Goal: Task Accomplishment & Management: Complete application form

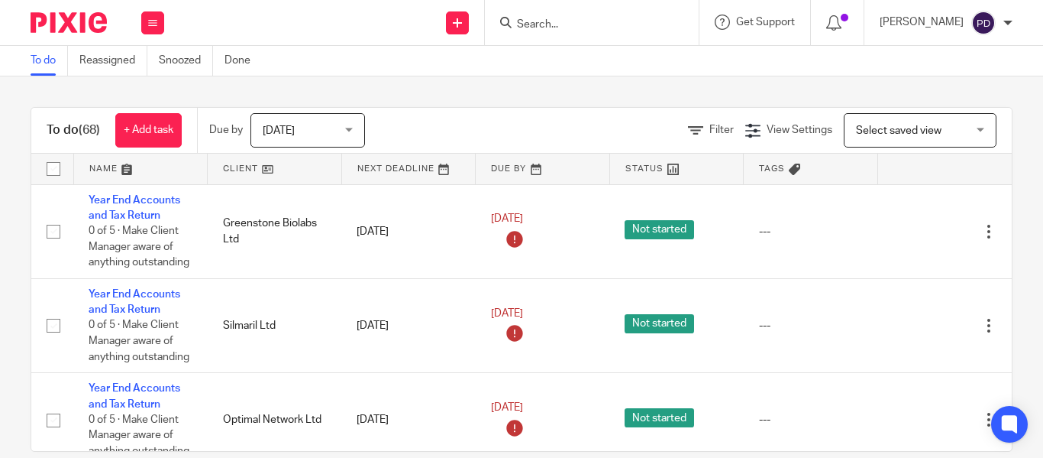
click at [526, 21] on input "Search" at bounding box center [584, 25] width 137 height 14
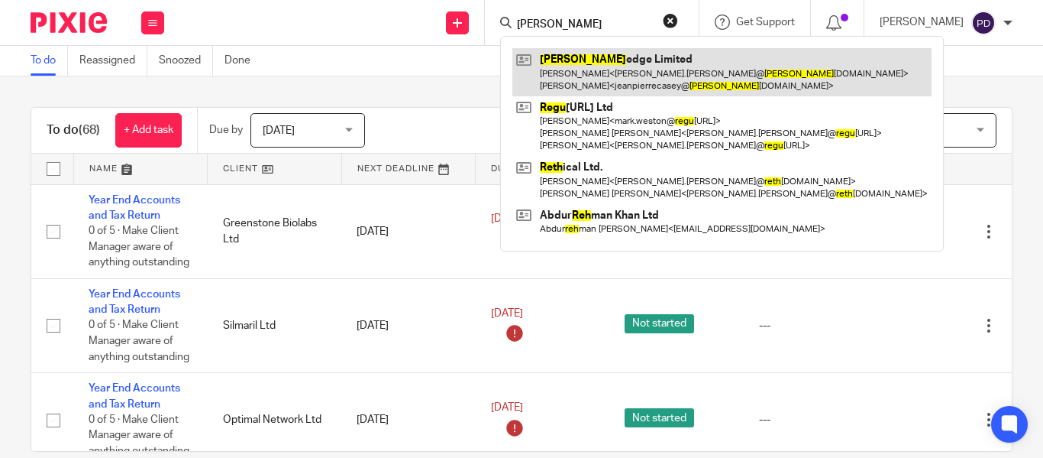
type input "regh"
click at [545, 63] on link at bounding box center [722, 71] width 419 height 47
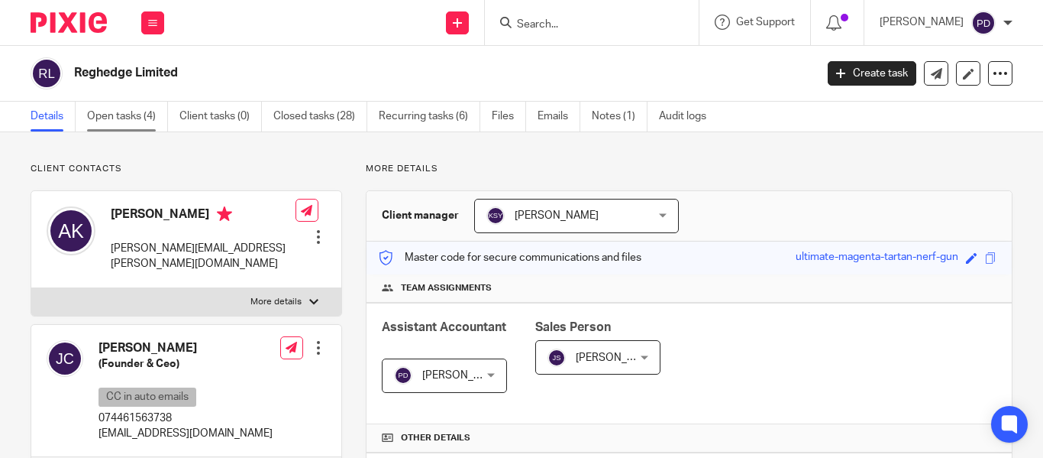
click at [114, 121] on link "Open tasks (4)" at bounding box center [127, 117] width 81 height 30
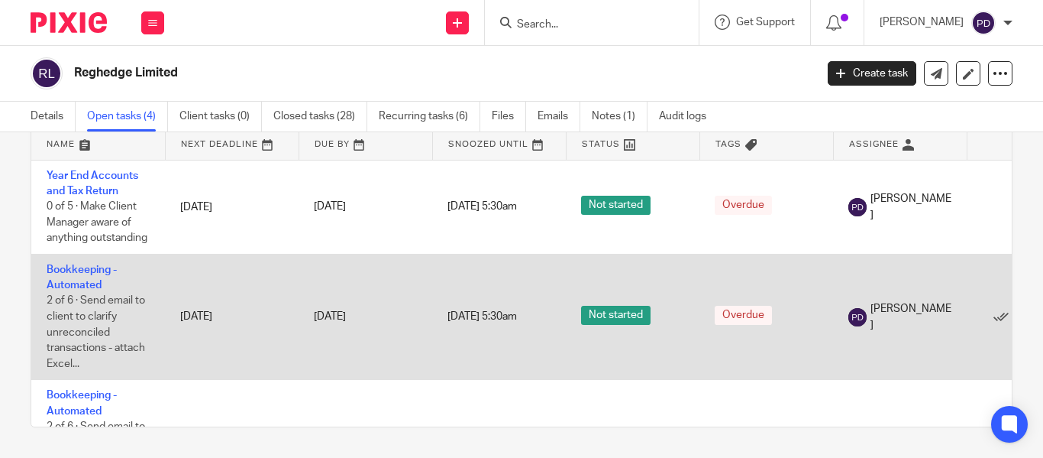
scroll to position [168, 1]
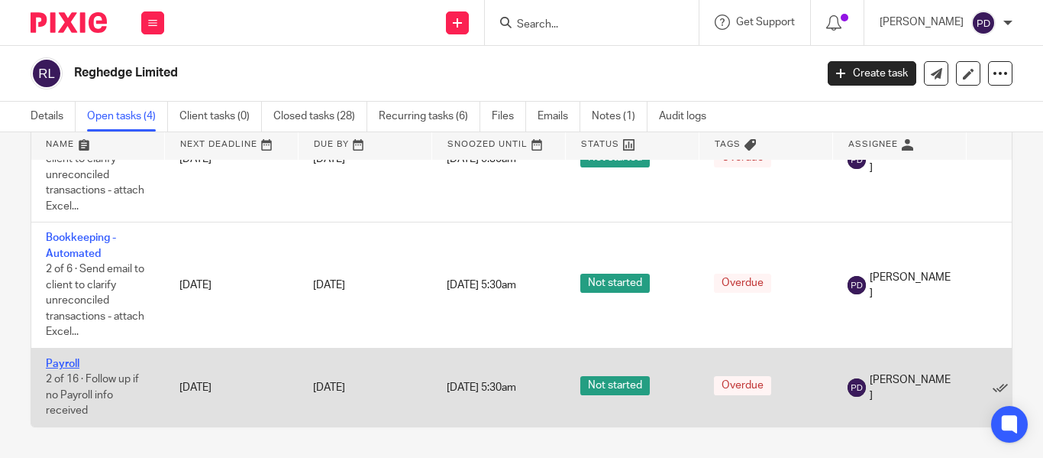
click at [78, 358] on link "Payroll" at bounding box center [63, 363] width 34 height 11
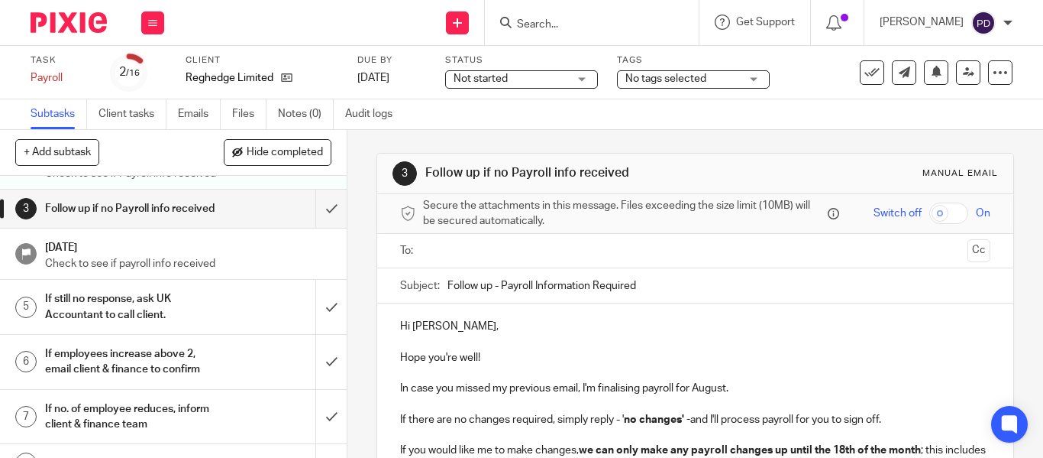
scroll to position [76, 0]
click at [316, 213] on input "submit" at bounding box center [173, 209] width 347 height 38
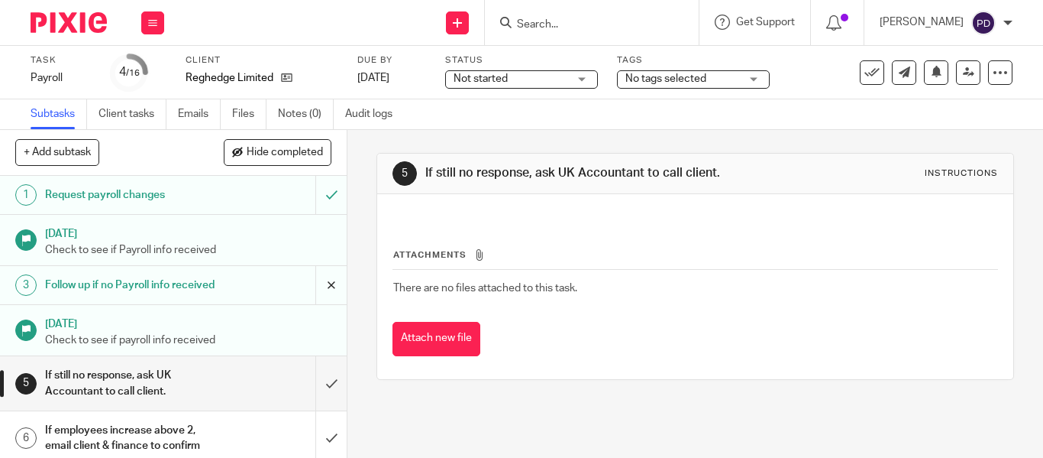
scroll to position [93, 0]
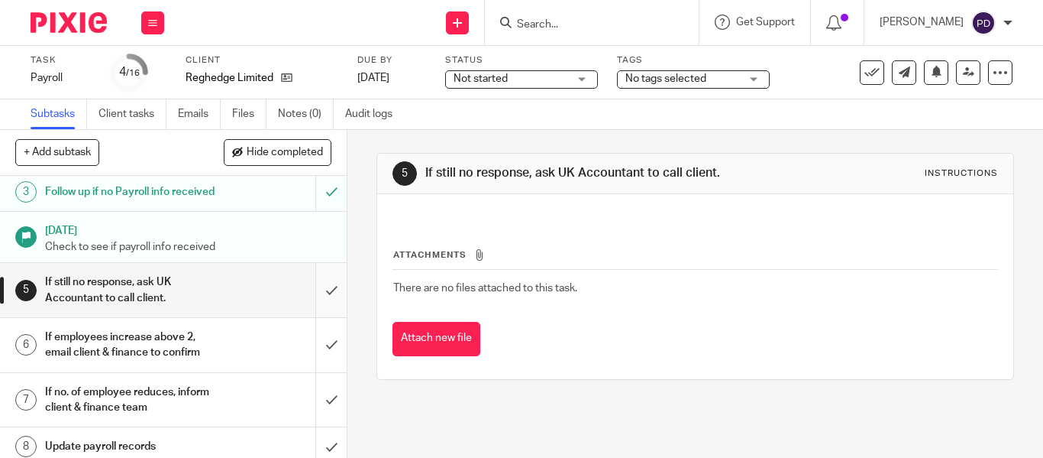
click at [319, 296] on input "submit" at bounding box center [173, 290] width 347 height 54
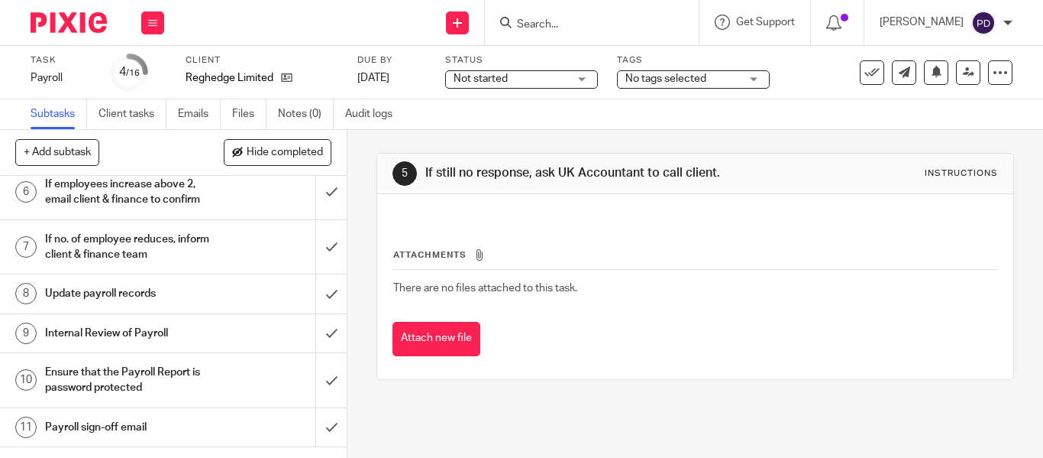
scroll to position [247, 0]
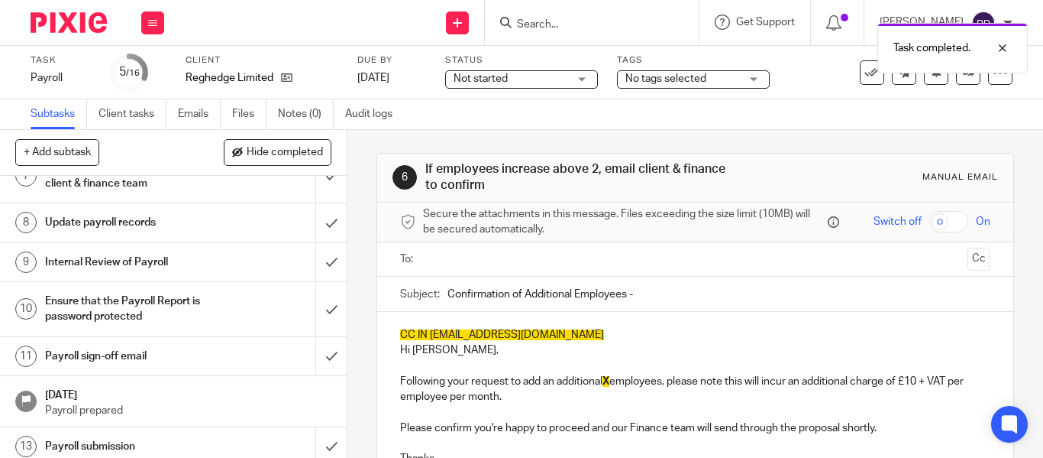
scroll to position [233, 0]
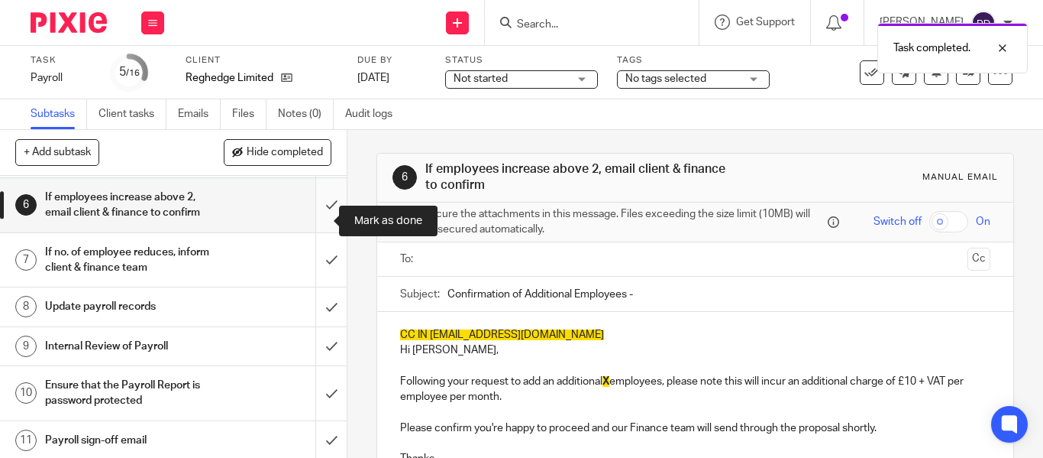
click at [312, 218] on input "submit" at bounding box center [173, 205] width 347 height 54
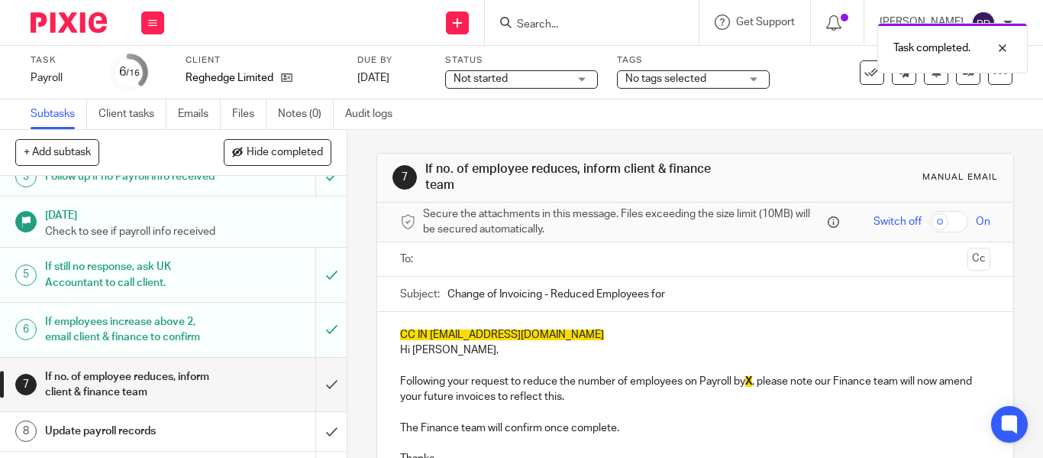
scroll to position [272, 0]
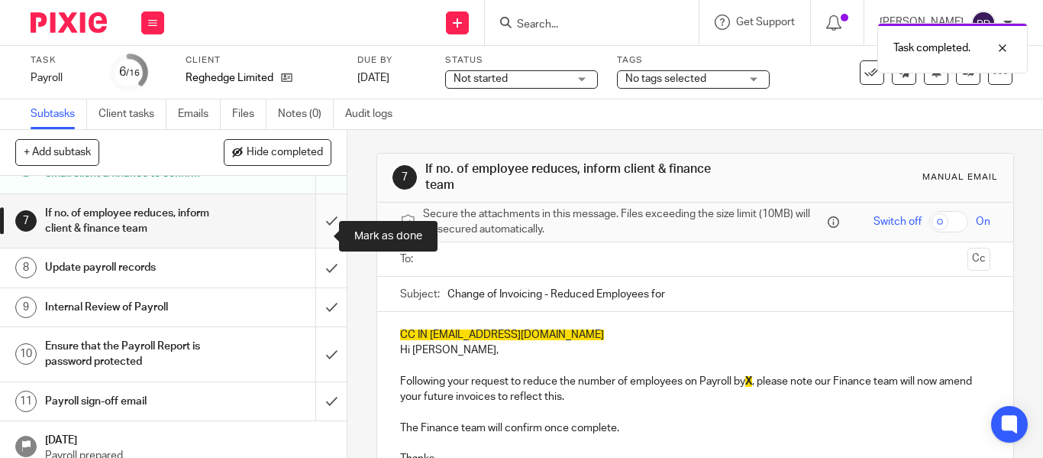
click at [319, 242] on input "submit" at bounding box center [173, 221] width 347 height 54
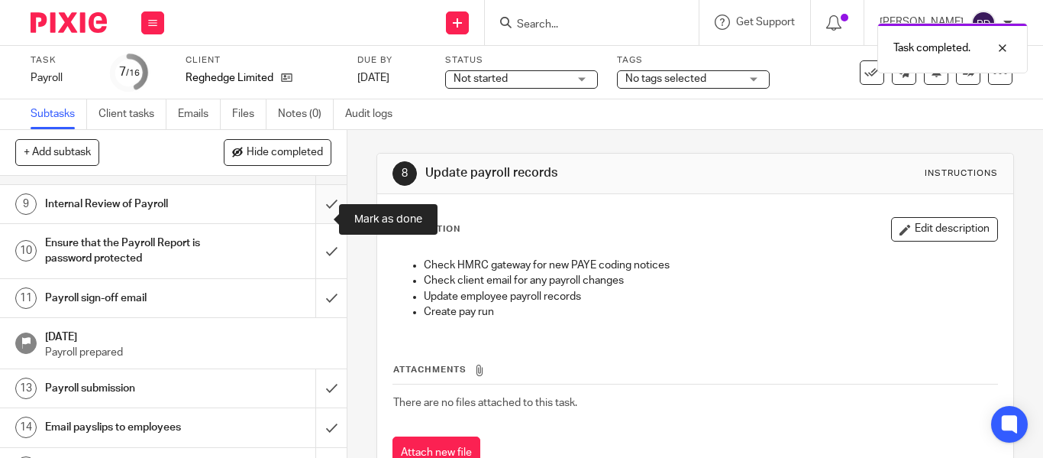
scroll to position [290, 0]
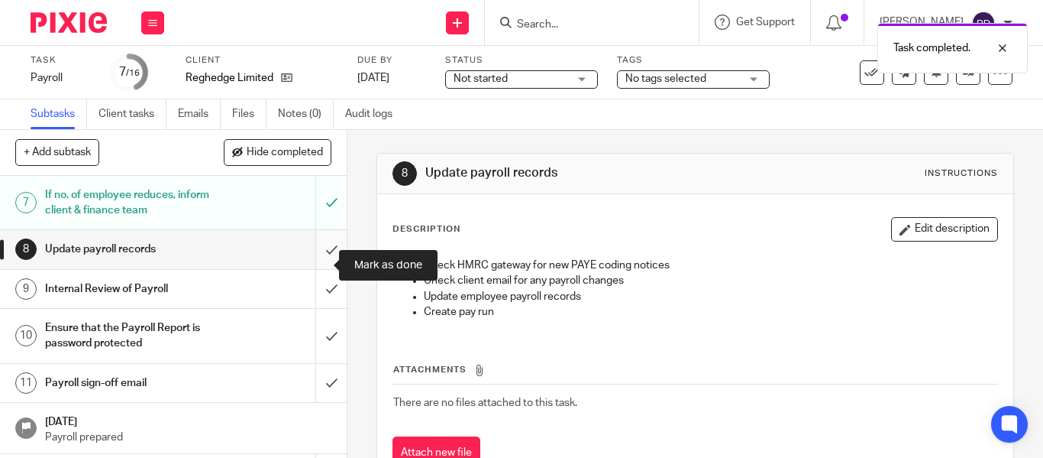
click at [309, 258] on input "submit" at bounding box center [173, 249] width 347 height 38
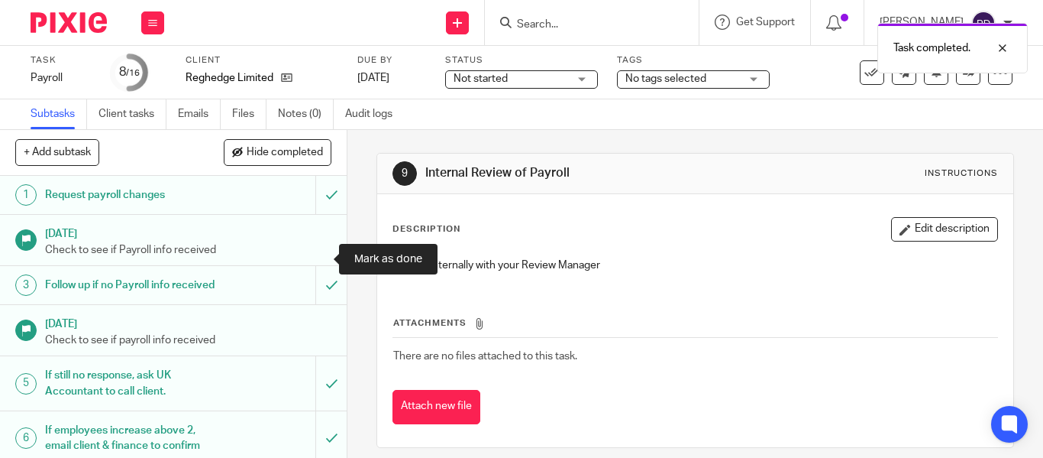
scroll to position [383, 0]
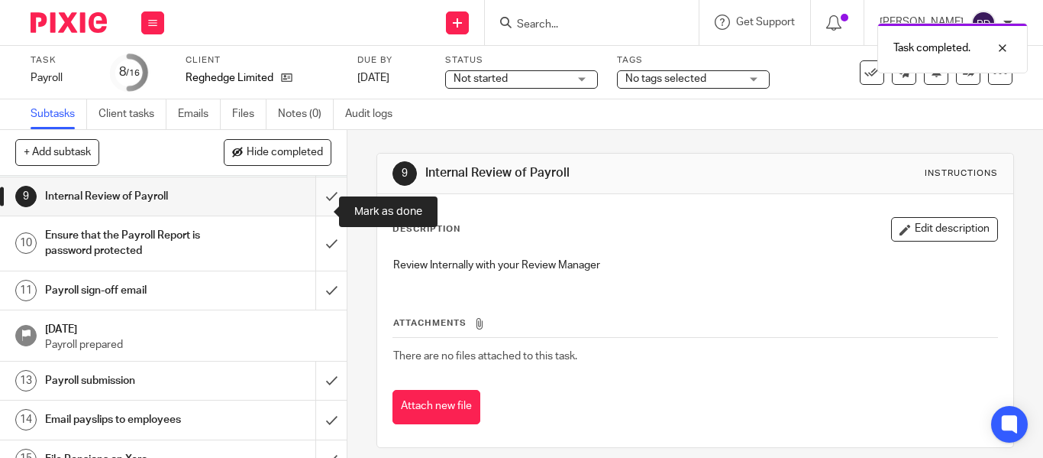
click at [318, 207] on input "submit" at bounding box center [173, 196] width 347 height 38
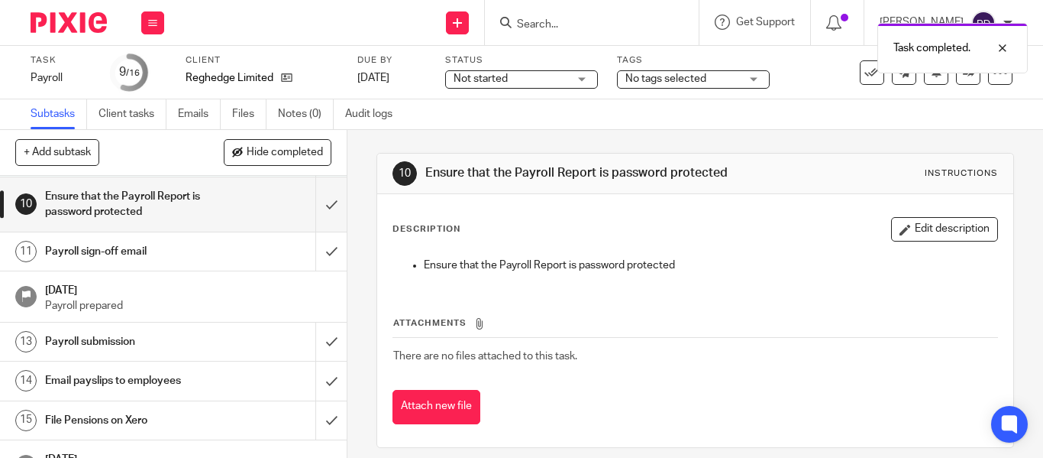
scroll to position [422, 0]
click at [316, 214] on input "submit" at bounding box center [173, 203] width 347 height 54
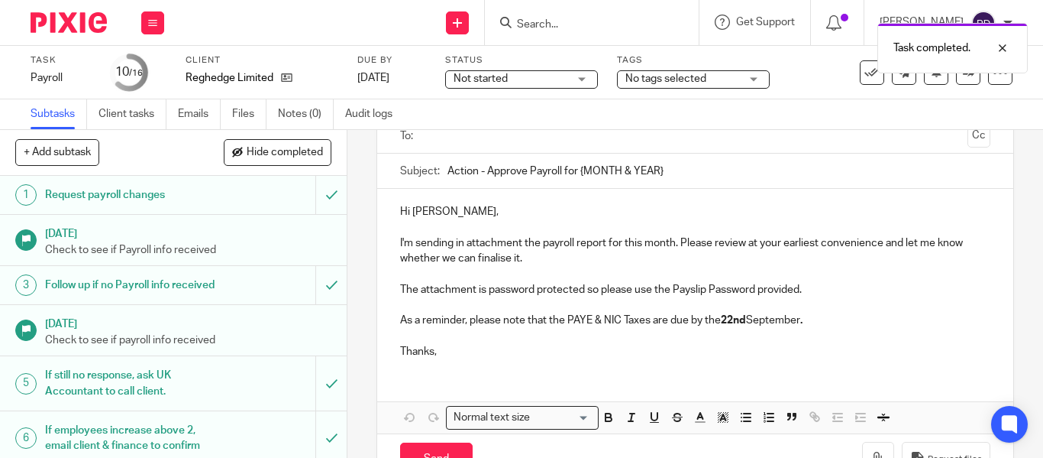
scroll to position [18, 0]
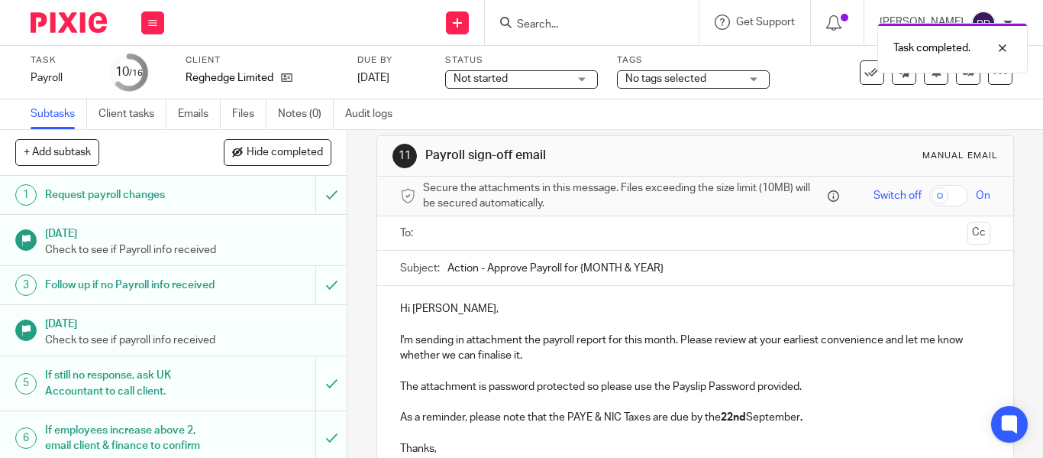
click at [474, 234] on input "text" at bounding box center [694, 234] width 532 height 18
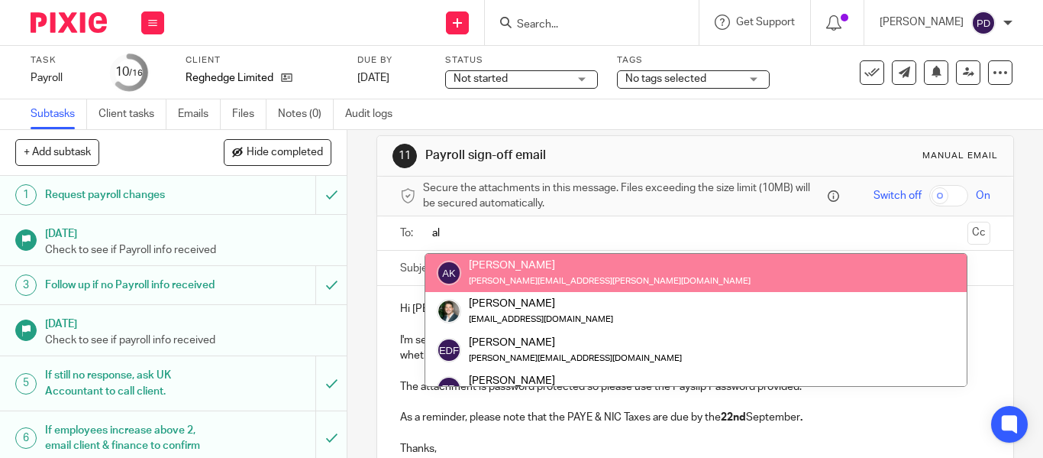
type input "al"
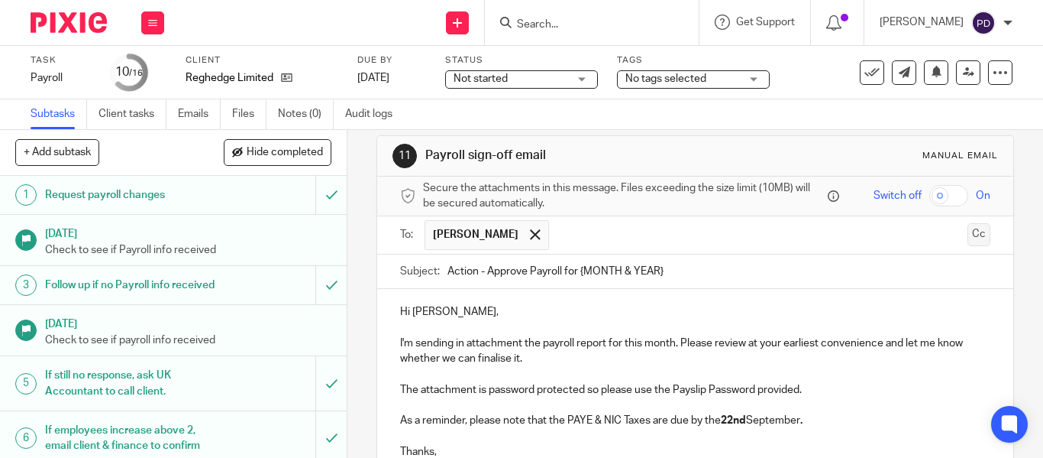
click at [968, 231] on button "Cc" at bounding box center [979, 234] width 23 height 23
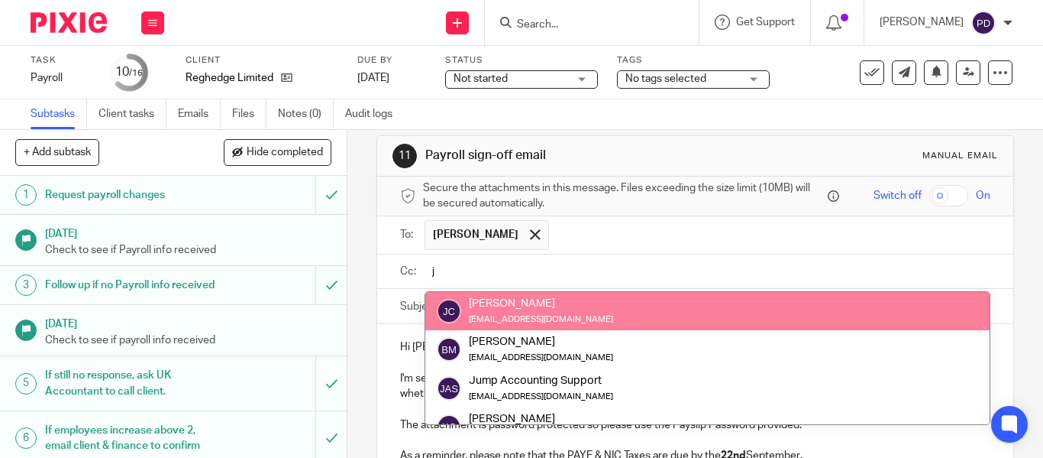
type input "j"
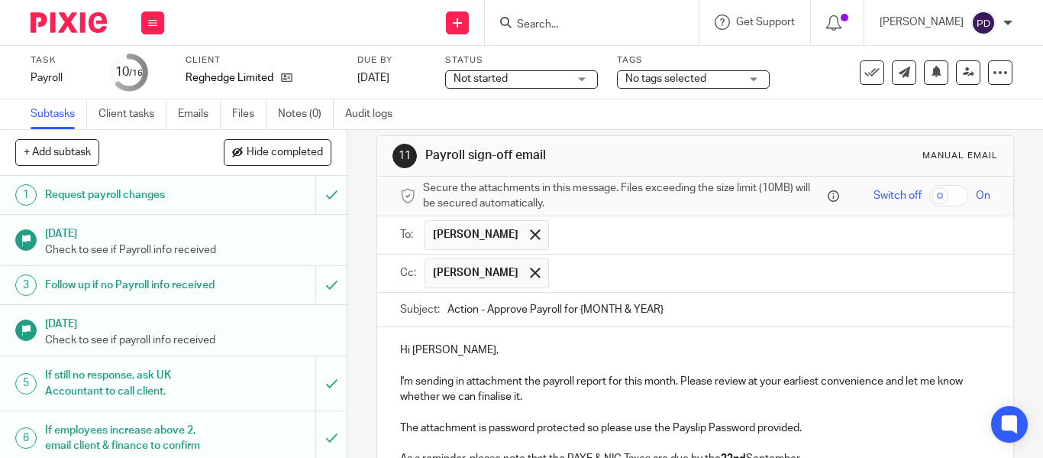
click at [595, 283] on input "text" at bounding box center [771, 273] width 428 height 30
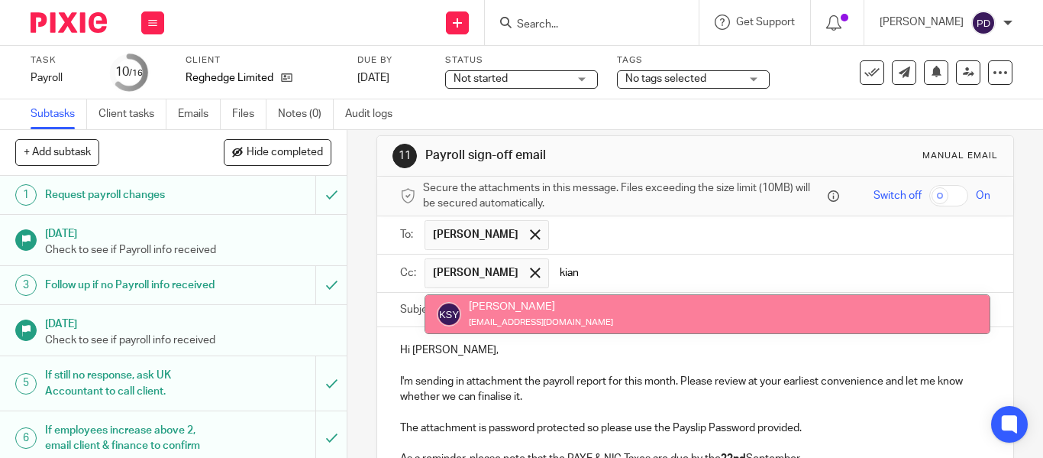
type input "kian"
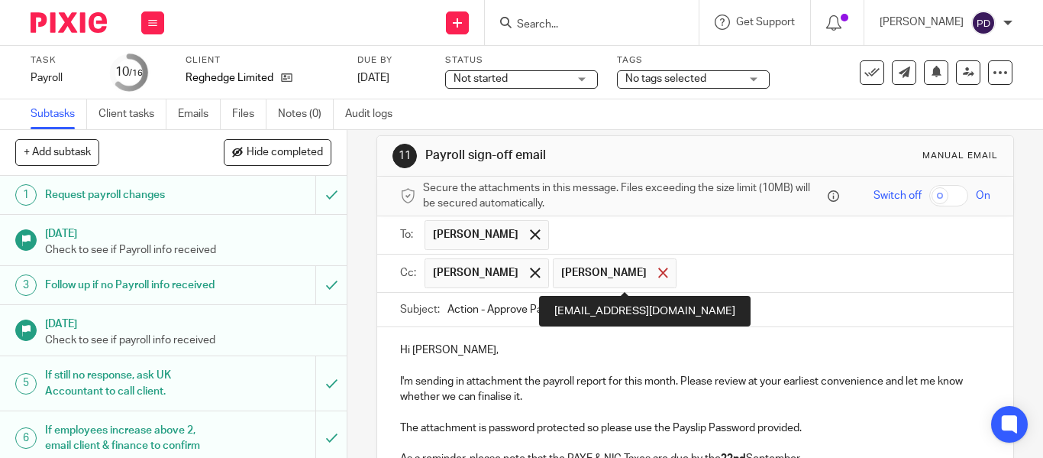
click at [672, 274] on div at bounding box center [664, 272] width 18 height 23
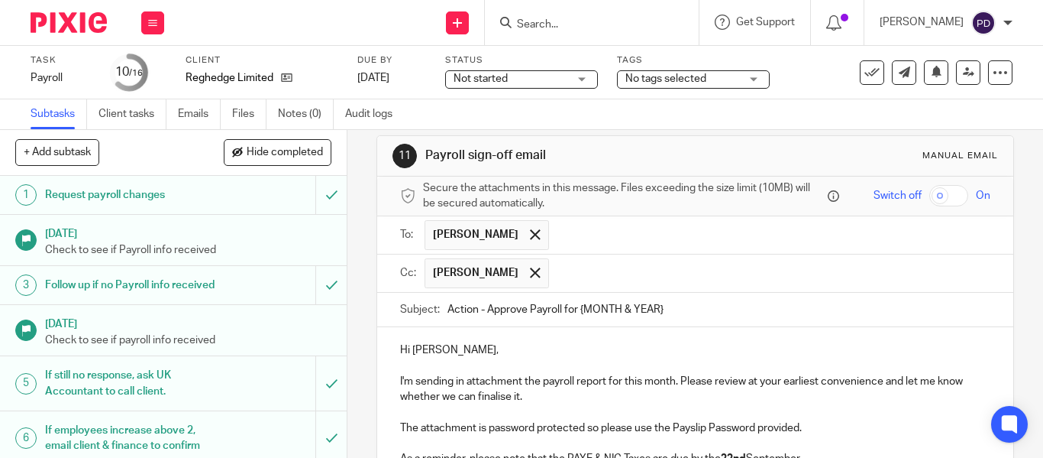
click at [571, 270] on input "text" at bounding box center [771, 273] width 428 height 30
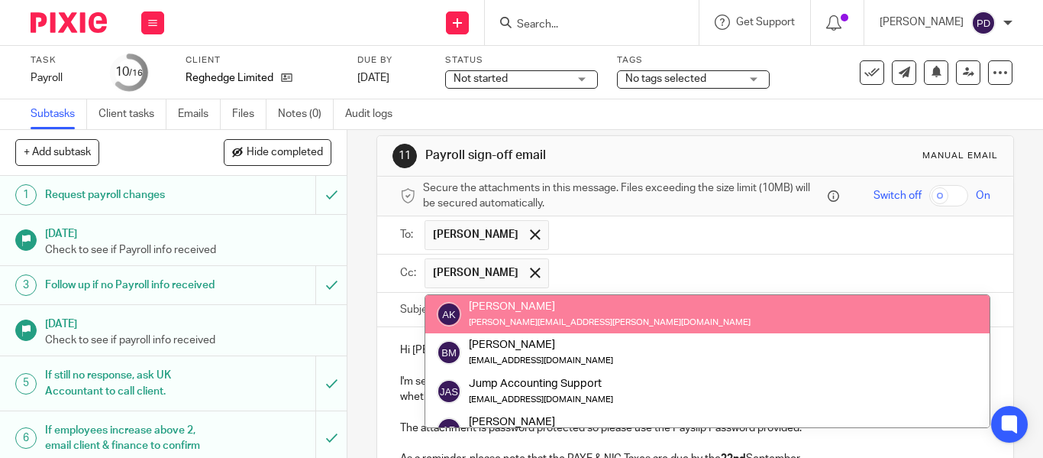
paste input "kian@riseaccounting.co.uk"
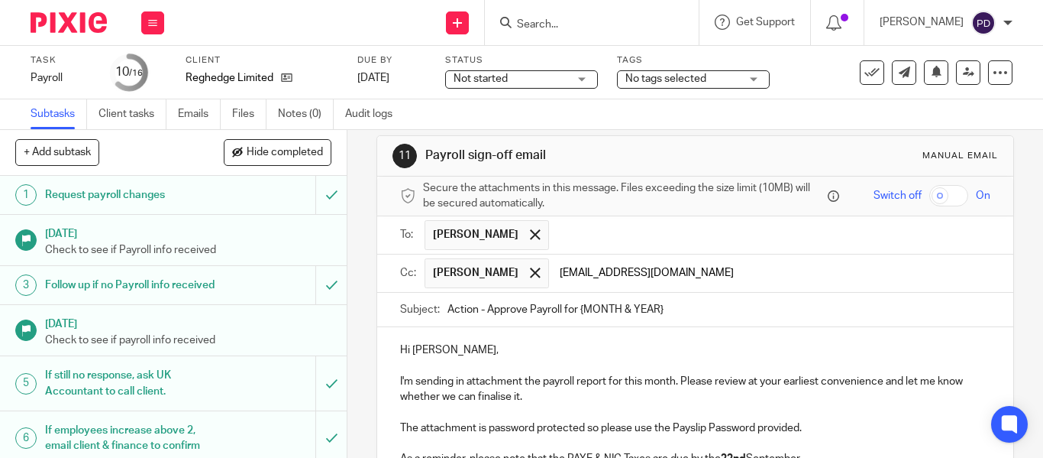
paste input "payroll@riseaccounting.co.uk"
click at [689, 268] on input "kian@riseaccounting.co.uk payroll@riseaccounting.co.uk" at bounding box center [771, 273] width 428 height 30
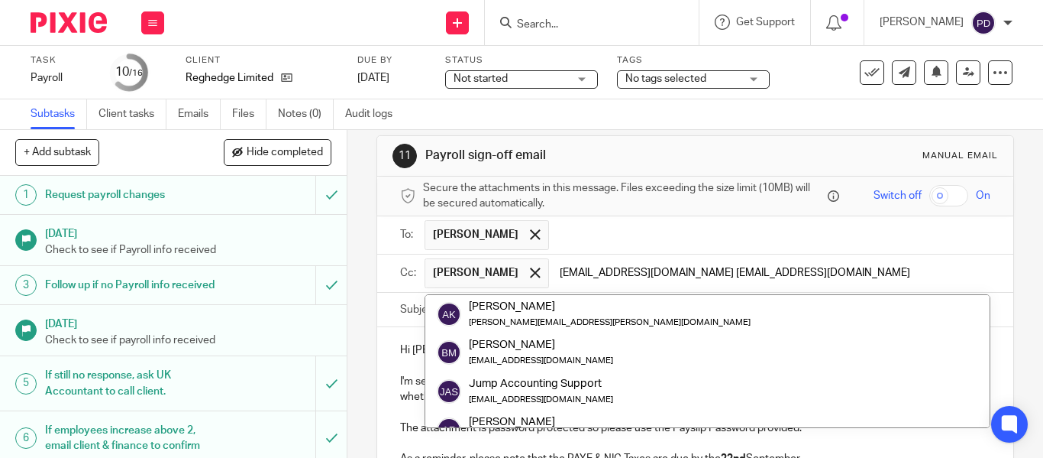
type input "kian@riseaccounting.co.uk payroll@riseaccounting.co.uk"
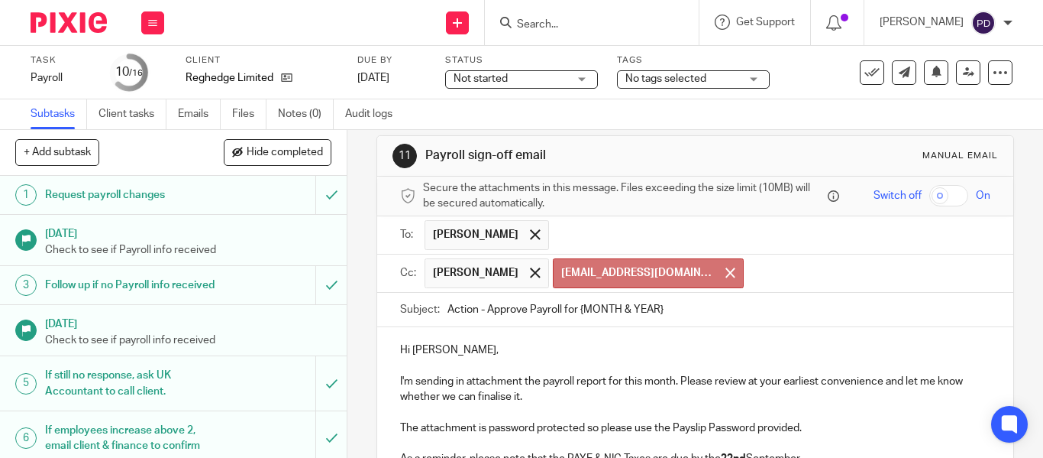
click at [672, 226] on input "text" at bounding box center [771, 235] width 428 height 30
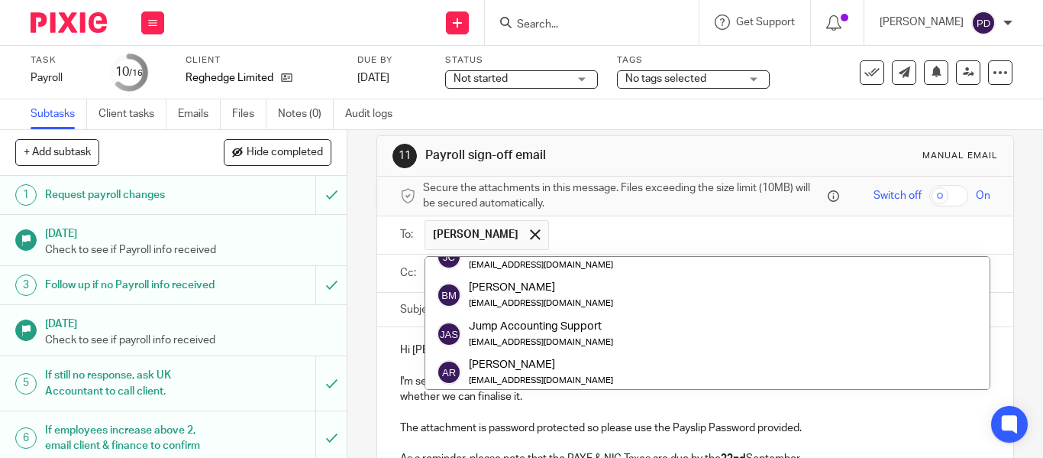
scroll to position [0, 0]
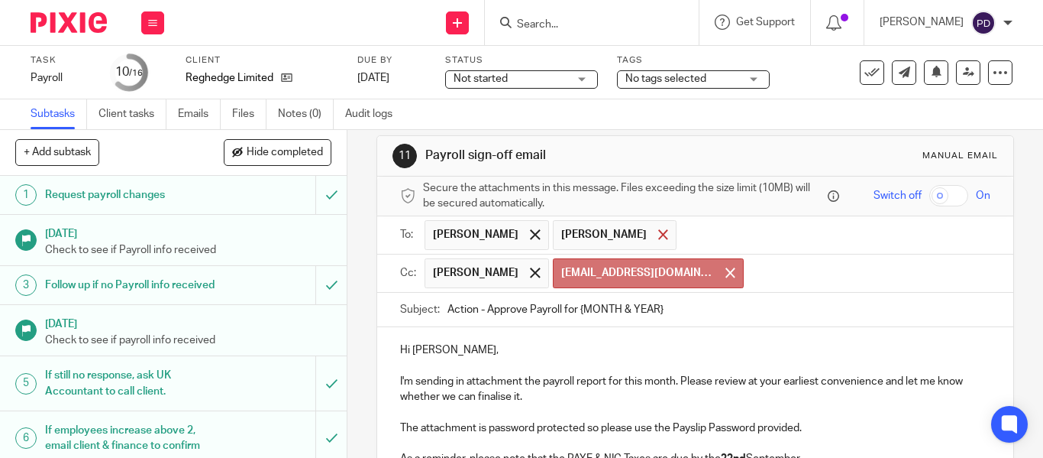
click at [663, 239] on span at bounding box center [663, 234] width 10 height 10
click at [728, 267] on div at bounding box center [731, 272] width 18 height 23
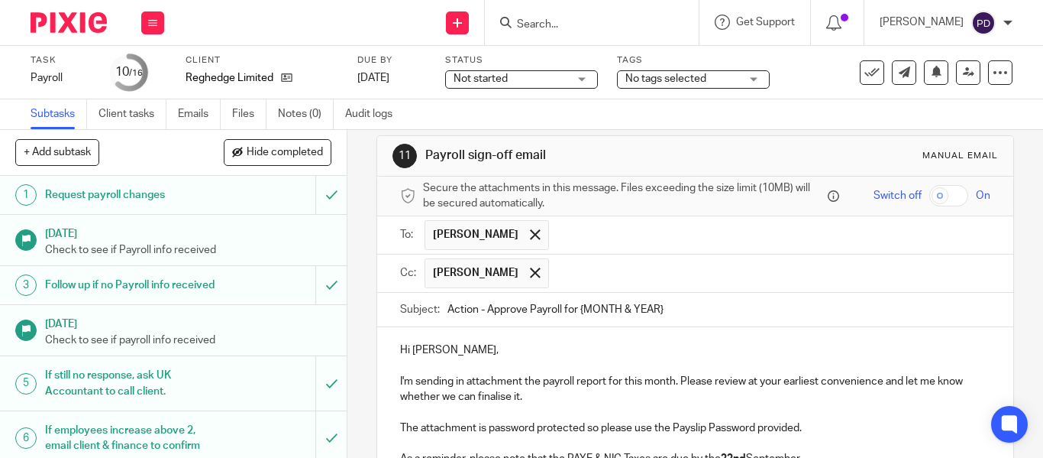
click at [649, 274] on input "text" at bounding box center [771, 273] width 428 height 30
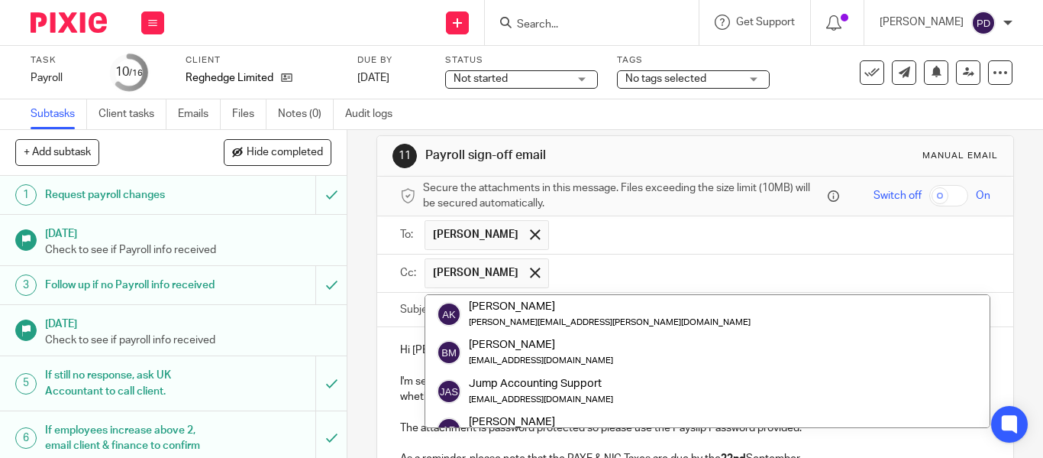
paste input "payroll@riseaccounting.co.uk"
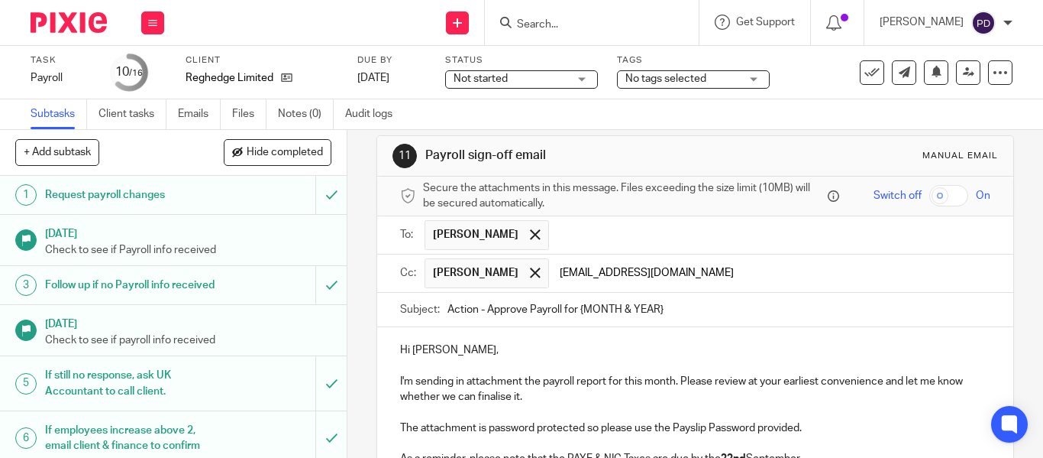
type input "payroll@riseaccounting.co.uk"
click at [721, 322] on input "Action - Approve Payroll for {MONTH & YEAR}" at bounding box center [719, 310] width 543 height 34
click at [776, 276] on input "text" at bounding box center [868, 273] width 233 height 30
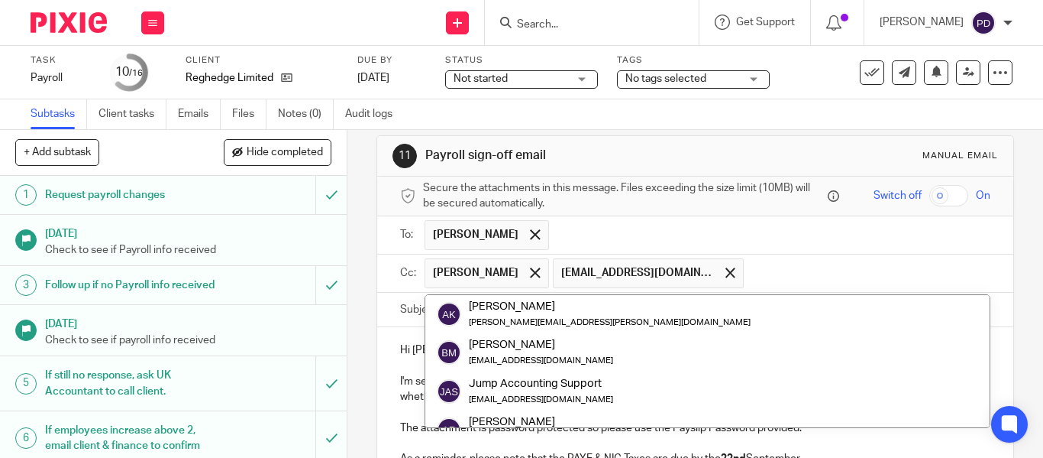
paste input "kian@riseaccounting.co.uk"
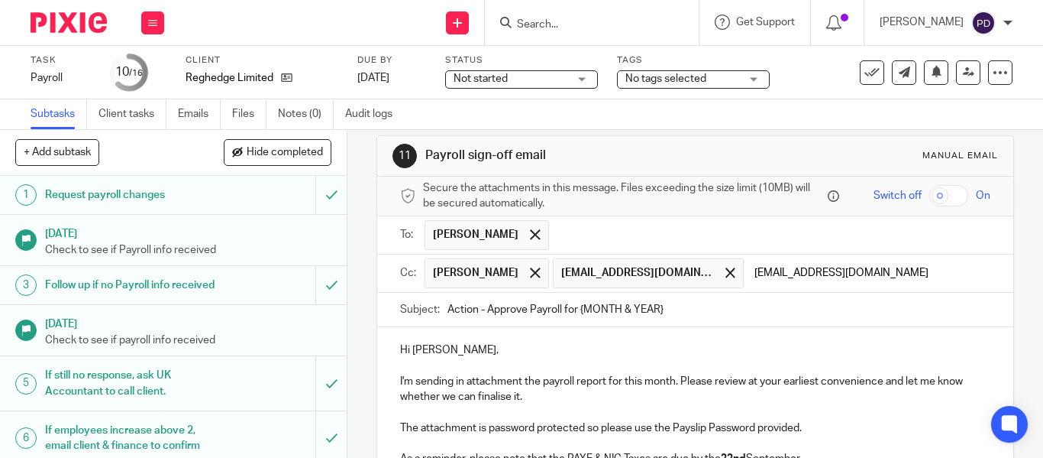
type input "kian@riseaccounting.co.uk"
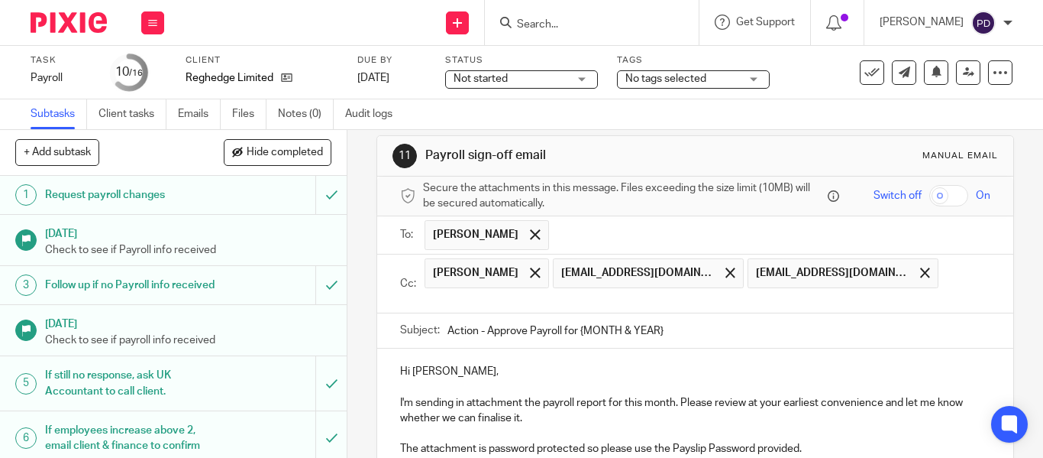
click at [807, 340] on form "Secure the attachments in this message. Files exceeding the size limit (10MB) w…" at bounding box center [695, 409] width 636 height 467
click at [618, 329] on input "Action - Approve Payroll for {MONTH & YEAR}" at bounding box center [719, 330] width 543 height 34
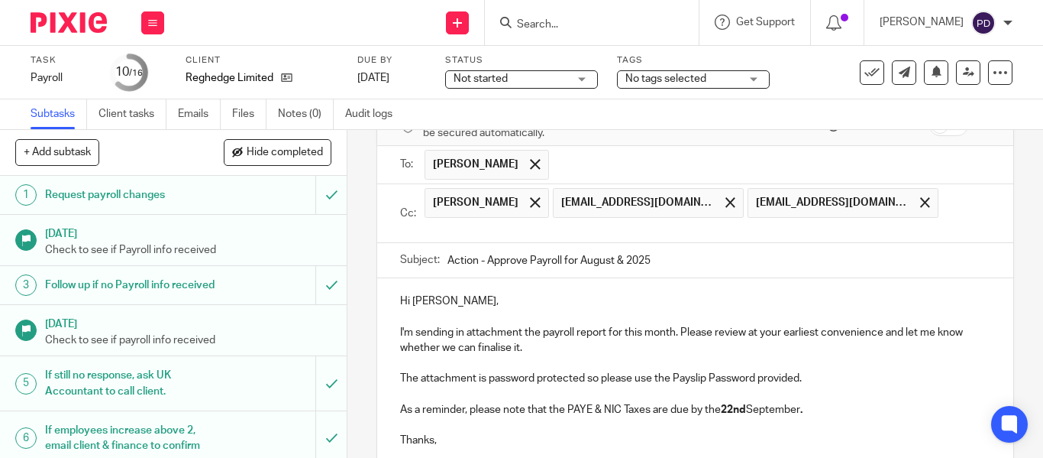
click at [624, 267] on input "Action - Approve Payroll for August & 2025" at bounding box center [719, 260] width 543 height 34
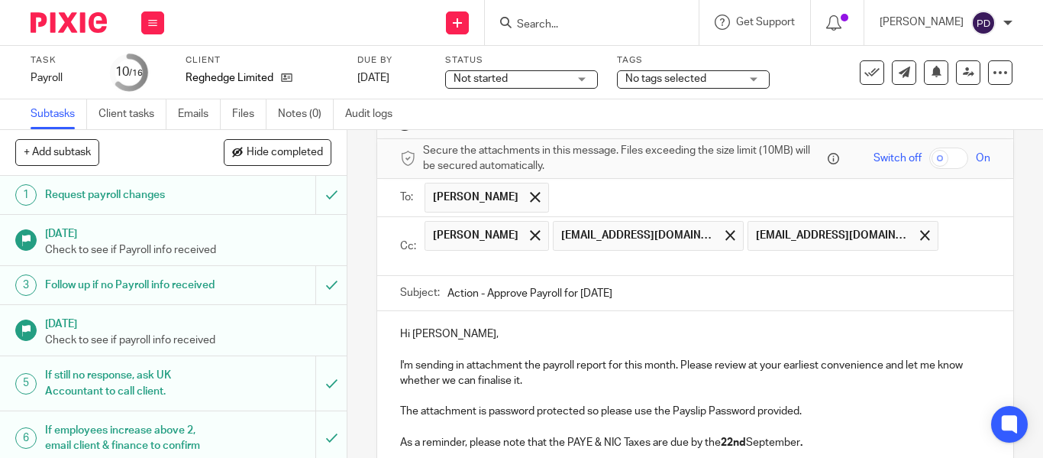
scroll to position [0, 0]
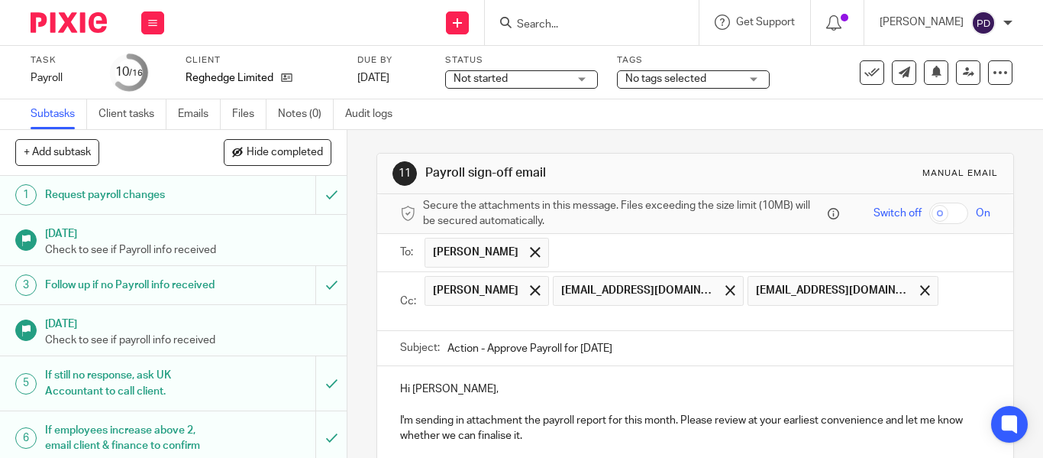
click at [687, 341] on input "Action - Approve Payroll for August 2025" at bounding box center [719, 348] width 543 height 34
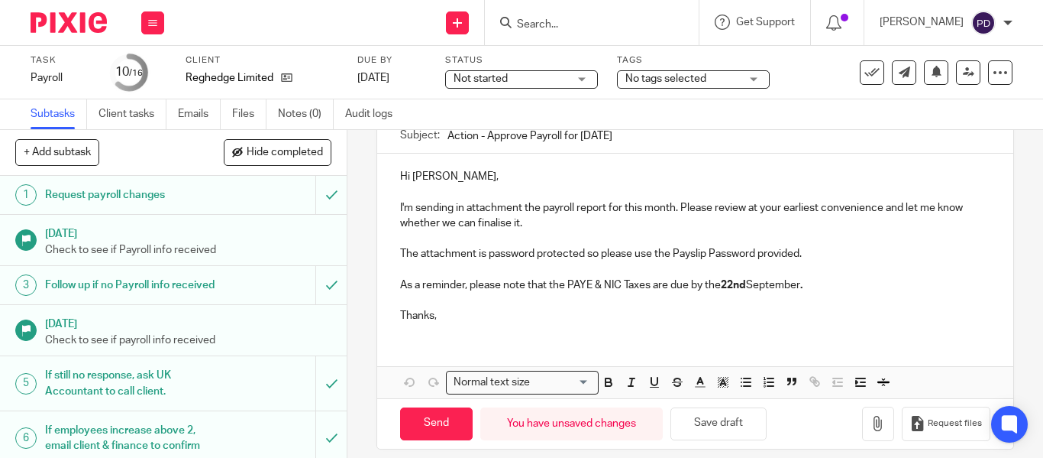
scroll to position [214, 0]
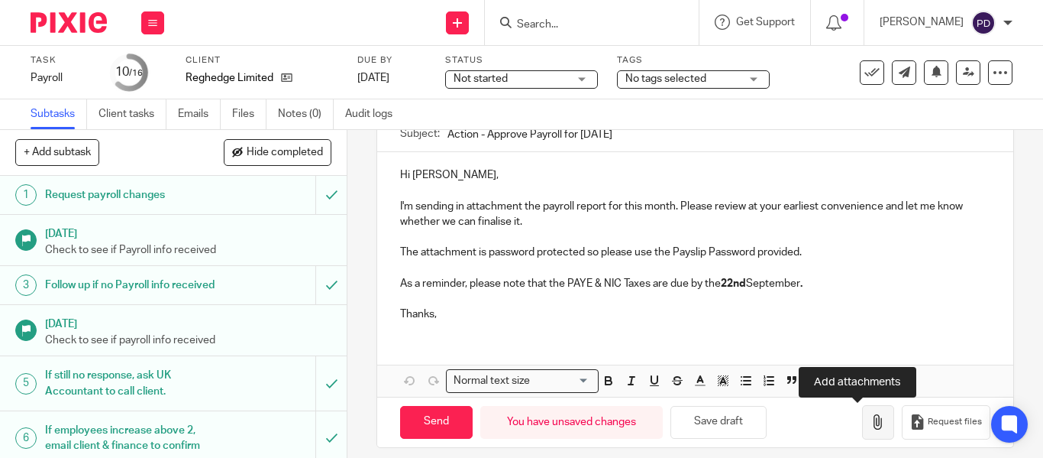
type input "Action - Approve Payroll for August 2025"
click at [871, 419] on icon "button" at bounding box center [878, 421] width 15 height 15
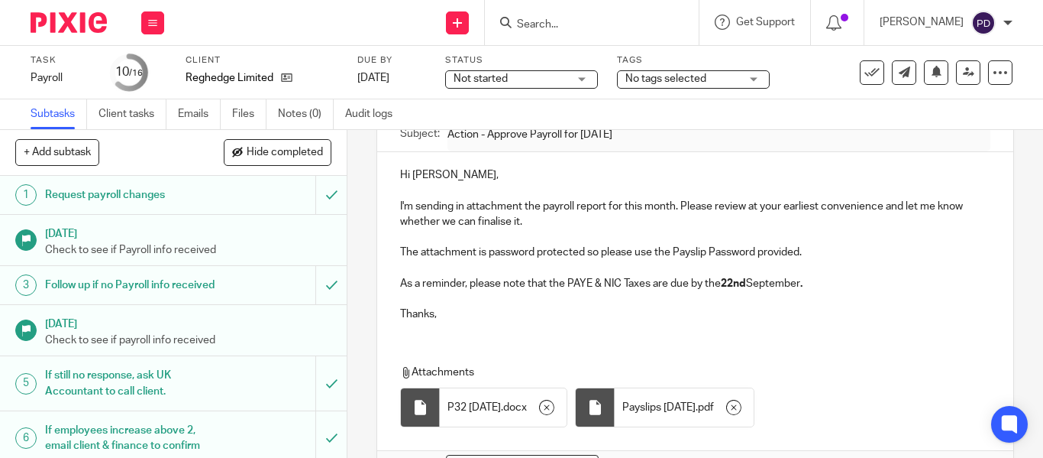
scroll to position [312, 0]
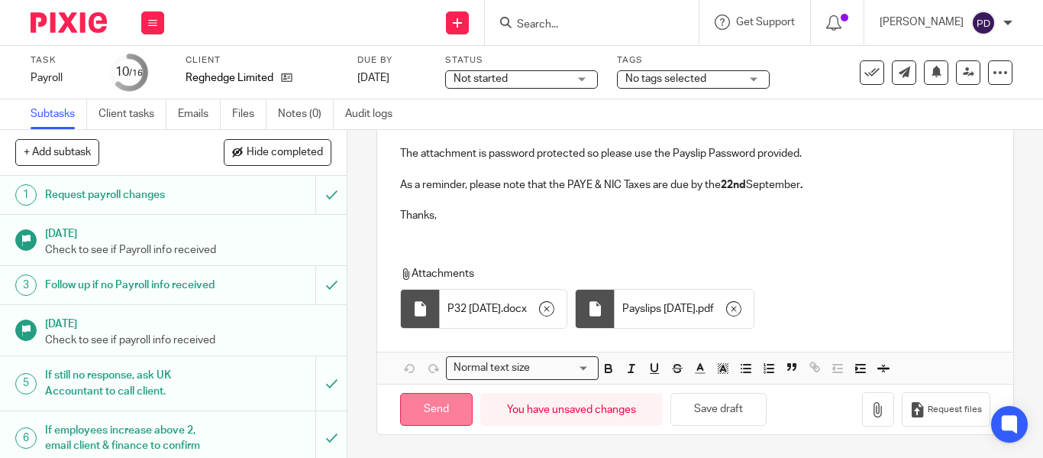
click at [439, 414] on input "Send" at bounding box center [436, 409] width 73 height 33
type input "Sent"
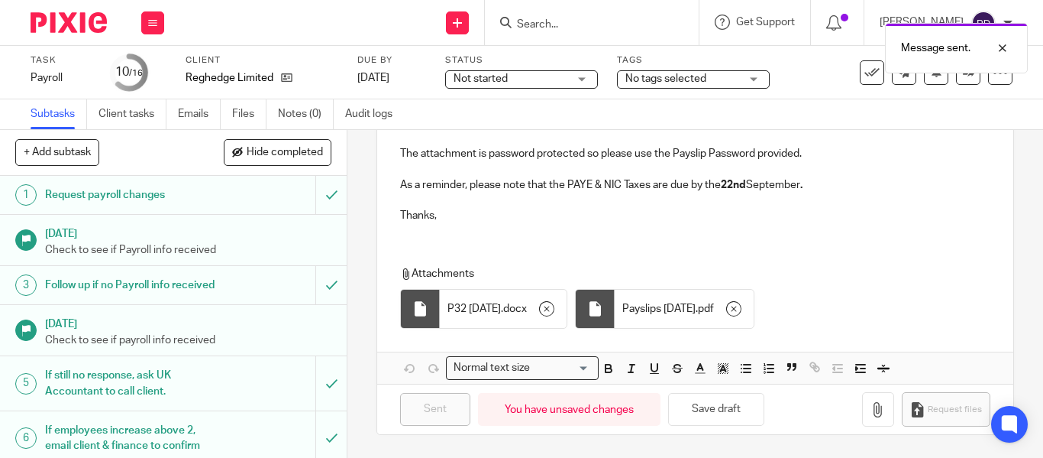
click at [516, 27] on input "Search" at bounding box center [584, 25] width 137 height 14
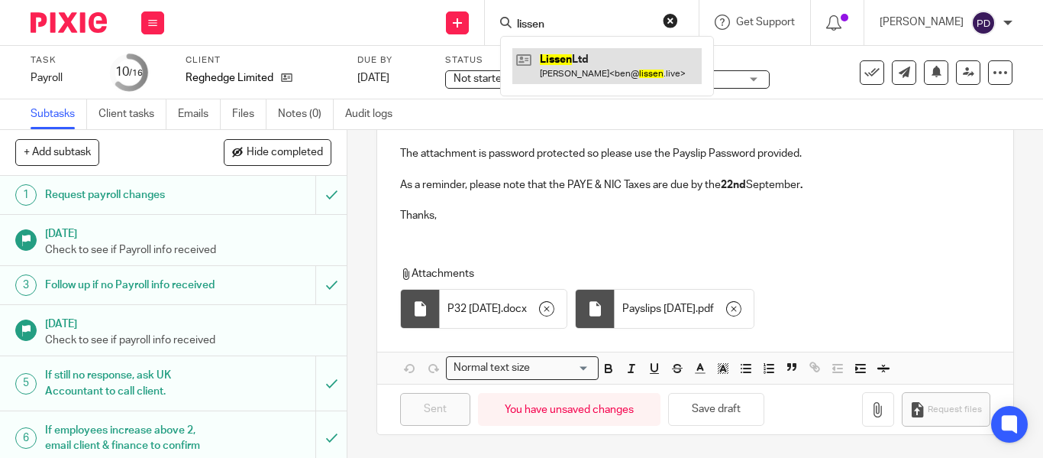
type input "lissen"
click at [525, 70] on link at bounding box center [607, 65] width 189 height 35
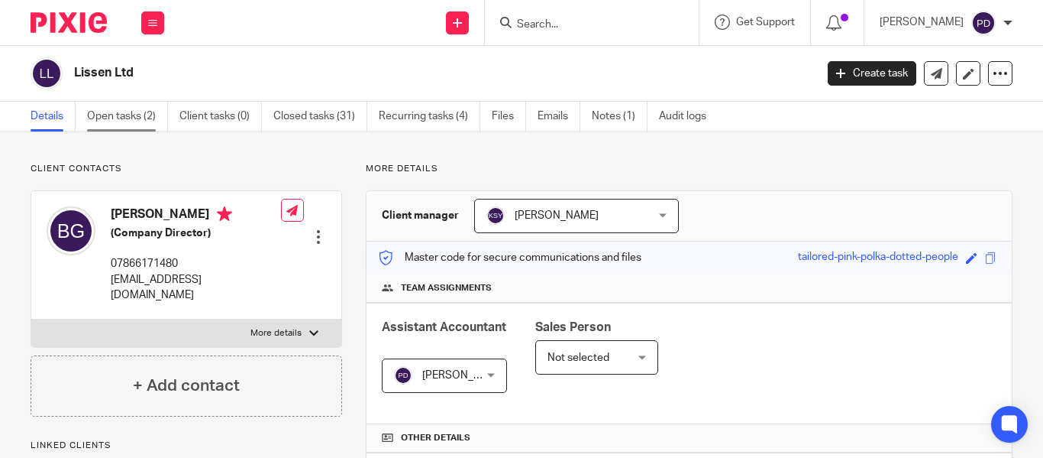
click at [150, 117] on link "Open tasks (2)" at bounding box center [127, 117] width 81 height 30
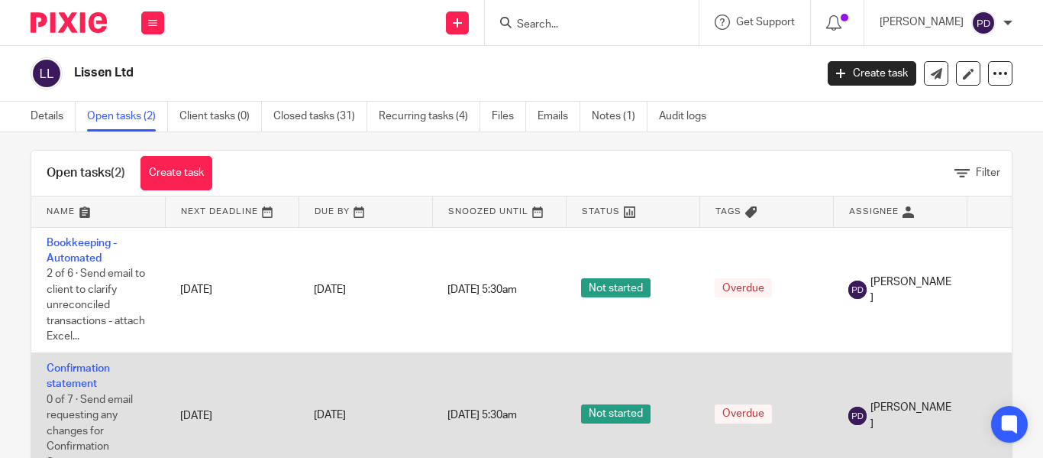
scroll to position [76, 0]
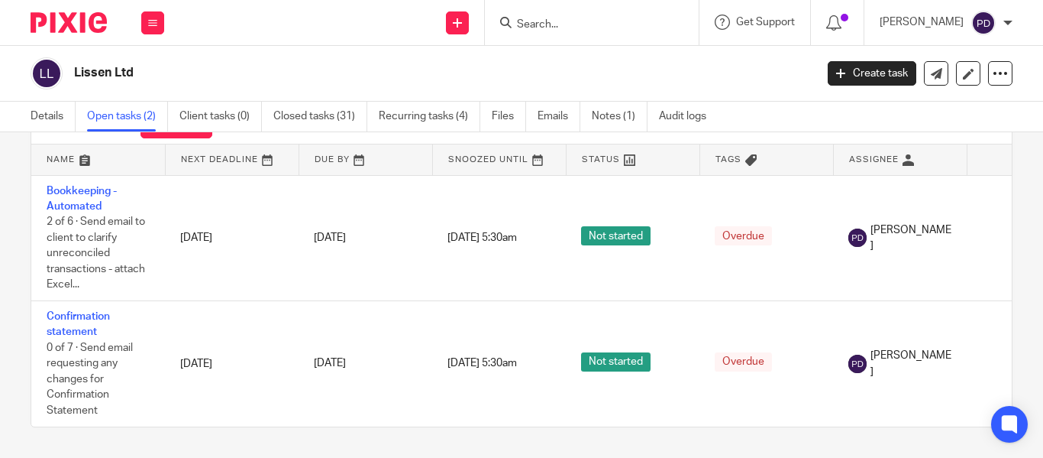
click at [516, 22] on input "Search" at bounding box center [584, 25] width 137 height 14
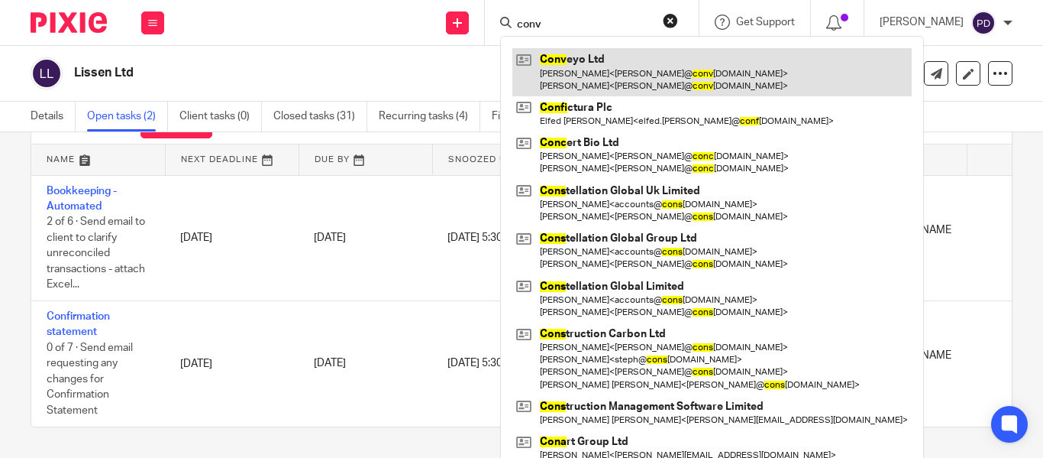
type input "conv"
click at [555, 66] on link at bounding box center [712, 71] width 399 height 47
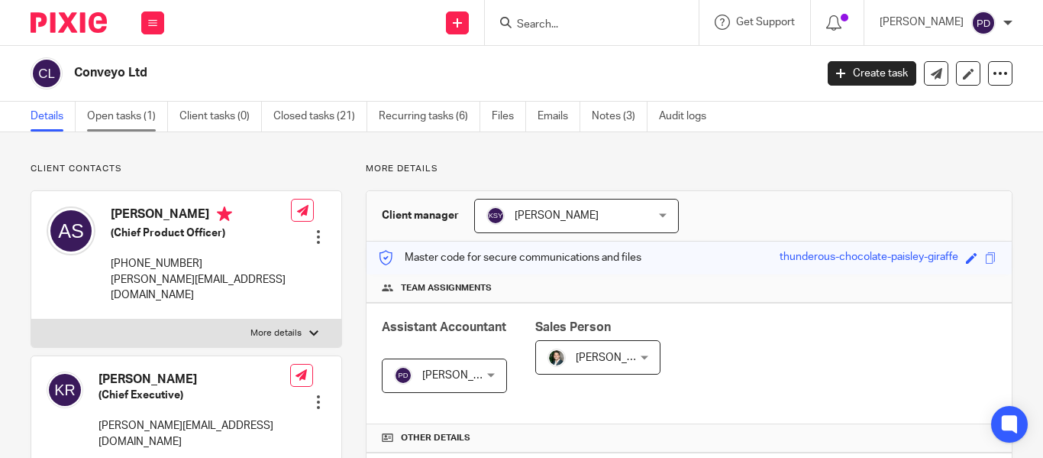
click at [146, 118] on link "Open tasks (1)" at bounding box center [127, 117] width 81 height 30
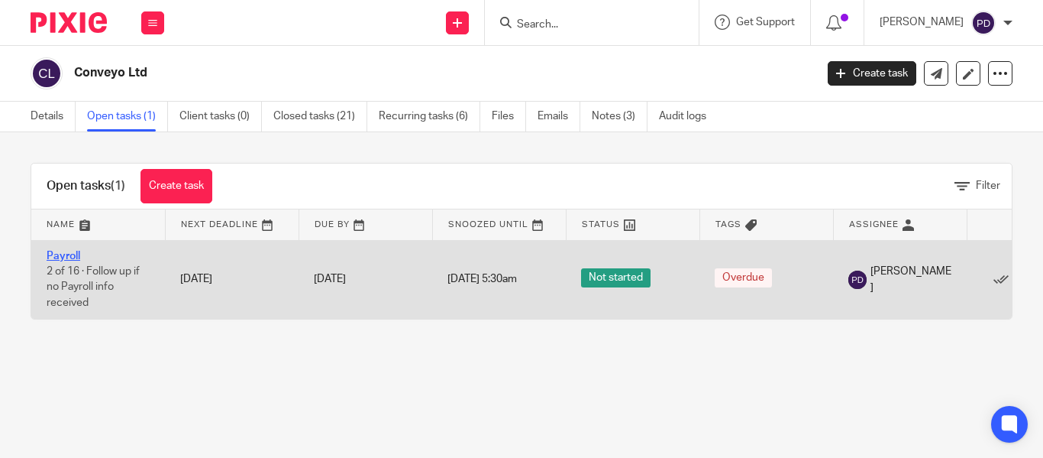
click at [72, 252] on link "Payroll" at bounding box center [64, 256] width 34 height 11
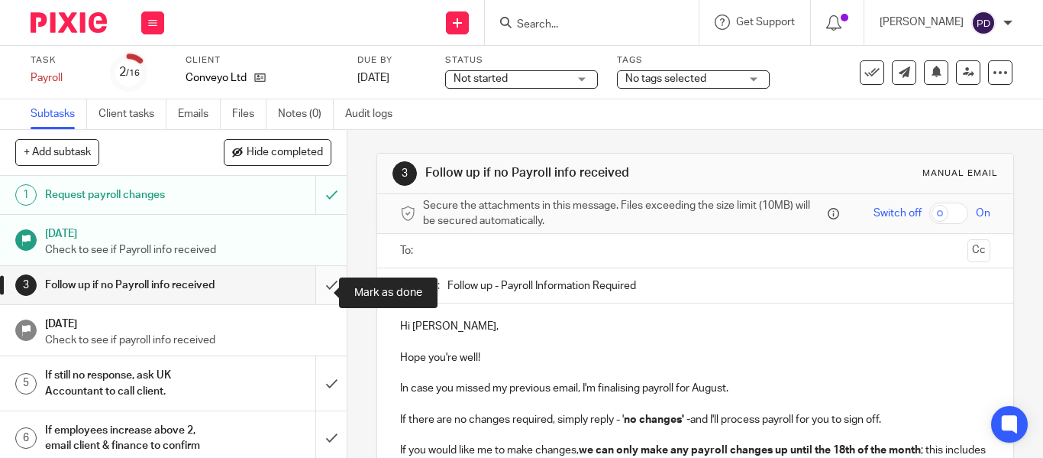
click at [314, 301] on input "submit" at bounding box center [173, 285] width 347 height 38
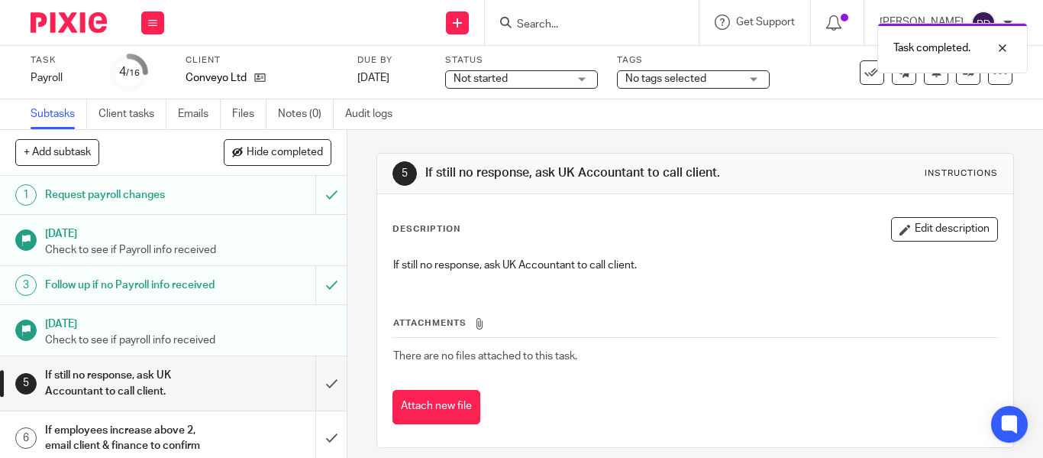
scroll to position [121, 0]
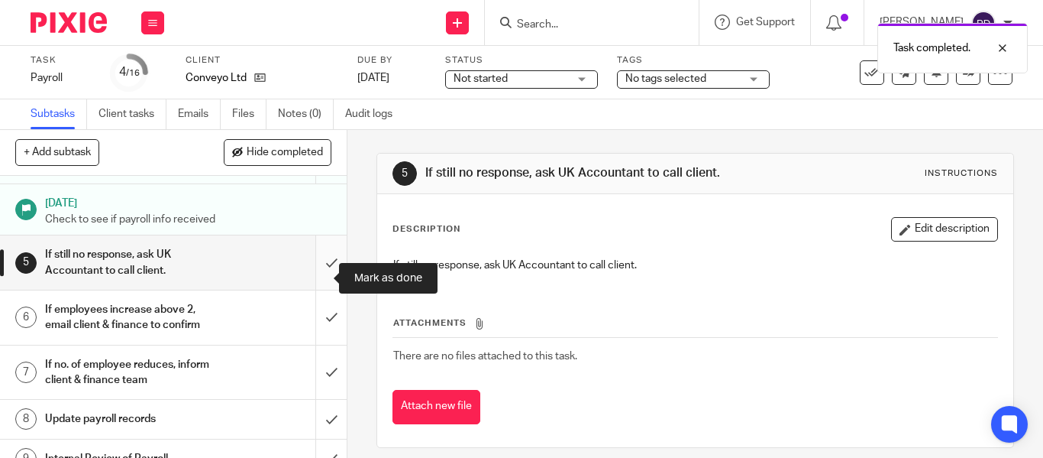
click at [319, 282] on input "submit" at bounding box center [173, 262] width 347 height 54
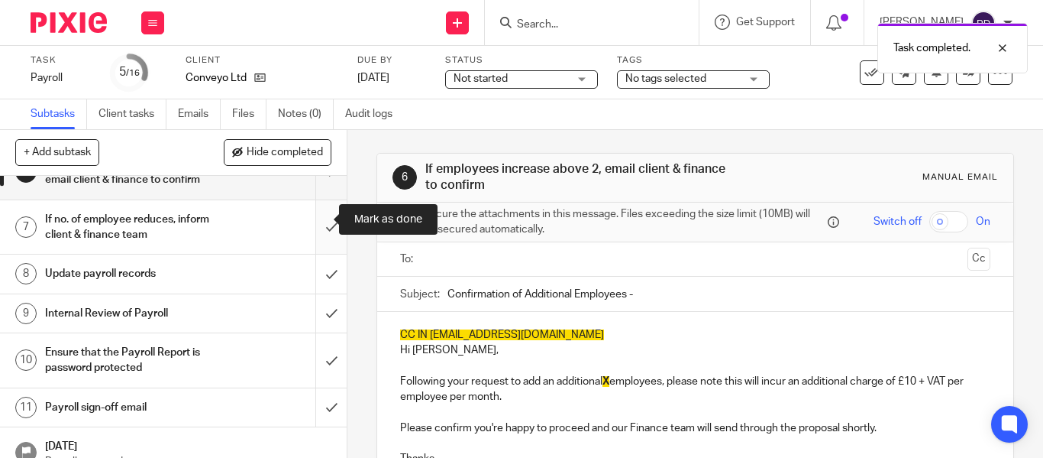
scroll to position [225, 0]
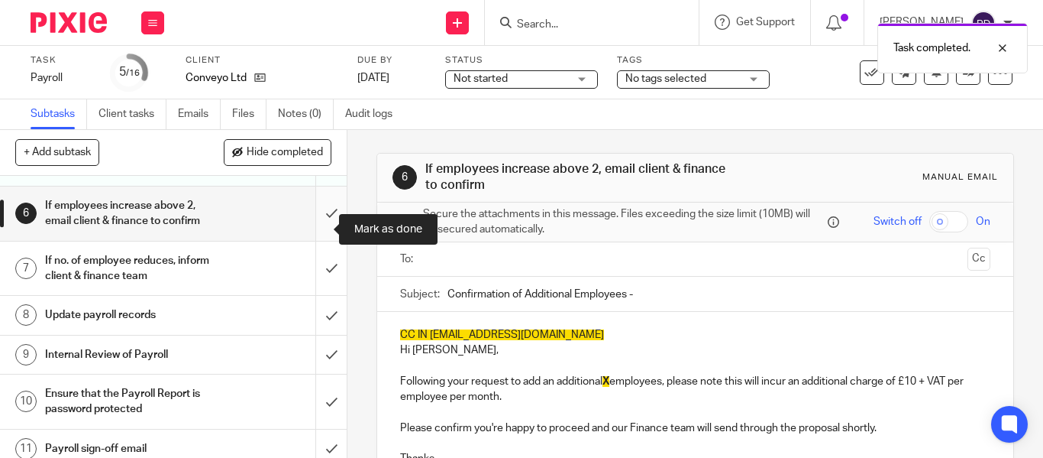
click at [315, 226] on input "submit" at bounding box center [173, 213] width 347 height 54
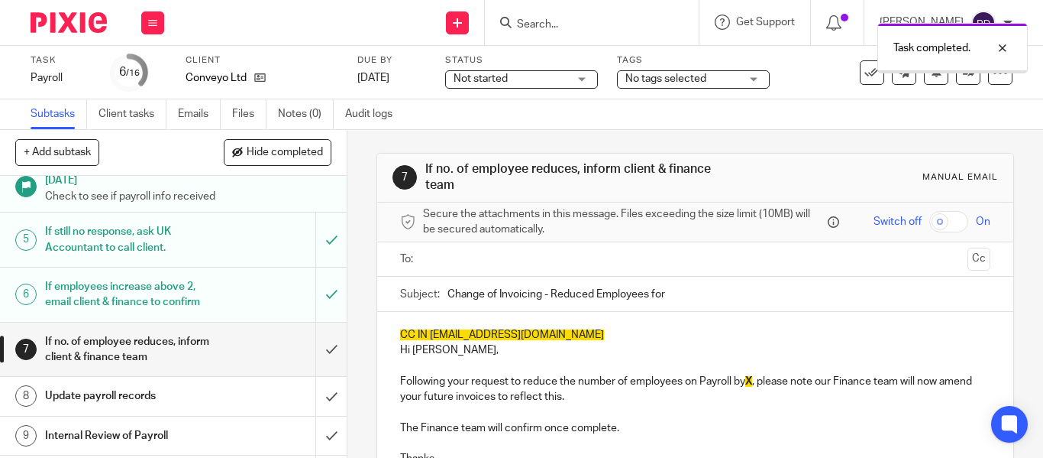
scroll to position [226, 0]
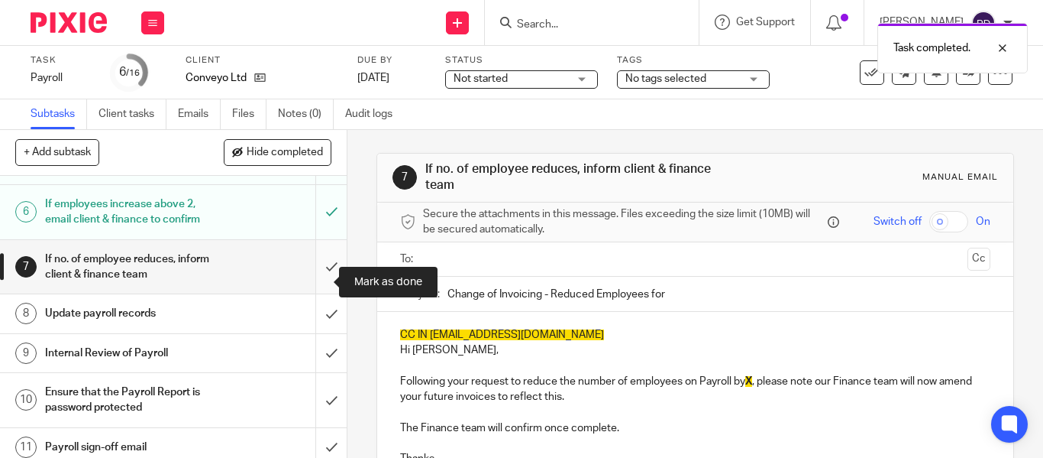
click at [315, 276] on input "submit" at bounding box center [173, 267] width 347 height 54
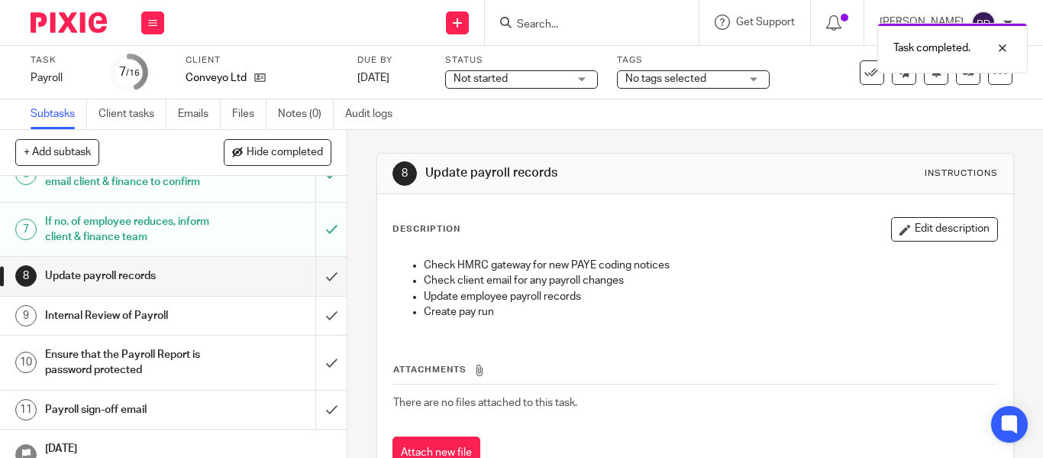
scroll to position [264, 0]
click at [322, 292] on input "submit" at bounding box center [173, 275] width 347 height 38
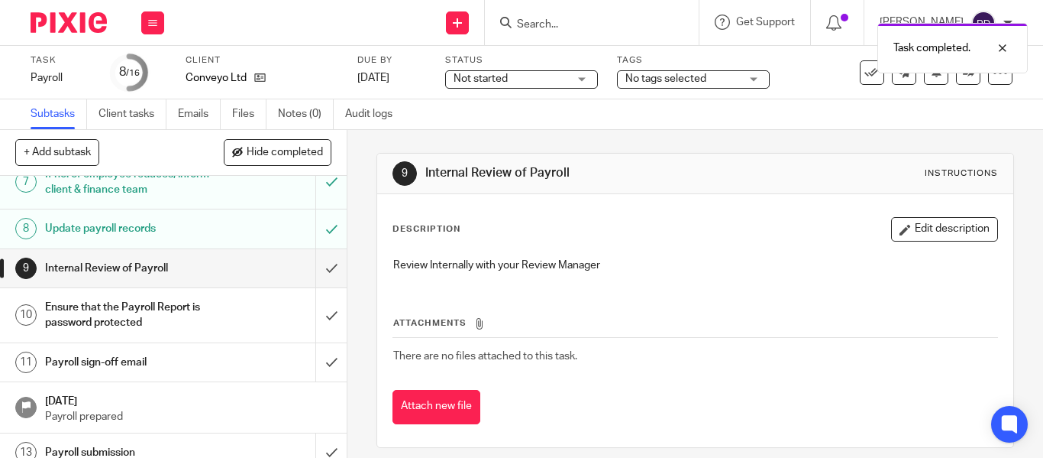
scroll to position [312, 0]
click at [318, 280] on input "submit" at bounding box center [173, 267] width 347 height 38
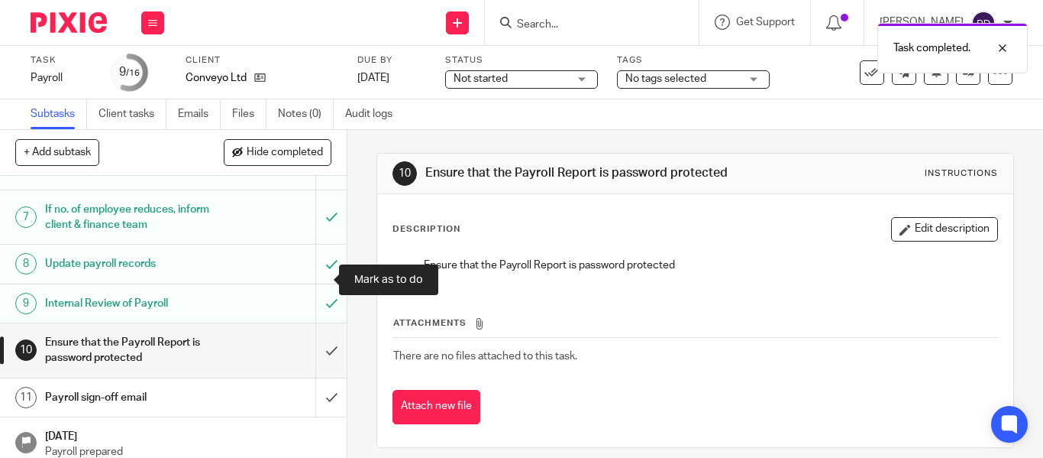
scroll to position [276, 0]
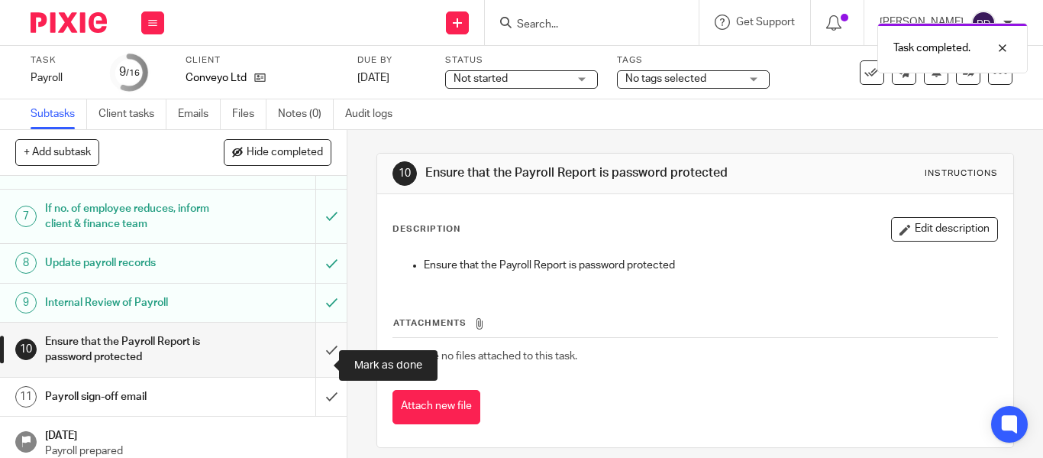
click at [313, 365] on input "submit" at bounding box center [173, 349] width 347 height 54
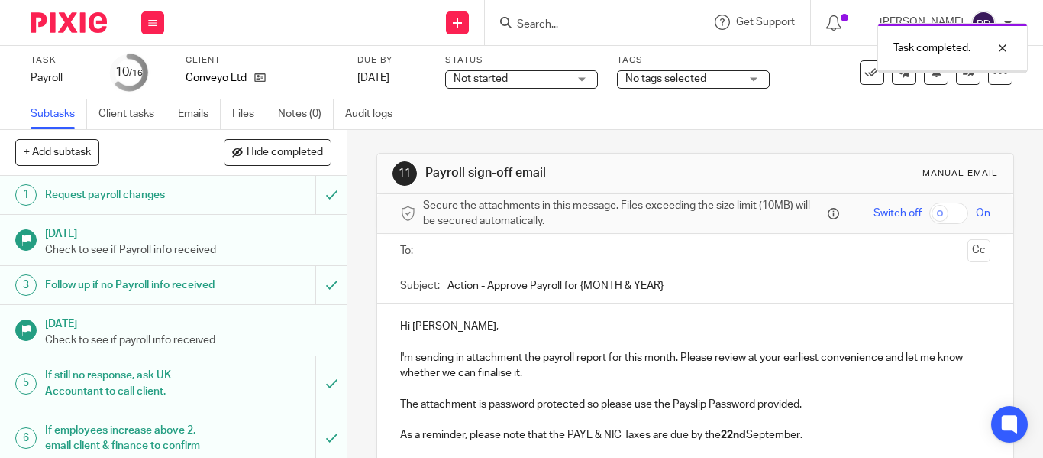
click at [449, 249] on input "text" at bounding box center [694, 251] width 532 height 18
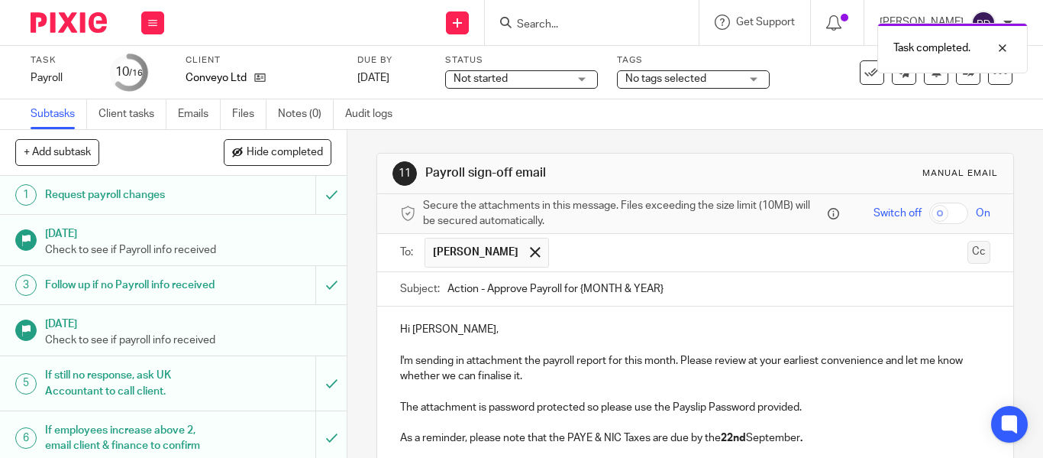
click at [968, 254] on button "Cc" at bounding box center [979, 252] width 23 height 23
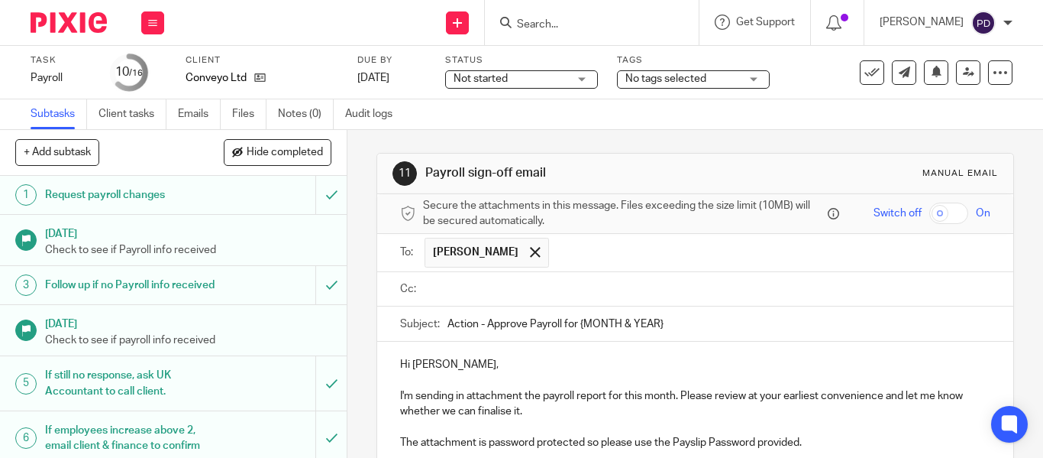
click at [507, 281] on input "text" at bounding box center [705, 289] width 555 height 18
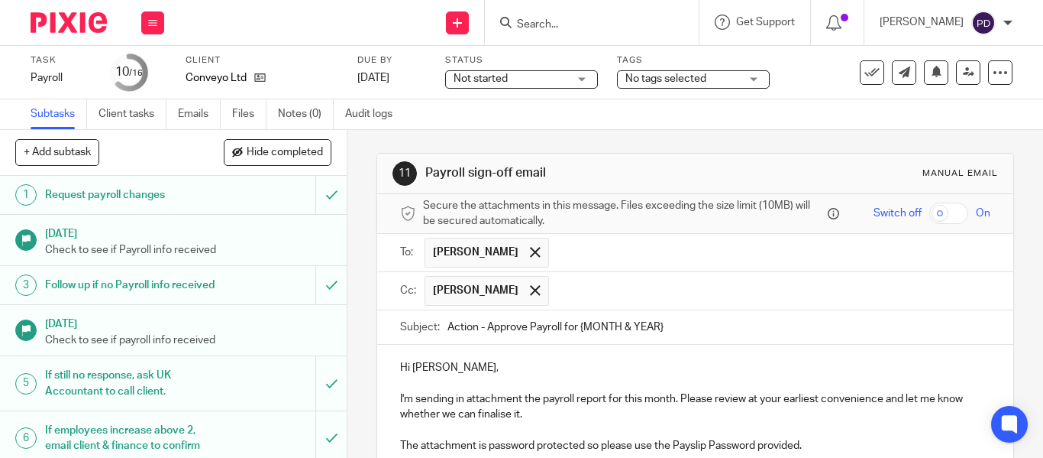
click at [587, 293] on input "text" at bounding box center [771, 291] width 428 height 30
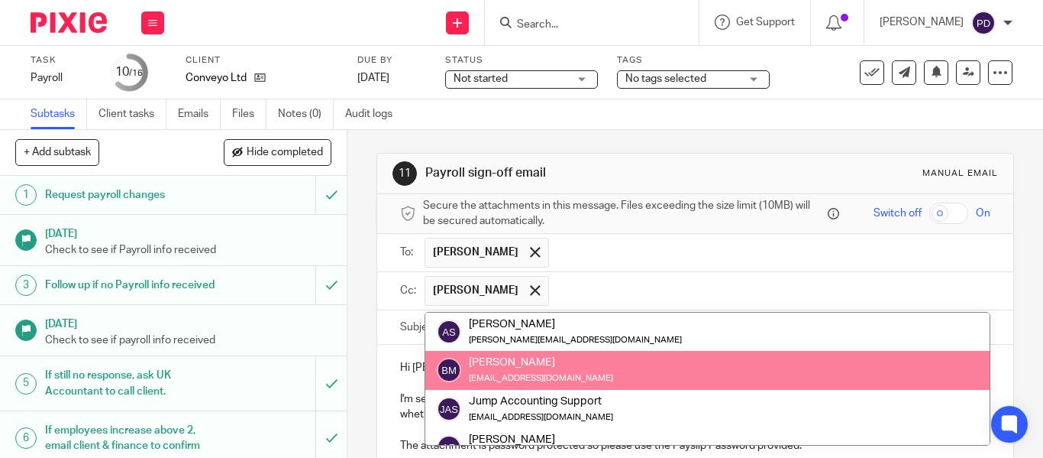
paste input "kian@riseaccounting.co.uk"
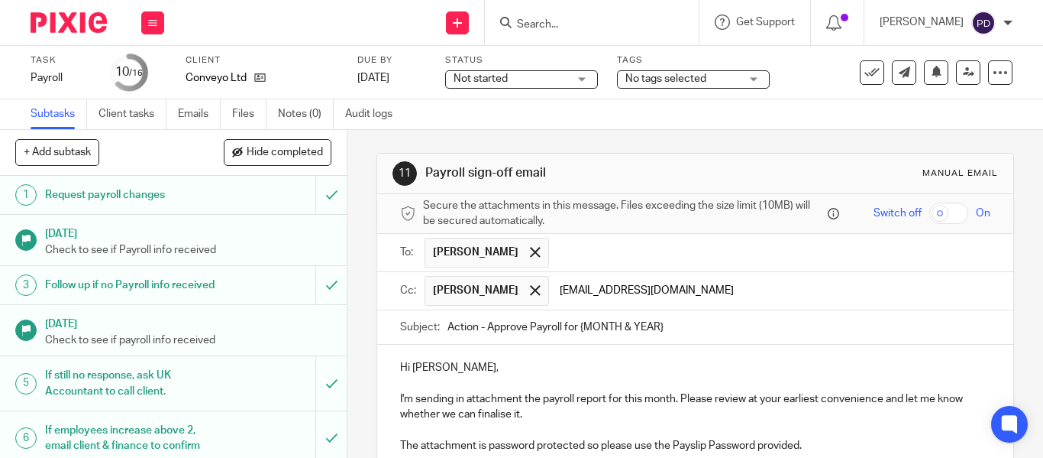
type input "kian@riseaccounting.co.uk"
click at [687, 335] on input "Action - Approve Payroll for {MONTH & YEAR}" at bounding box center [719, 327] width 543 height 34
click at [752, 285] on input "text" at bounding box center [868, 291] width 233 height 30
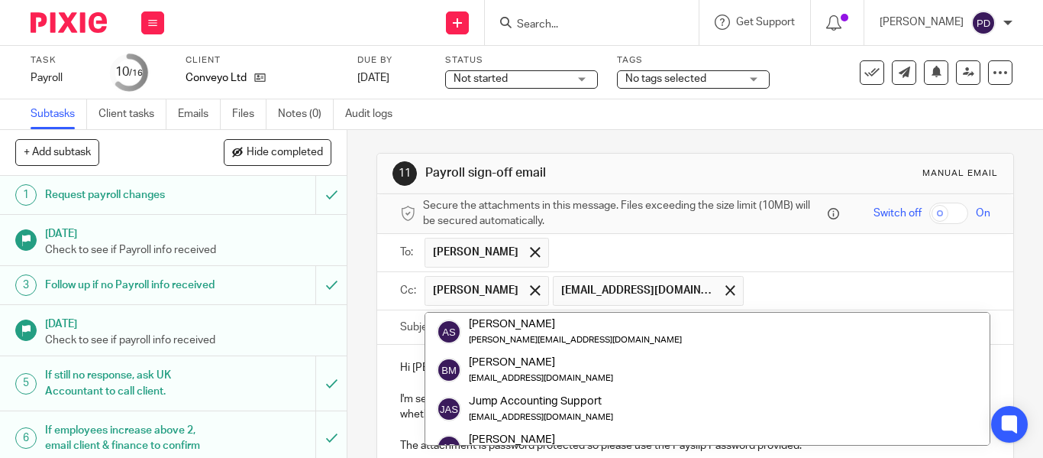
paste input "payroll@riseaccounting.co.uk"
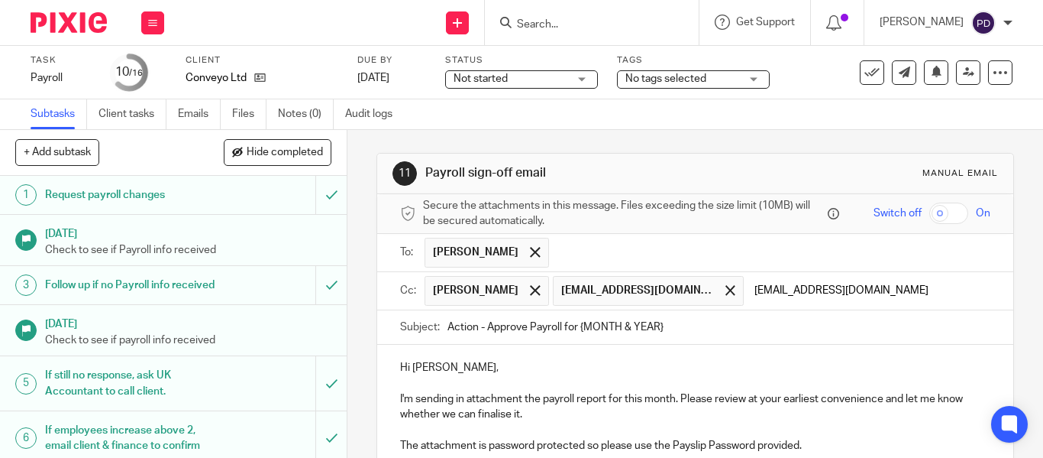
type input "payroll@riseaccounting.co.uk"
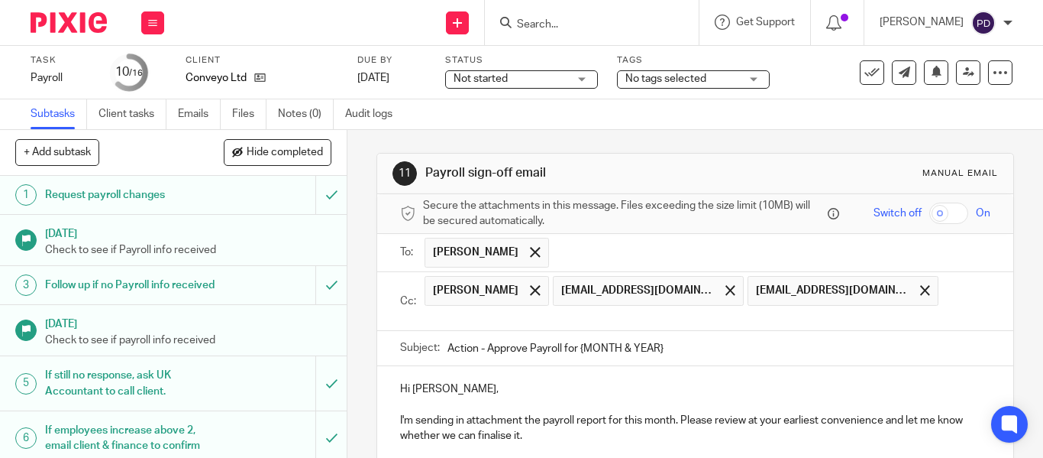
click at [768, 335] on input "Action - Approve Payroll for {MONTH & YEAR}" at bounding box center [719, 348] width 543 height 34
click at [684, 356] on input "Action - Approve Payroll for {MONTH & YEAR}" at bounding box center [719, 348] width 543 height 34
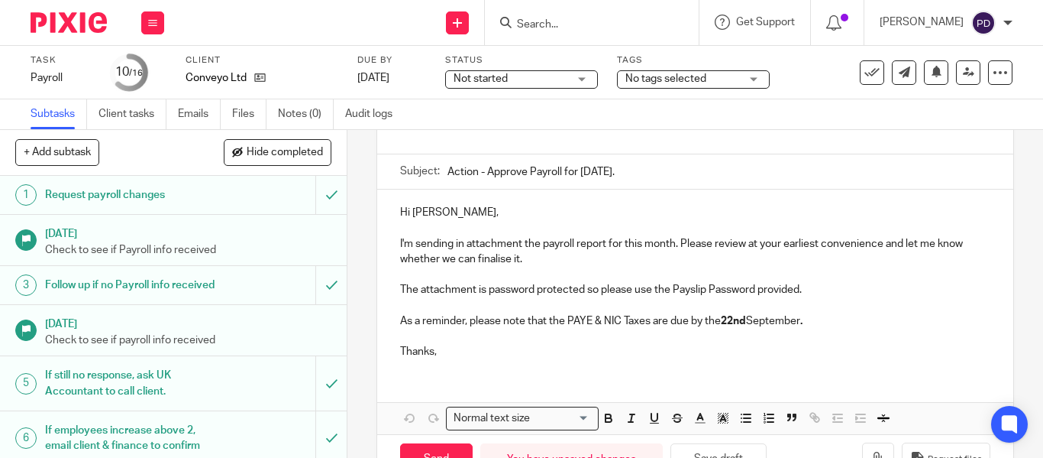
scroll to position [226, 0]
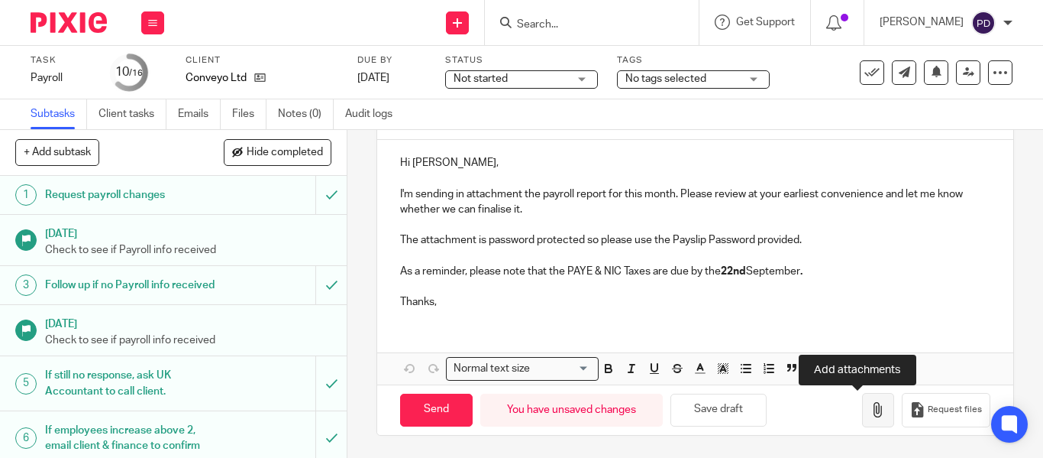
type input "Action - Approve Payroll for August 2025."
click at [862, 412] on button "button" at bounding box center [878, 410] width 32 height 34
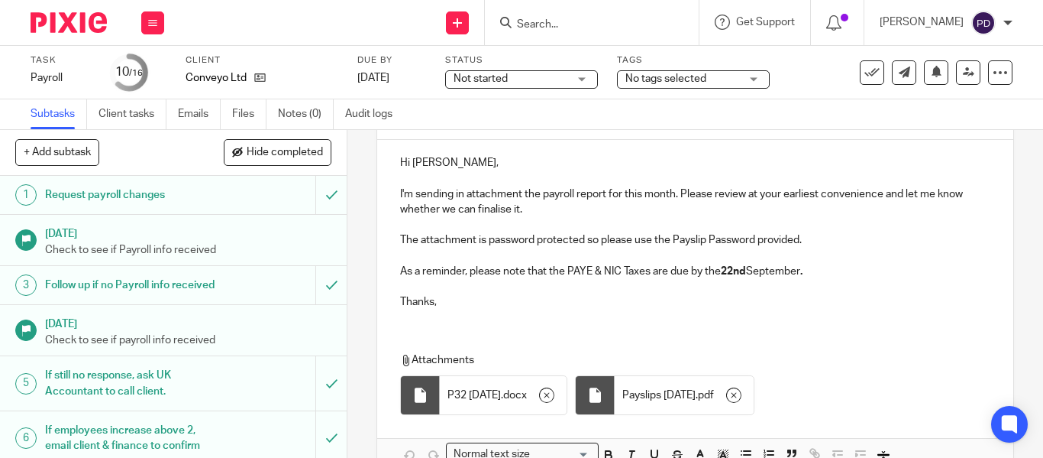
scroll to position [312, 0]
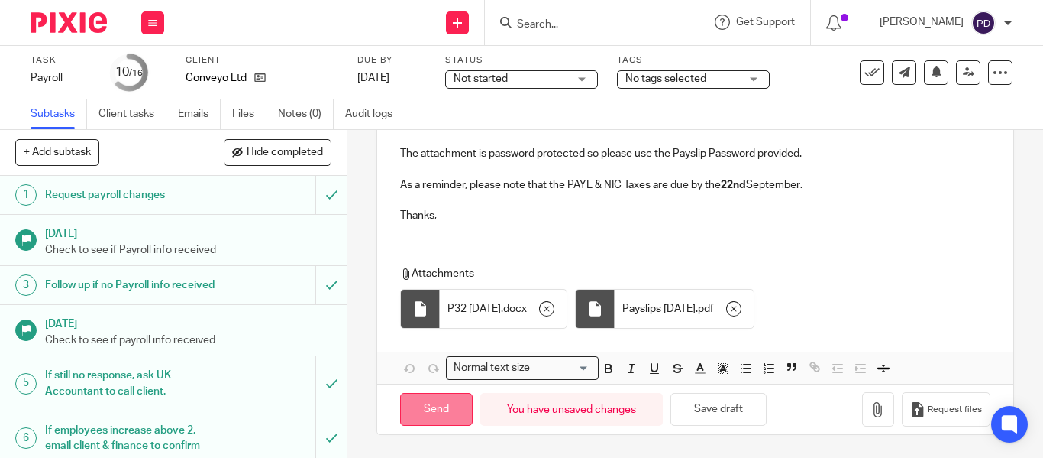
click at [424, 410] on input "Send" at bounding box center [436, 409] width 73 height 33
type input "Sent"
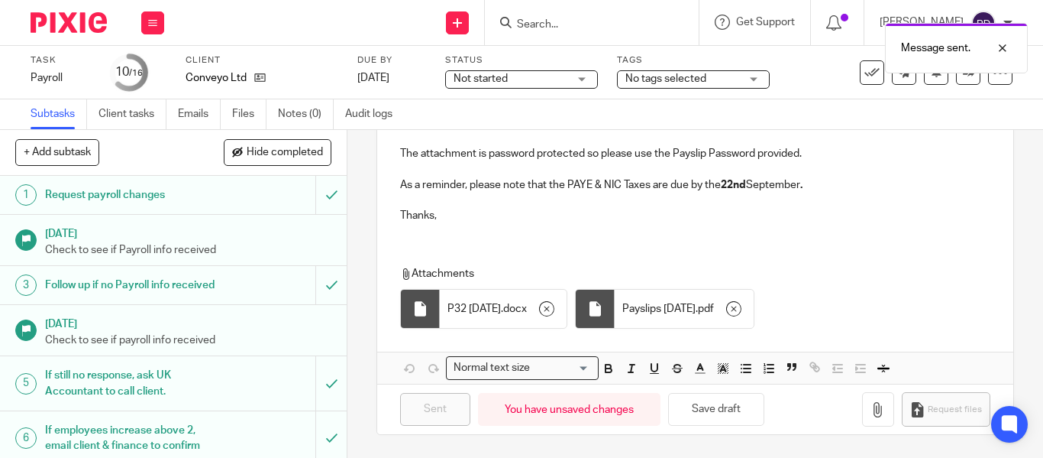
click at [536, 41] on div "Message sent." at bounding box center [775, 44] width 506 height 58
click at [529, 18] on input "Search" at bounding box center [584, 25] width 137 height 14
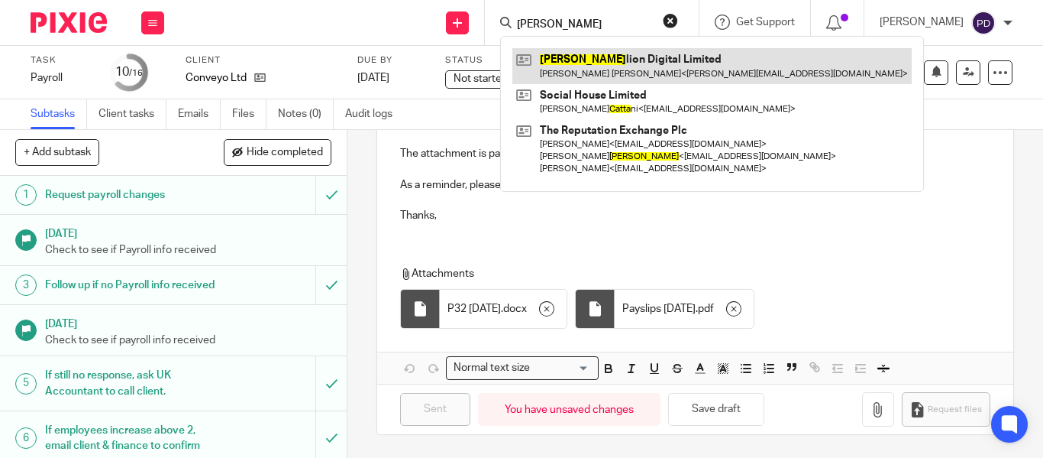
type input "batta"
click at [537, 60] on link at bounding box center [712, 65] width 399 height 35
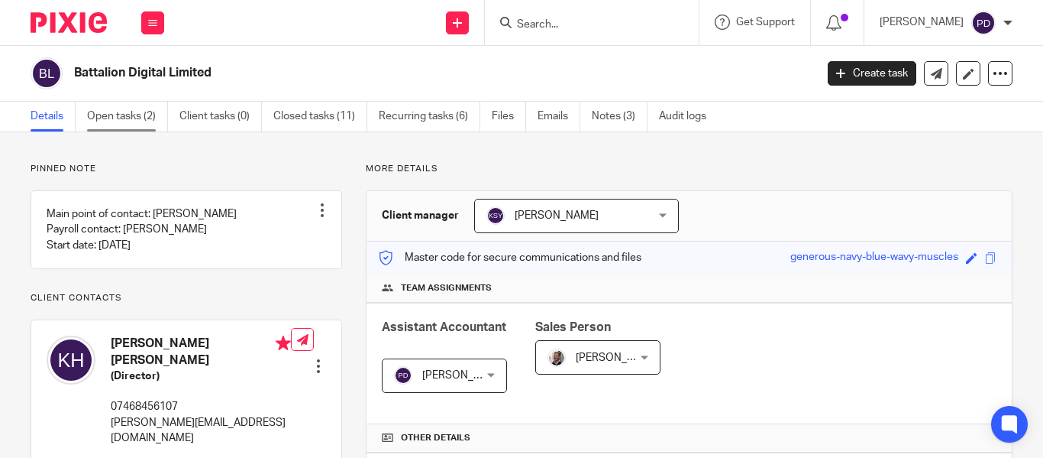
click at [130, 116] on link "Open tasks (2)" at bounding box center [127, 117] width 81 height 30
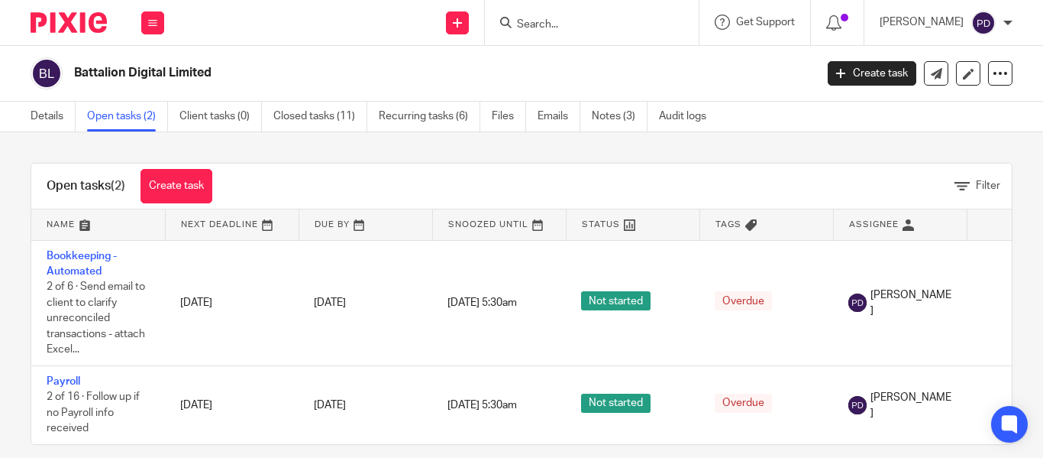
scroll to position [29, 0]
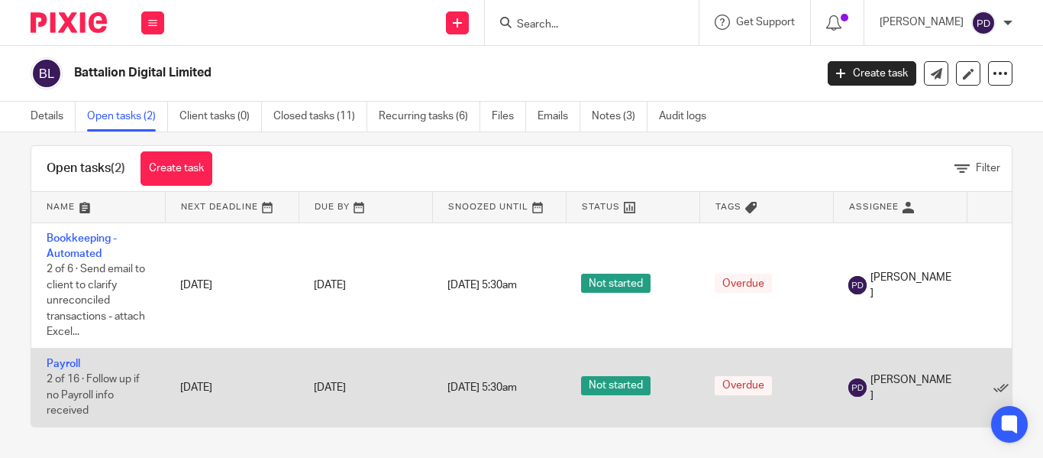
click at [76, 358] on td "Payroll 2 of 16 · Follow up if no Payroll info received" at bounding box center [98, 387] width 134 height 79
click at [76, 358] on link "Payroll" at bounding box center [64, 363] width 34 height 11
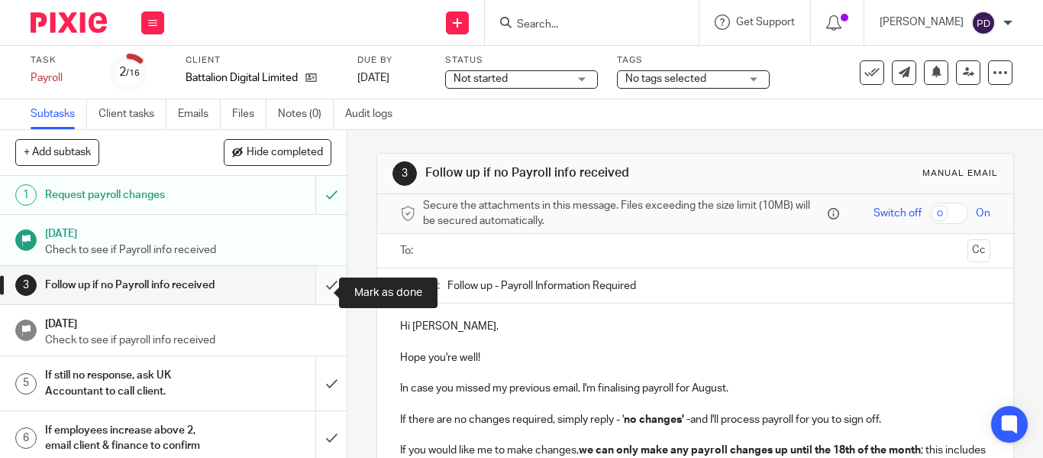
click at [323, 288] on input "submit" at bounding box center [173, 285] width 347 height 38
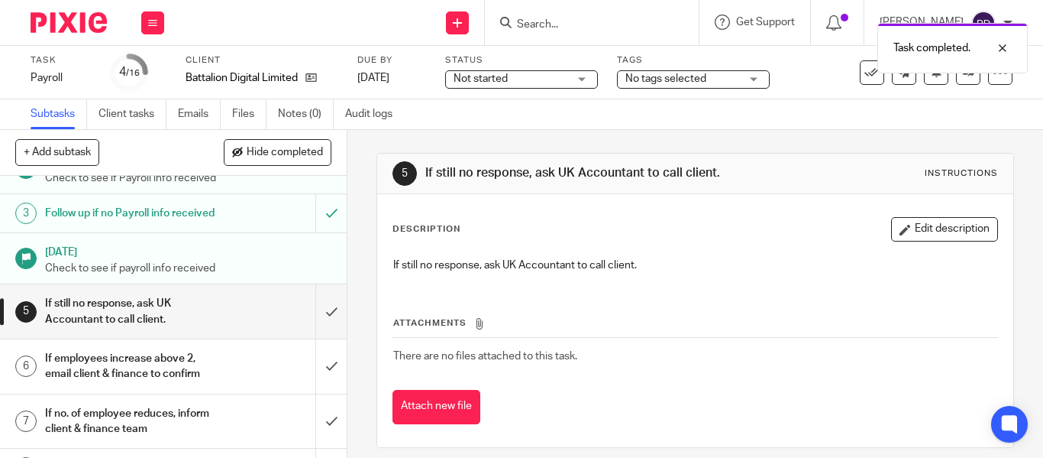
scroll to position [73, 0]
click at [316, 314] on input "submit" at bounding box center [173, 310] width 347 height 54
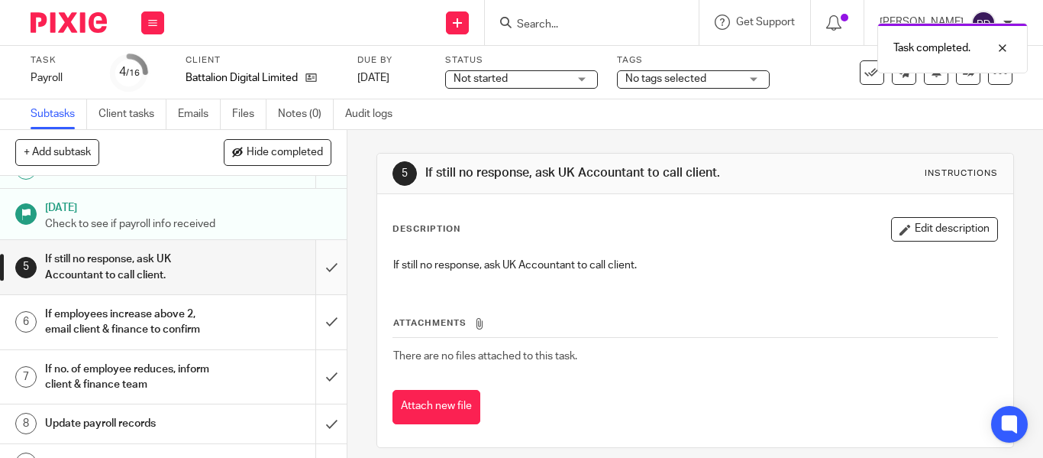
scroll to position [118, 0]
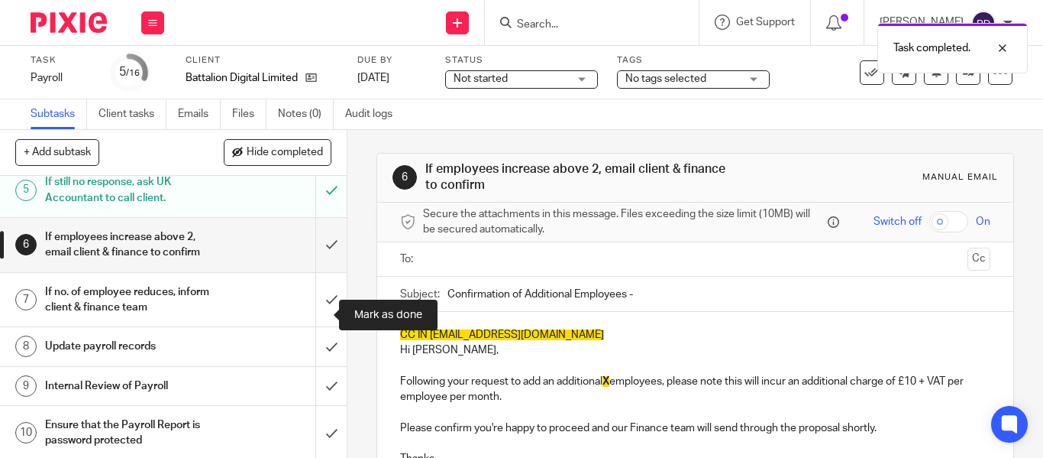
scroll to position [194, 0]
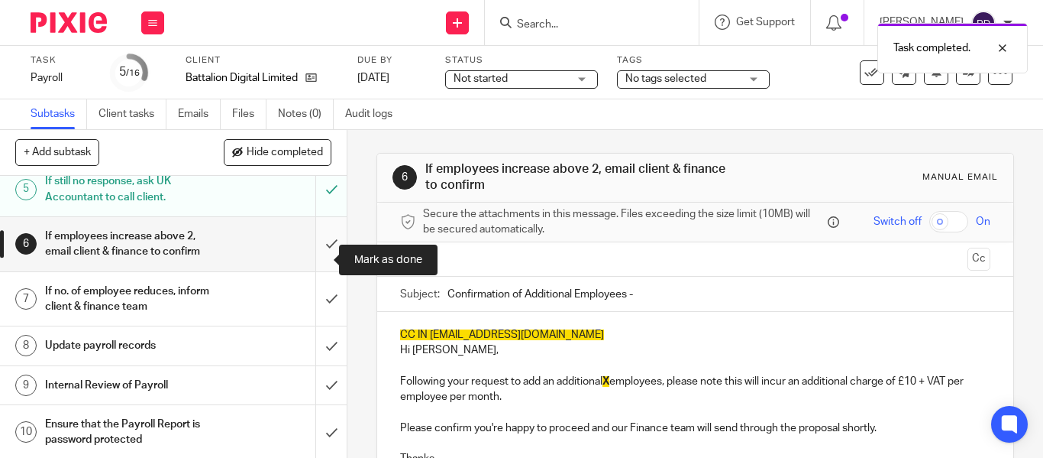
click at [319, 262] on input "submit" at bounding box center [173, 244] width 347 height 54
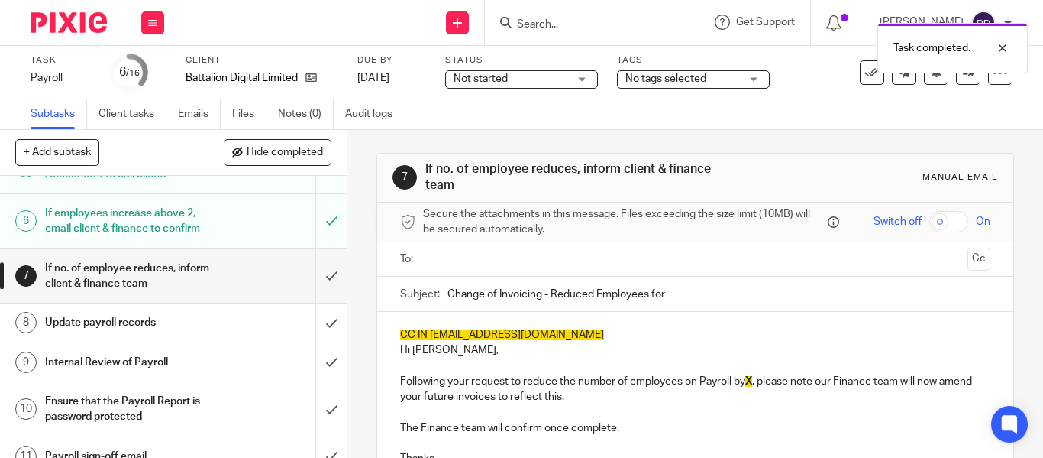
scroll to position [218, 0]
click at [315, 289] on input "submit" at bounding box center [173, 275] width 347 height 54
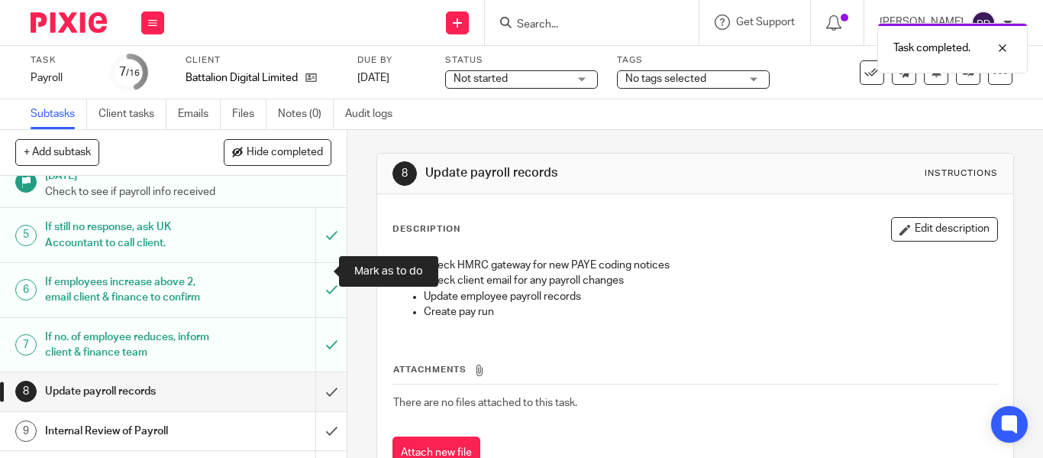
scroll to position [242, 0]
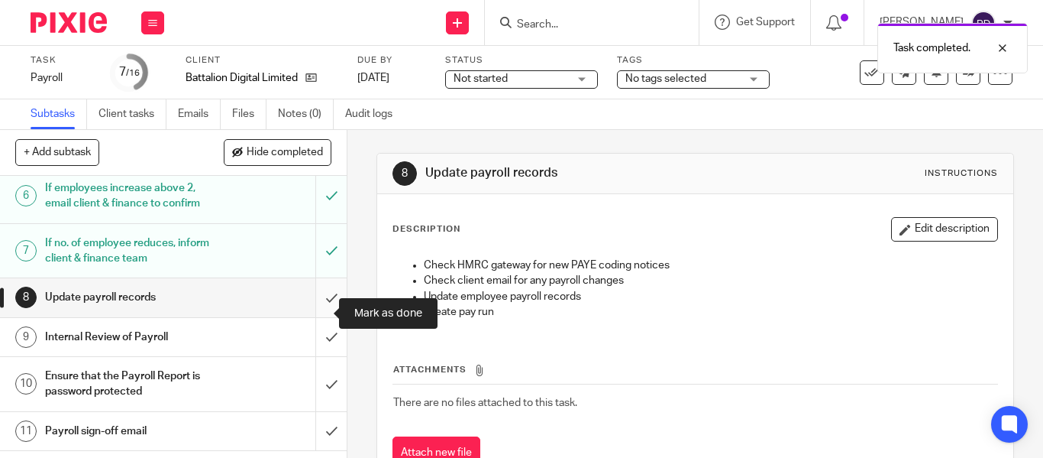
click at [312, 309] on input "submit" at bounding box center [173, 297] width 347 height 38
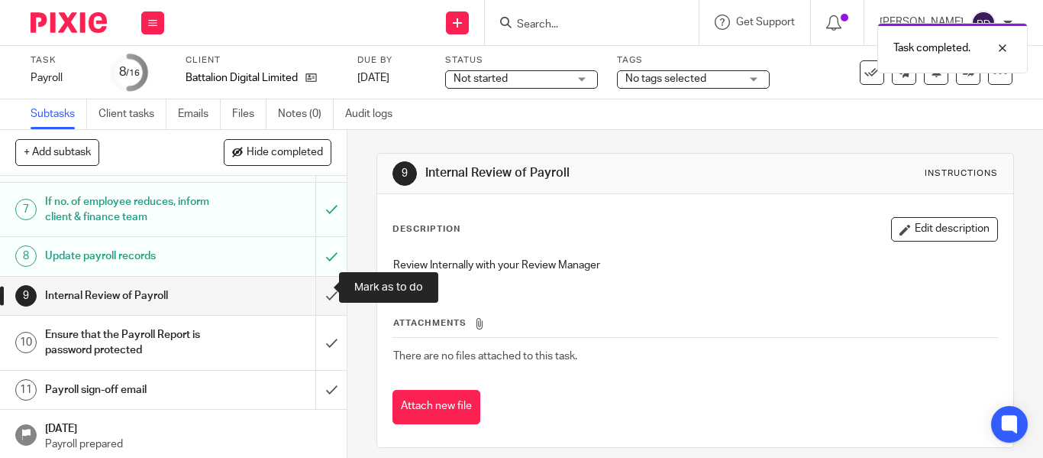
scroll to position [289, 0]
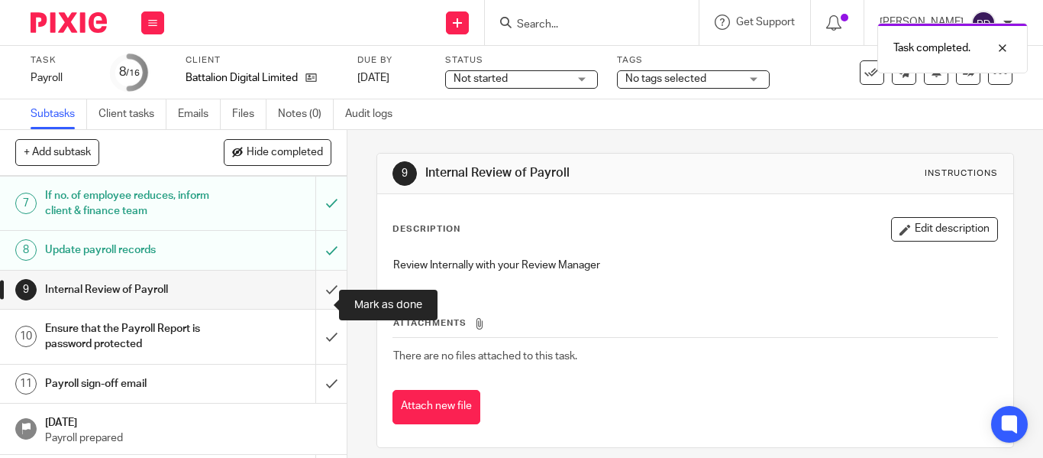
click at [315, 306] on input "submit" at bounding box center [173, 289] width 347 height 38
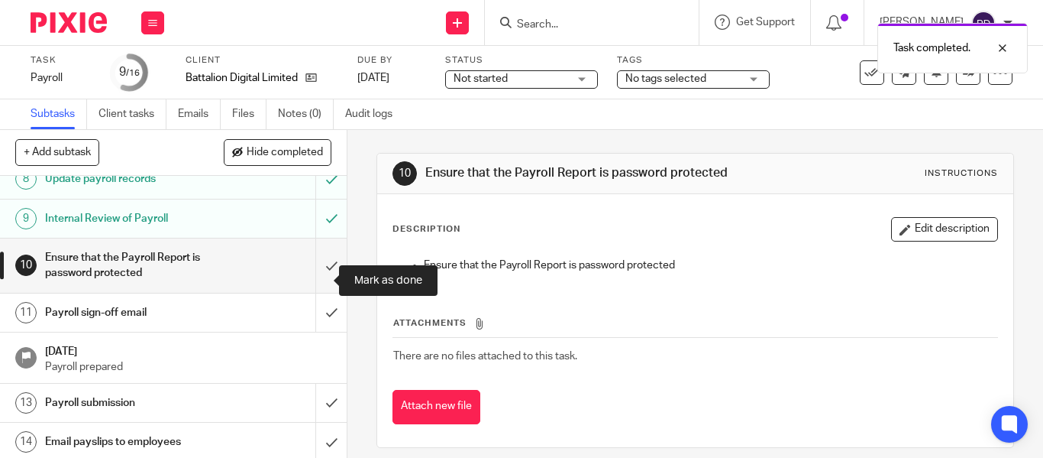
scroll to position [361, 0]
click at [312, 273] on input "submit" at bounding box center [173, 265] width 347 height 54
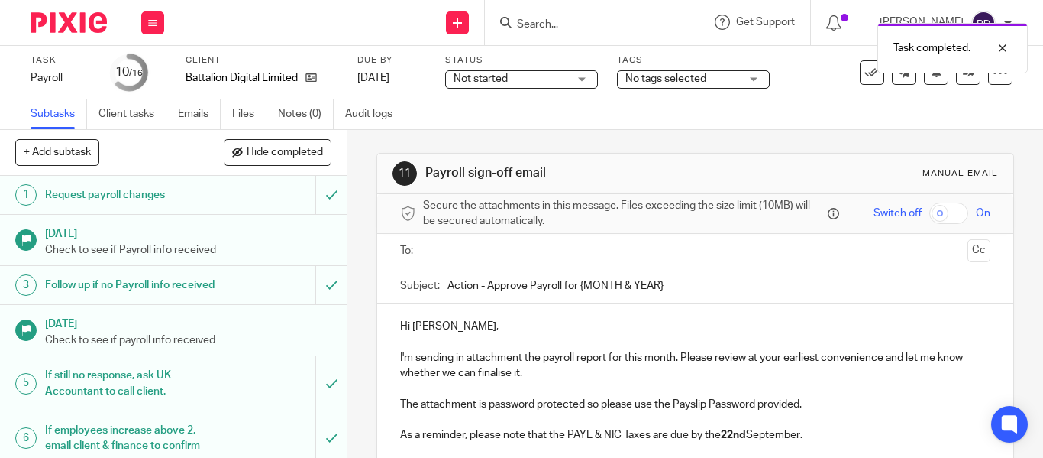
click at [461, 254] on input "text" at bounding box center [694, 251] width 532 height 18
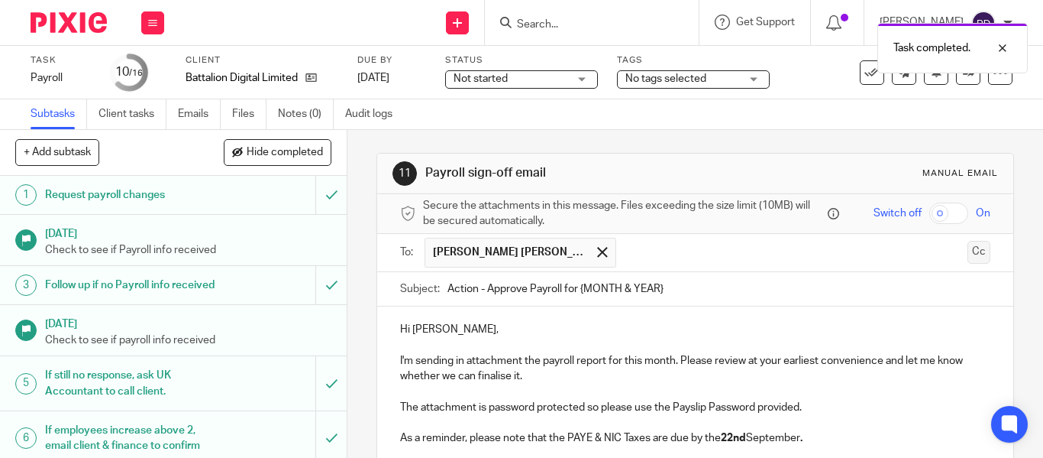
click at [968, 257] on button "Cc" at bounding box center [979, 252] width 23 height 23
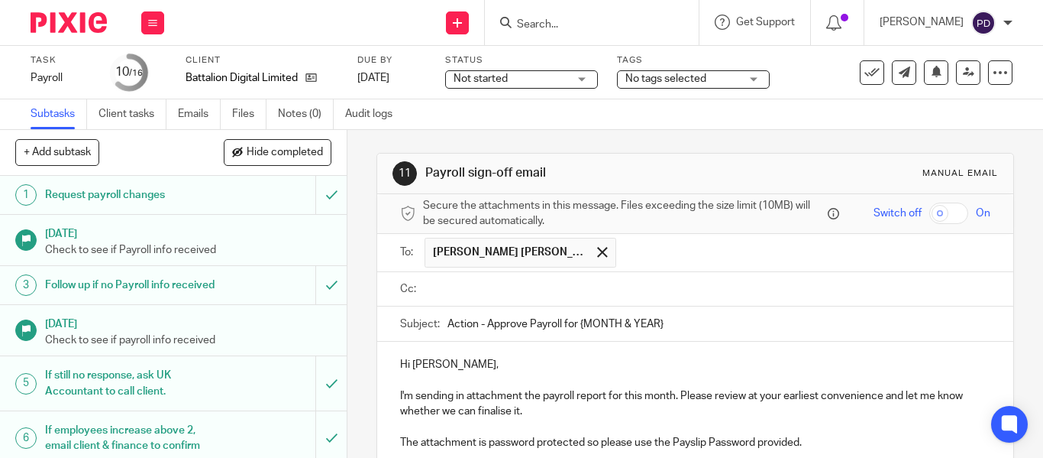
click at [636, 293] on input "text" at bounding box center [705, 289] width 555 height 18
type input "kian@riseaccounting.co.uk"
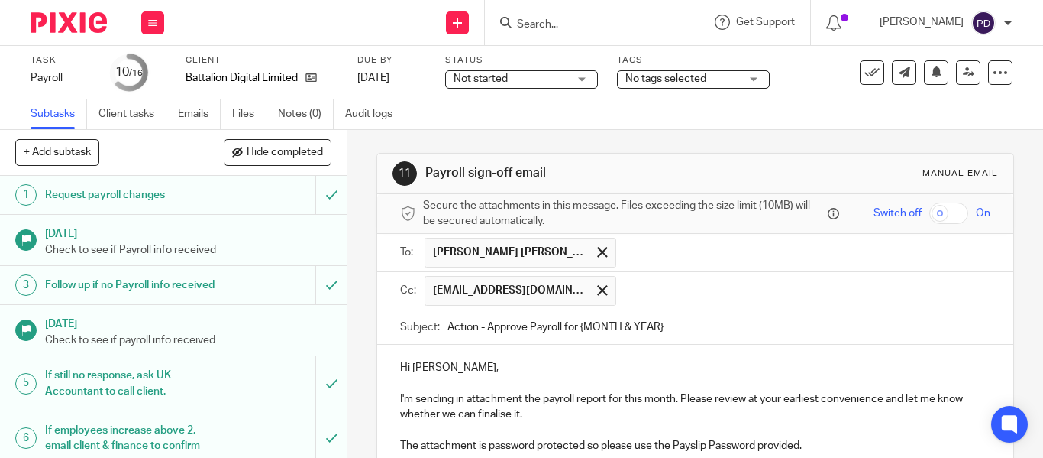
click at [742, 322] on input "Action - Approve Payroll for {MONTH & YEAR}" at bounding box center [719, 327] width 543 height 34
click at [635, 292] on input "text" at bounding box center [804, 291] width 361 height 30
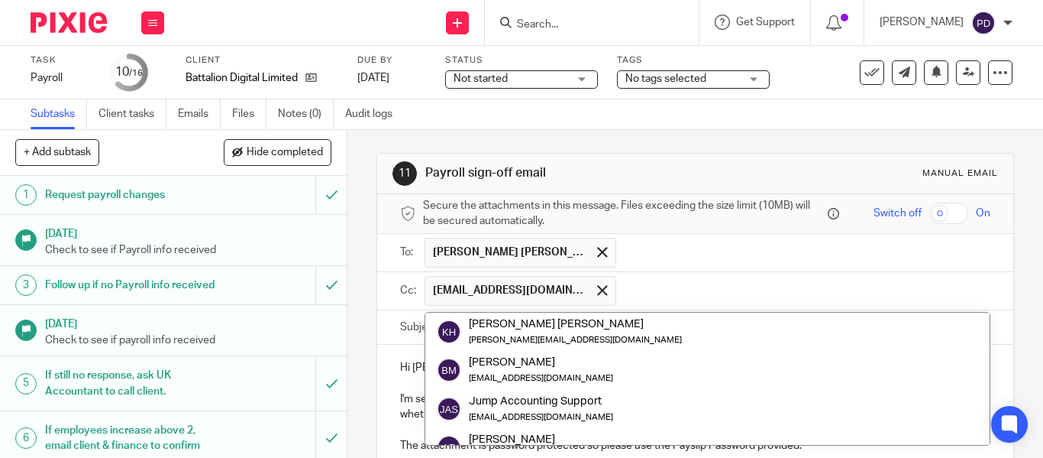
paste input "payroll@riseaccounting.co.uk"
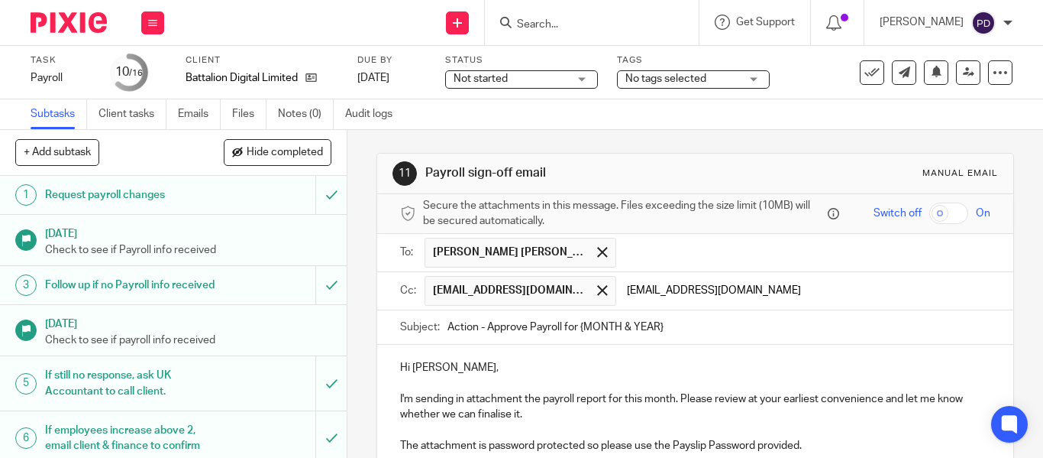
type input "payroll@riseaccounting.co.uk"
click at [690, 319] on input "Action - Approve Payroll for {MONTH & YEAR}" at bounding box center [719, 327] width 543 height 34
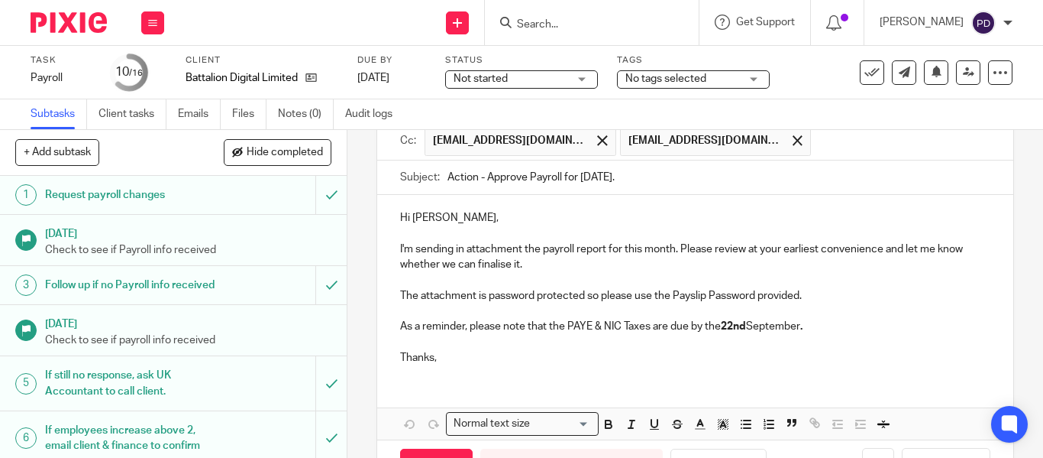
scroll to position [205, 0]
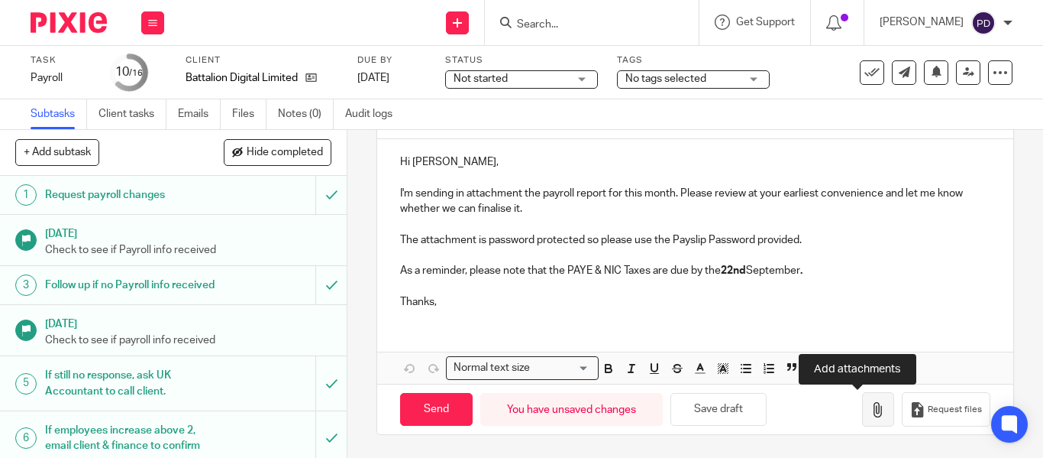
type input "Action - Approve Payroll for August 2025."
click at [871, 413] on icon "button" at bounding box center [878, 409] width 15 height 15
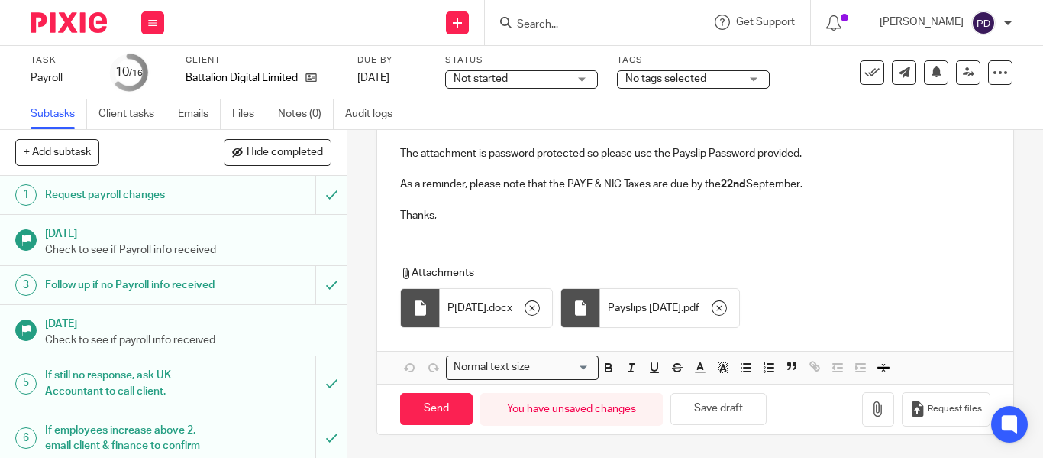
scroll to position [292, 0]
click at [432, 412] on input "Send" at bounding box center [436, 409] width 73 height 33
type input "Sent"
click at [516, 23] on input "Search" at bounding box center [584, 25] width 137 height 14
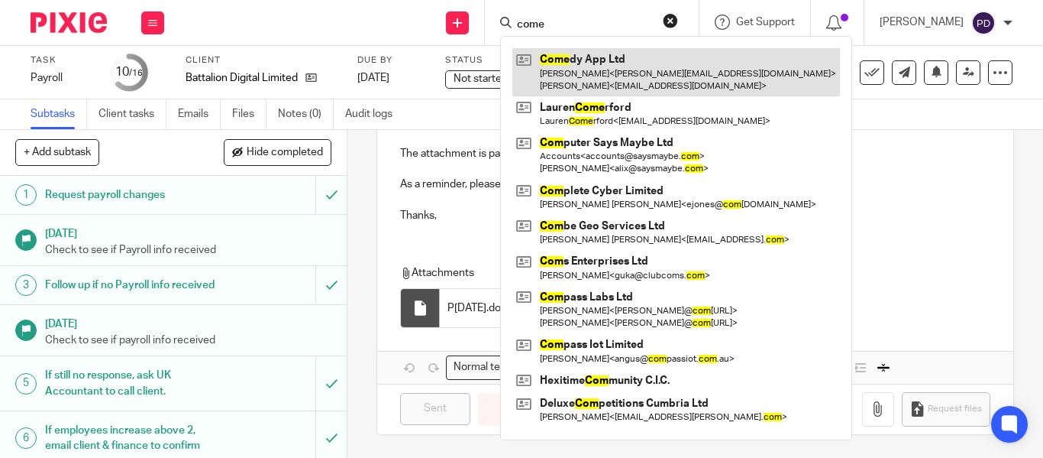
type input "come"
click at [551, 75] on link at bounding box center [677, 71] width 328 height 47
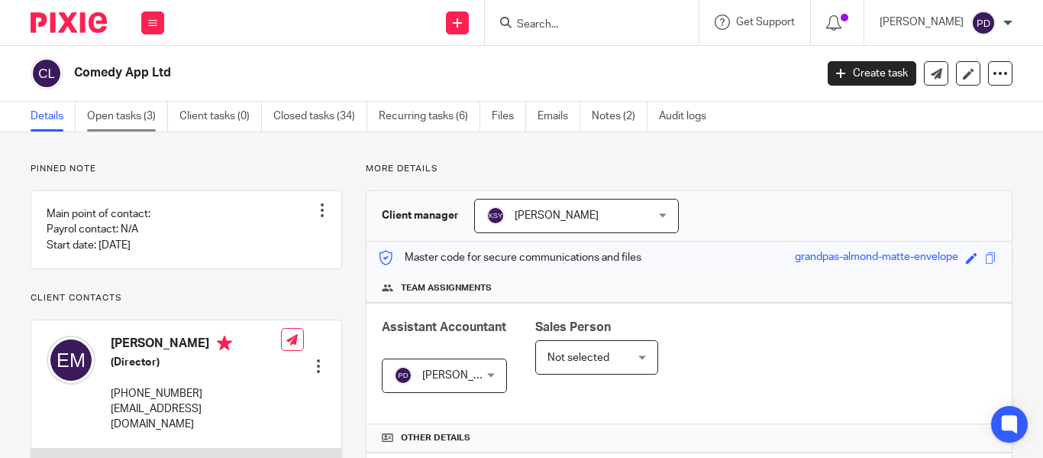
click at [138, 117] on link "Open tasks (3)" at bounding box center [127, 117] width 81 height 30
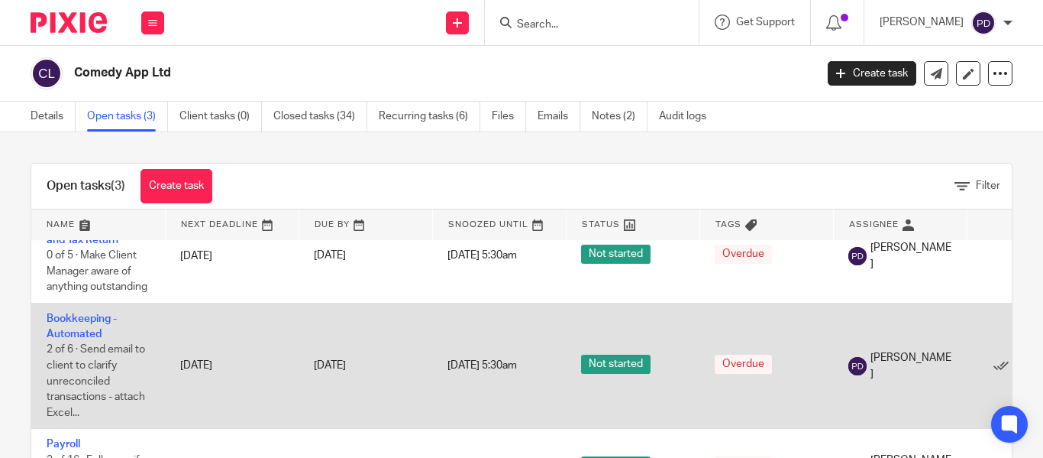
scroll to position [80, 0]
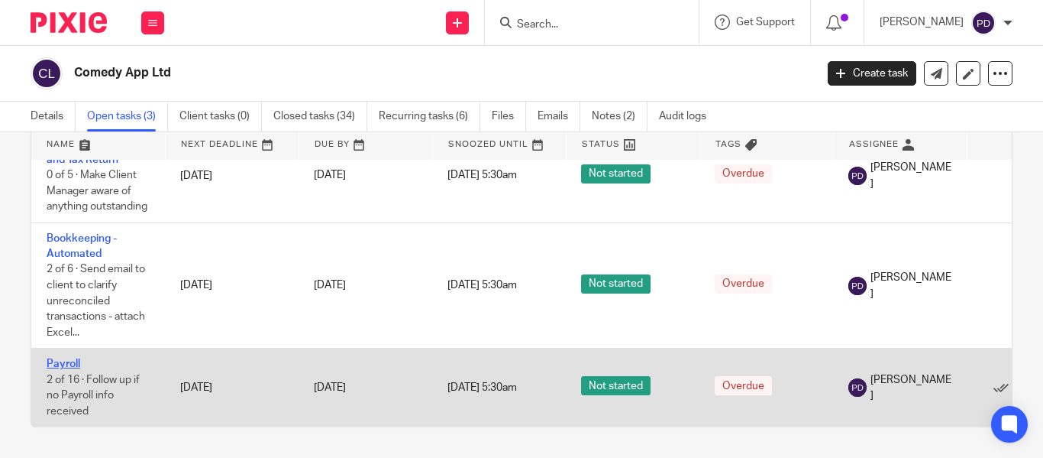
click at [73, 358] on link "Payroll" at bounding box center [64, 363] width 34 height 11
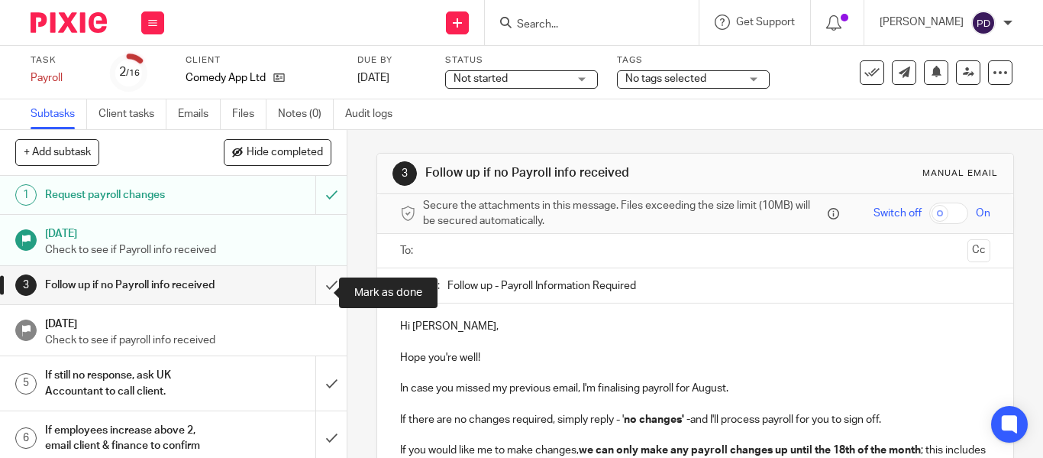
click at [318, 299] on input "submit" at bounding box center [173, 285] width 347 height 38
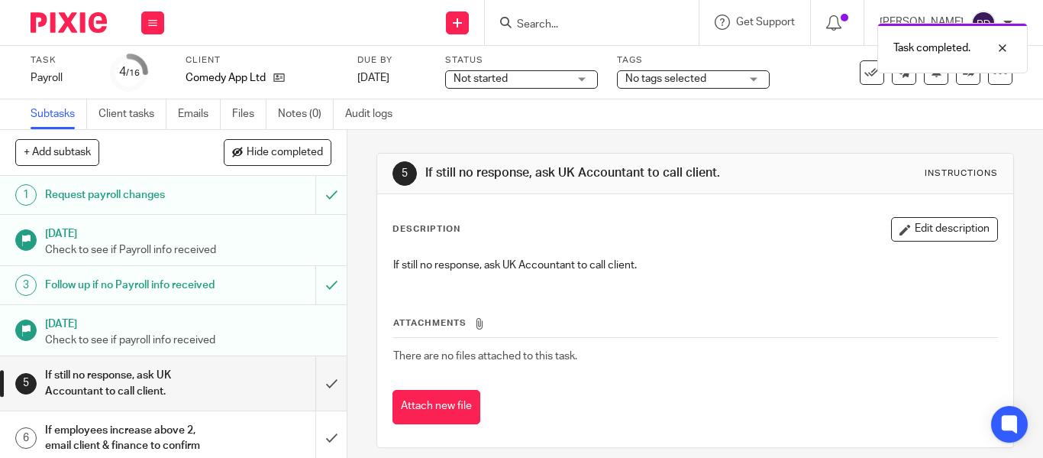
scroll to position [106, 0]
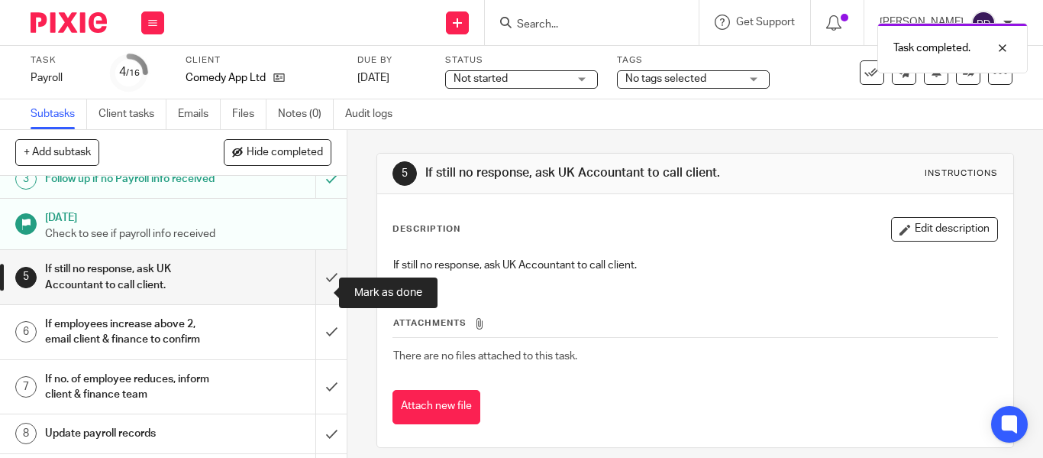
click at [318, 299] on input "submit" at bounding box center [173, 277] width 347 height 54
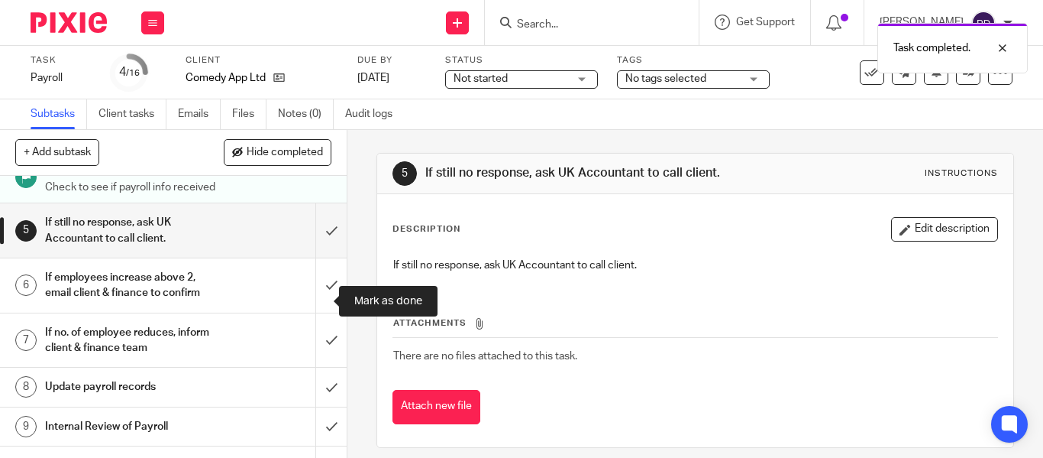
scroll to position [154, 0]
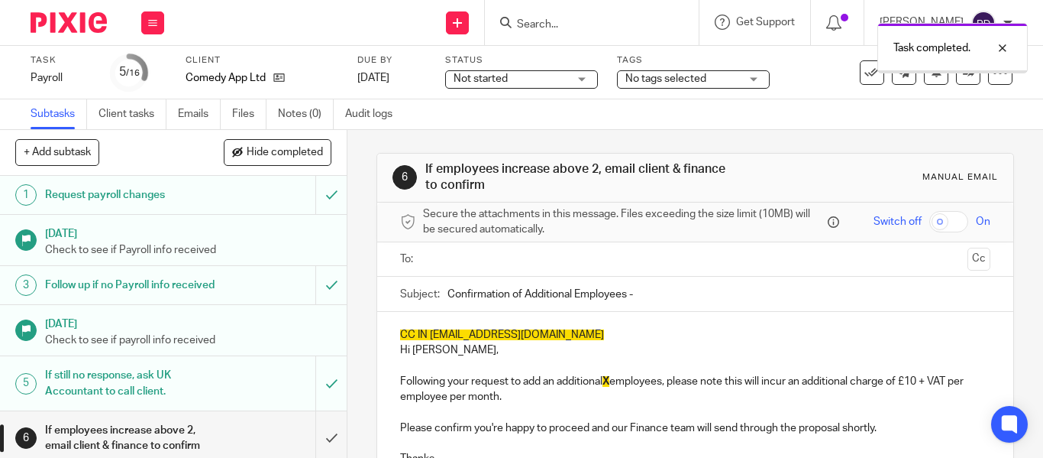
scroll to position [215, 0]
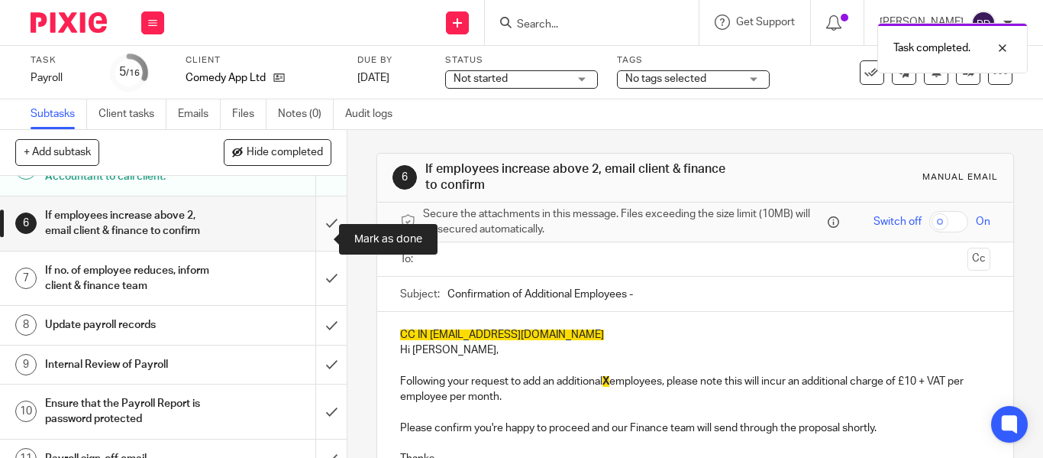
click at [317, 241] on input "submit" at bounding box center [173, 223] width 347 height 54
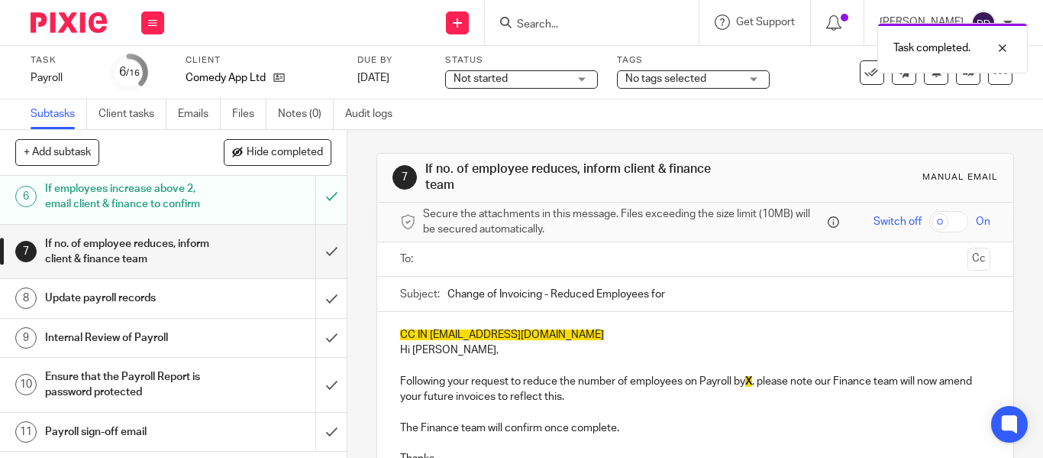
scroll to position [242, 0]
click at [309, 270] on input "submit" at bounding box center [173, 251] width 347 height 54
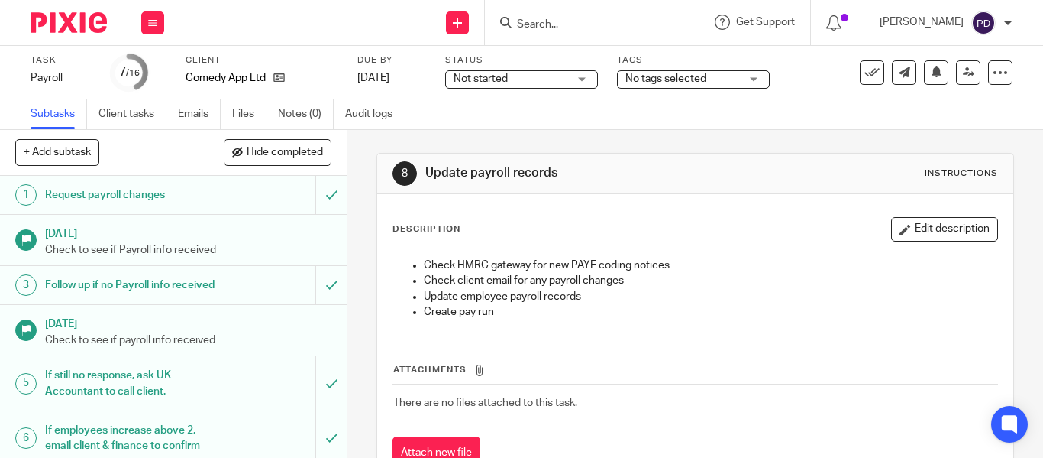
click at [348, 433] on div "8 Update payroll records Instructions Description Edit description Check HMRC g…" at bounding box center [696, 294] width 696 height 328
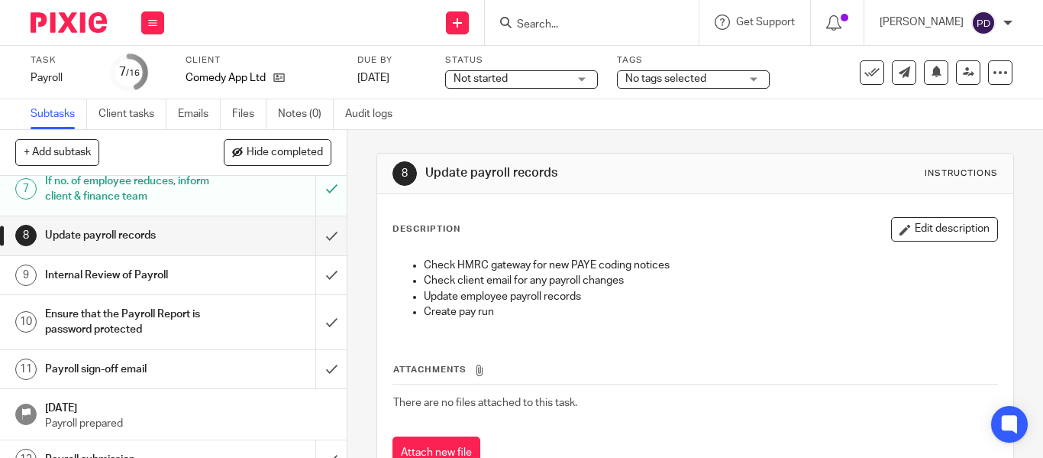
scroll to position [303, 0]
click at [322, 254] on input "submit" at bounding box center [173, 236] width 347 height 38
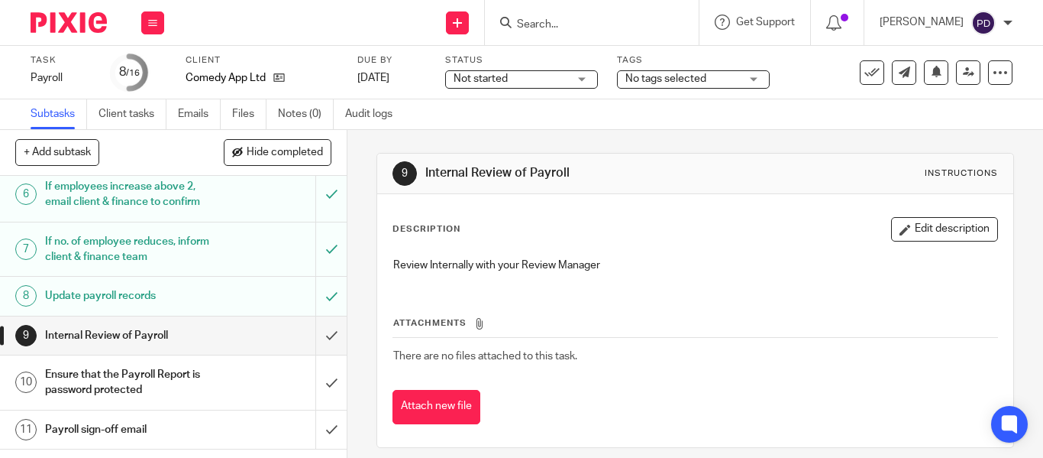
scroll to position [244, 0]
click at [319, 346] on input "submit" at bounding box center [173, 334] width 347 height 38
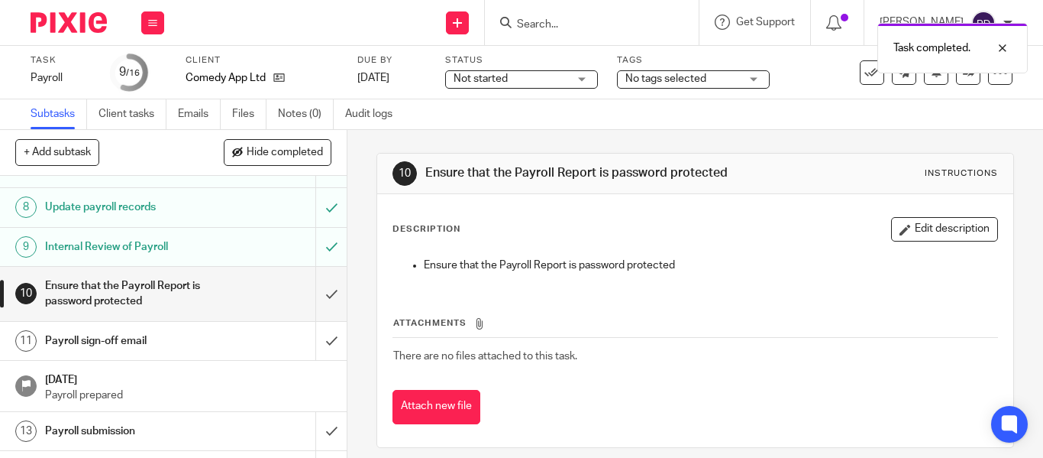
scroll to position [331, 0]
click at [316, 309] on input "submit" at bounding box center [173, 294] width 347 height 54
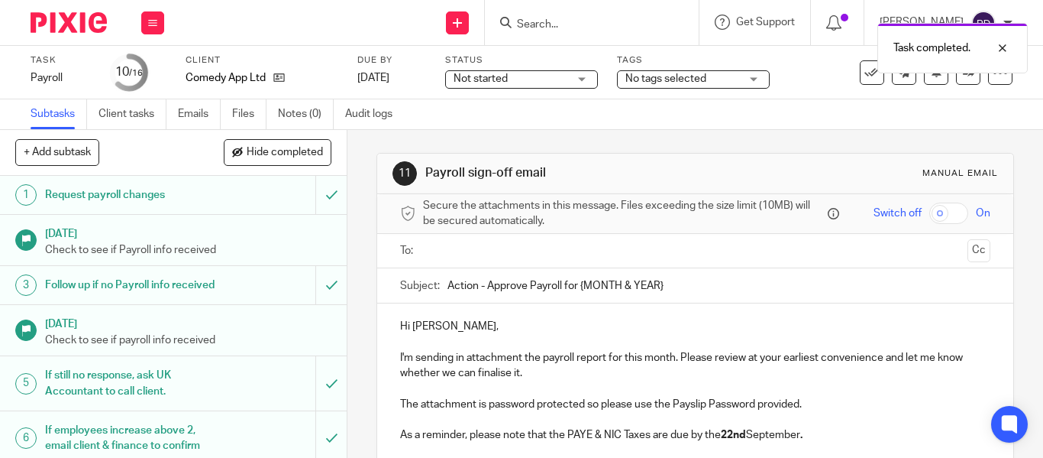
click at [477, 262] on ul at bounding box center [696, 250] width 543 height 25
click at [476, 252] on input "text" at bounding box center [694, 251] width 532 height 18
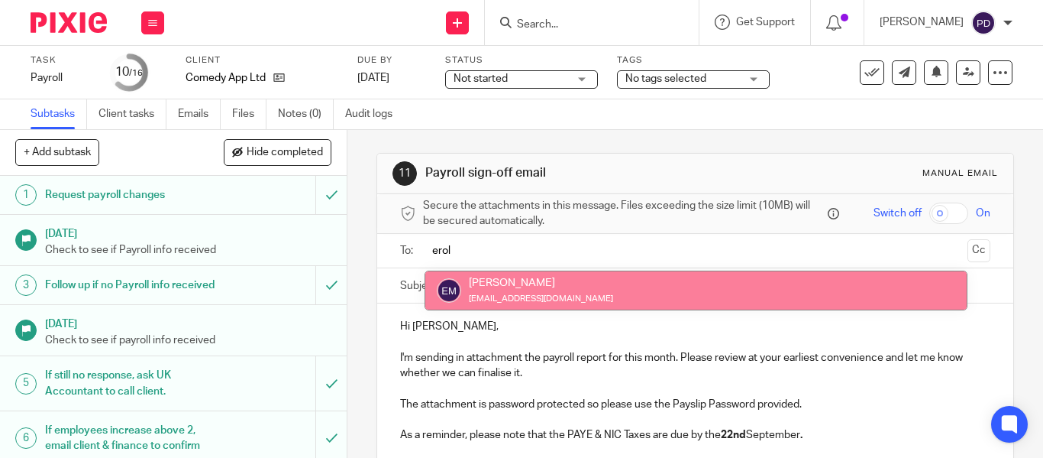
type input "erol"
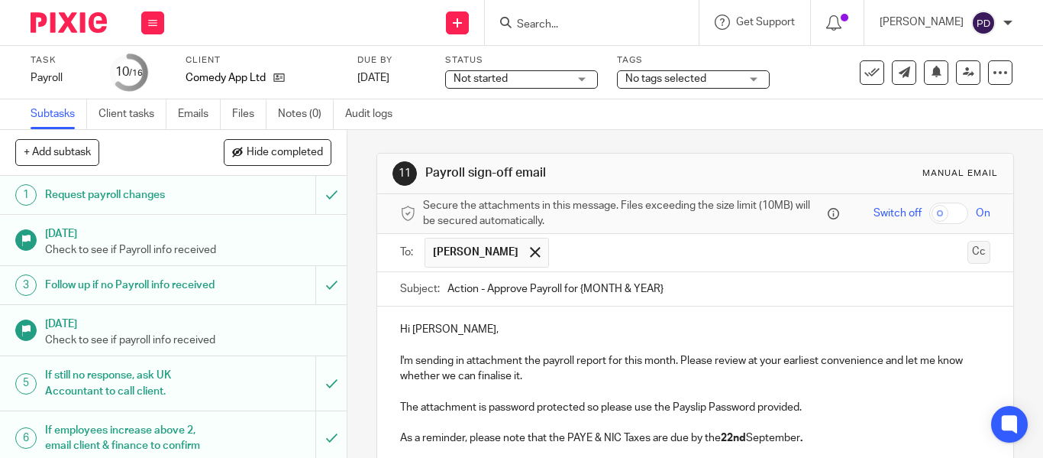
click at [968, 258] on button "Cc" at bounding box center [979, 252] width 23 height 23
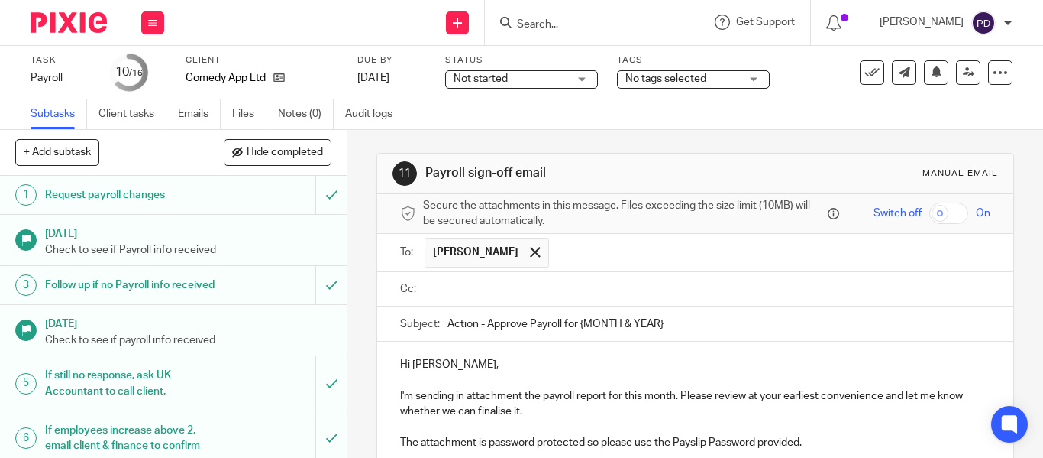
paste input "[EMAIL_ADDRESS][DOMAIN_NAME]"
type input "[EMAIL_ADDRESS][DOMAIN_NAME]"
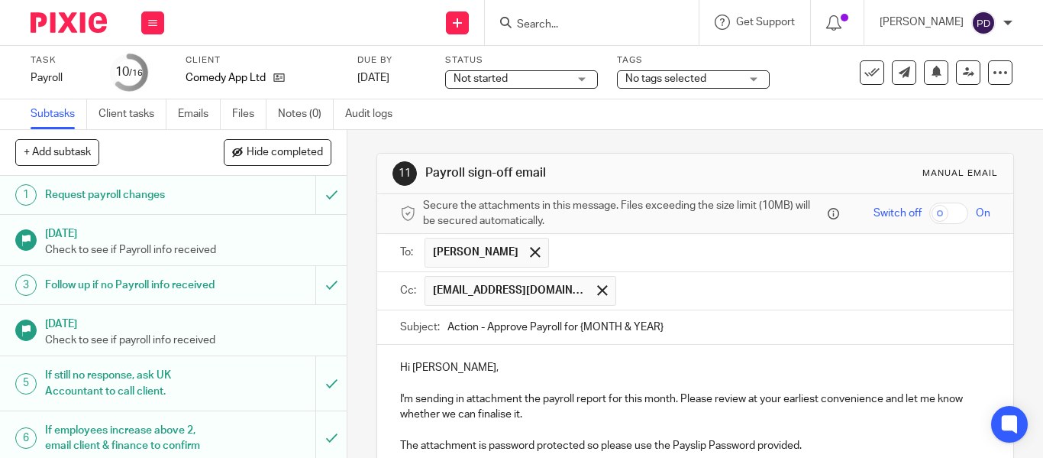
click at [683, 329] on input "Action - Approve Payroll for {MONTH & YEAR}" at bounding box center [719, 327] width 543 height 34
click at [651, 293] on input "text" at bounding box center [804, 291] width 361 height 30
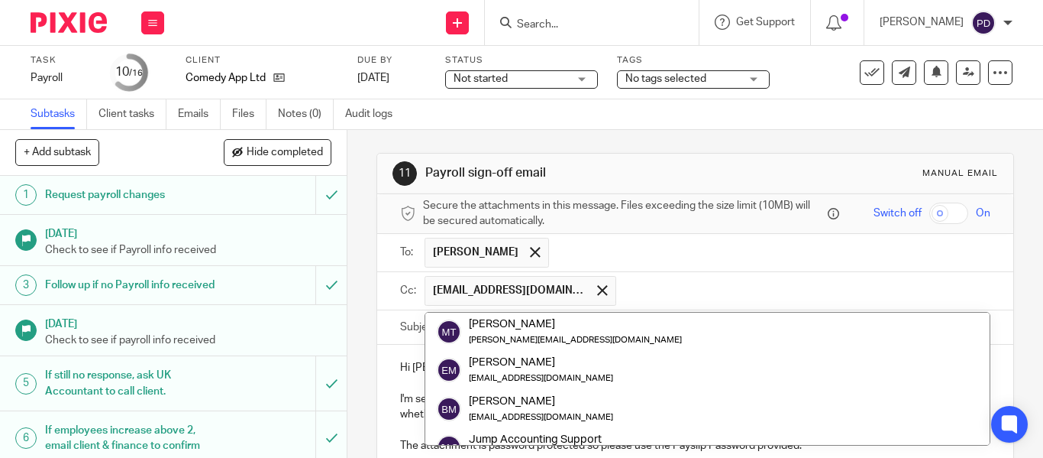
paste input "[EMAIL_ADDRESS][DOMAIN_NAME]"
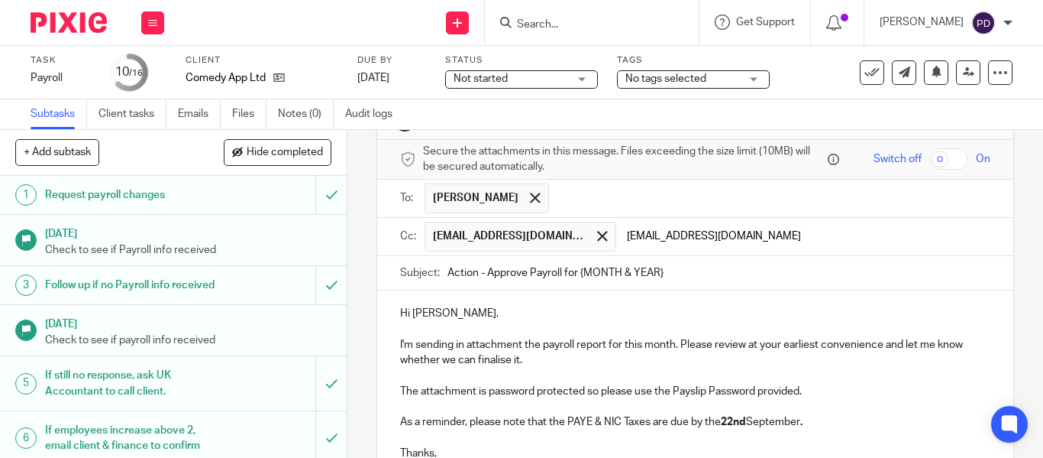
scroll to position [56, 0]
type input "[EMAIL_ADDRESS][DOMAIN_NAME]"
click at [679, 277] on input "Action - Approve Payroll for {MONTH & YEAR}" at bounding box center [719, 271] width 543 height 34
type input "Action - Approve Payroll for [DATE]"
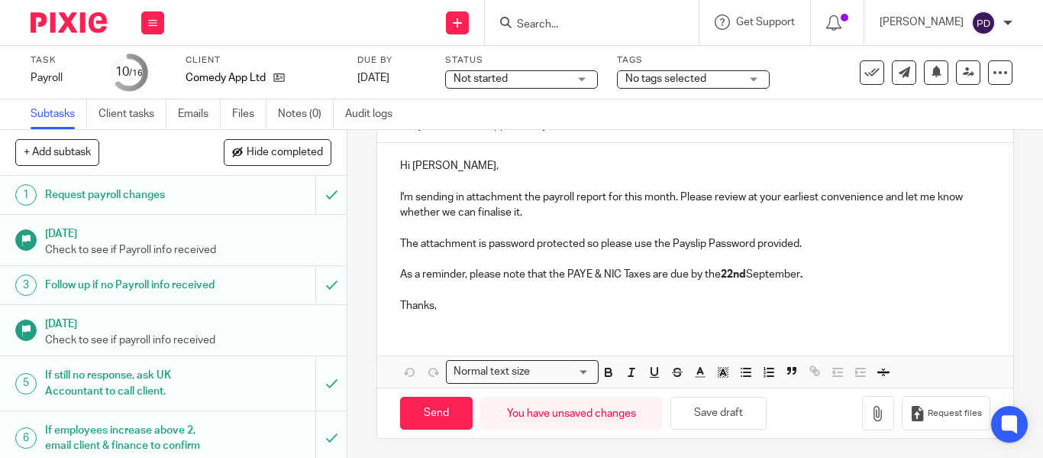
scroll to position [205, 0]
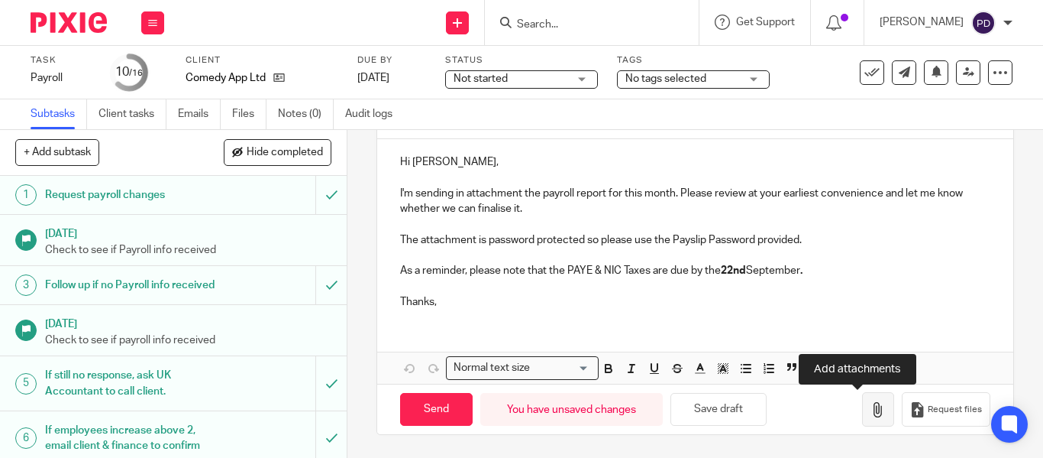
click at [871, 409] on icon "button" at bounding box center [878, 409] width 15 height 15
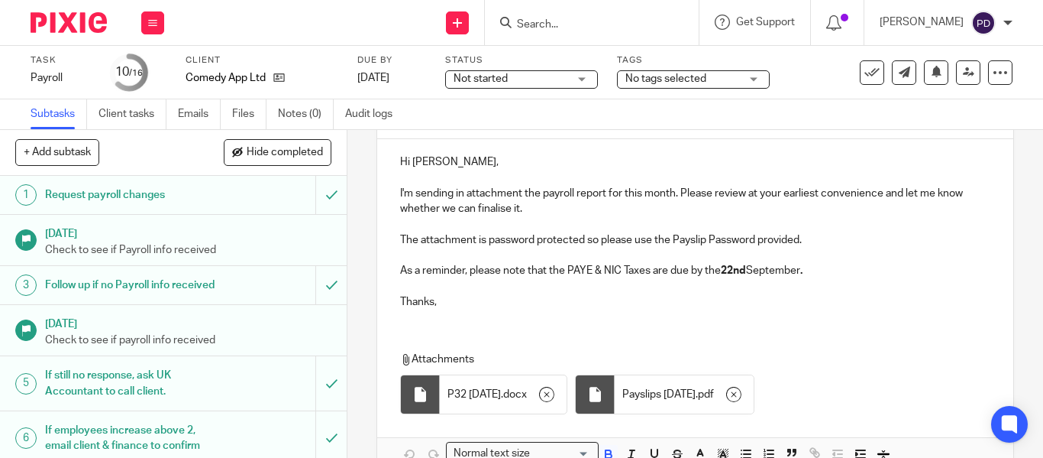
click at [820, 273] on p "As a reminder, please note that the PAYE & NIC Taxes are due by the [DATE] ." at bounding box center [695, 270] width 590 height 15
click at [810, 273] on p "As a reminder, please note that the PAYE & NIC Taxes are due by the [DATE] ." at bounding box center [695, 270] width 590 height 15
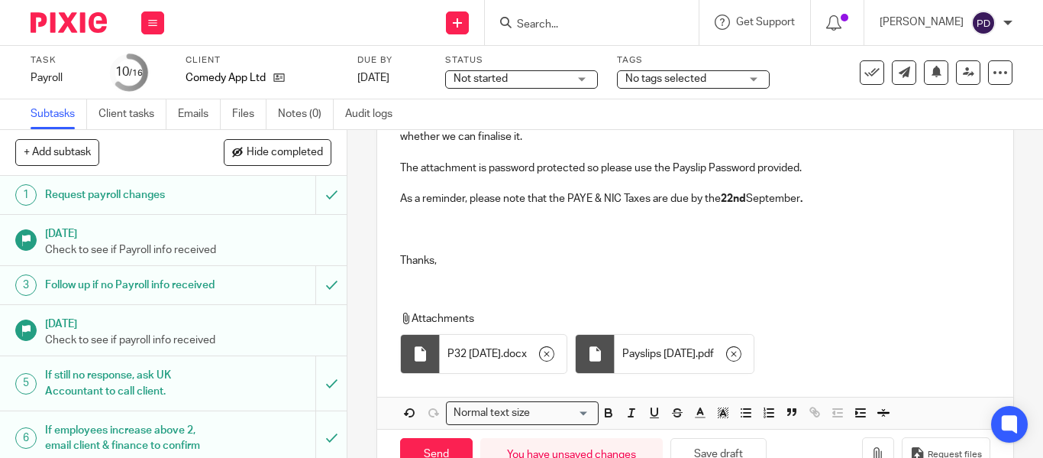
scroll to position [280, 0]
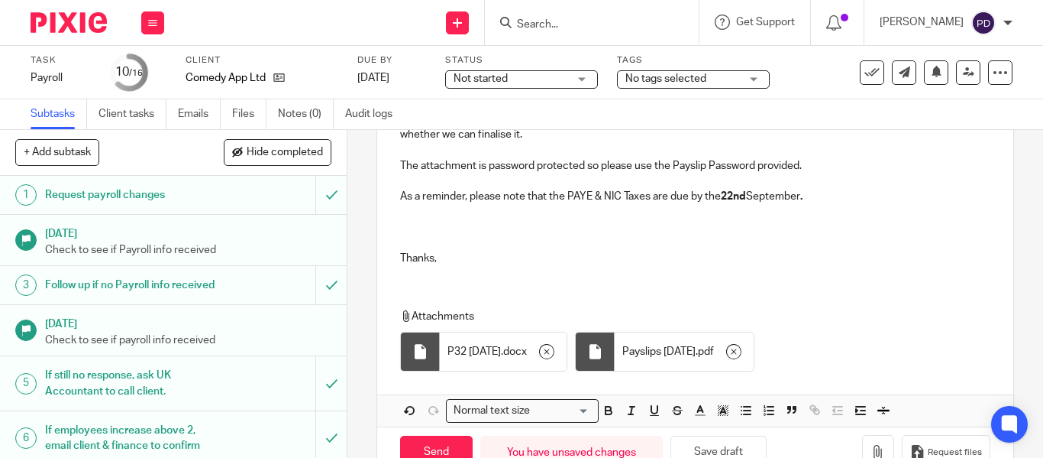
click at [680, 354] on span "Payslips [DATE]" at bounding box center [658, 351] width 73 height 15
click at [421, 220] on p at bounding box center [695, 227] width 590 height 15
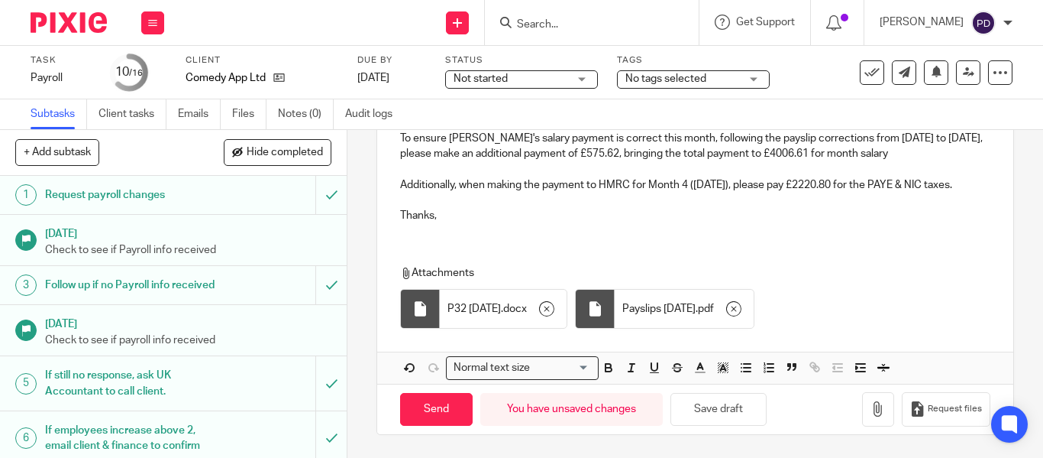
scroll to position [338, 0]
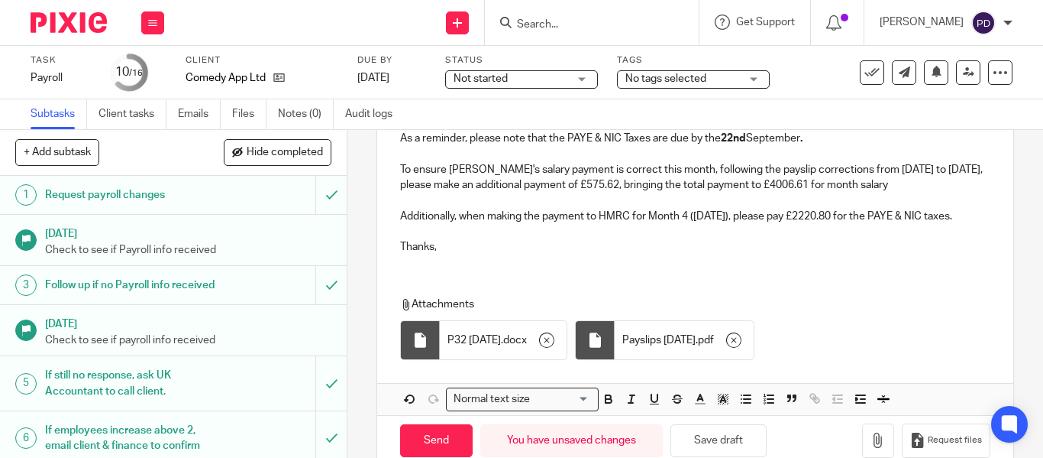
click at [400, 167] on p "To ensure [PERSON_NAME]'s salary payment is correct this month, following the p…" at bounding box center [695, 177] width 590 height 31
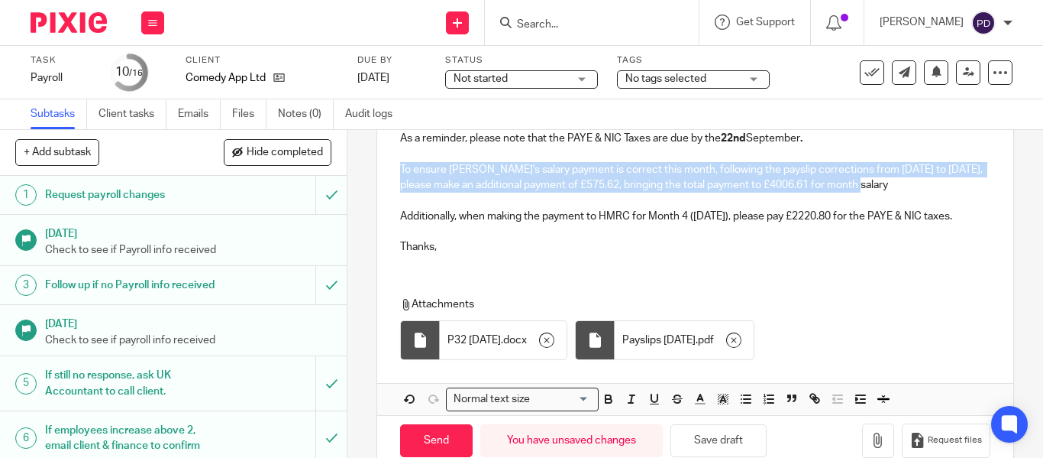
drag, startPoint x: 396, startPoint y: 167, endPoint x: 853, endPoint y: 185, distance: 457.1
click at [853, 185] on p "To ensure [PERSON_NAME]'s salary payment is correct this month, following the p…" at bounding box center [695, 177] width 590 height 31
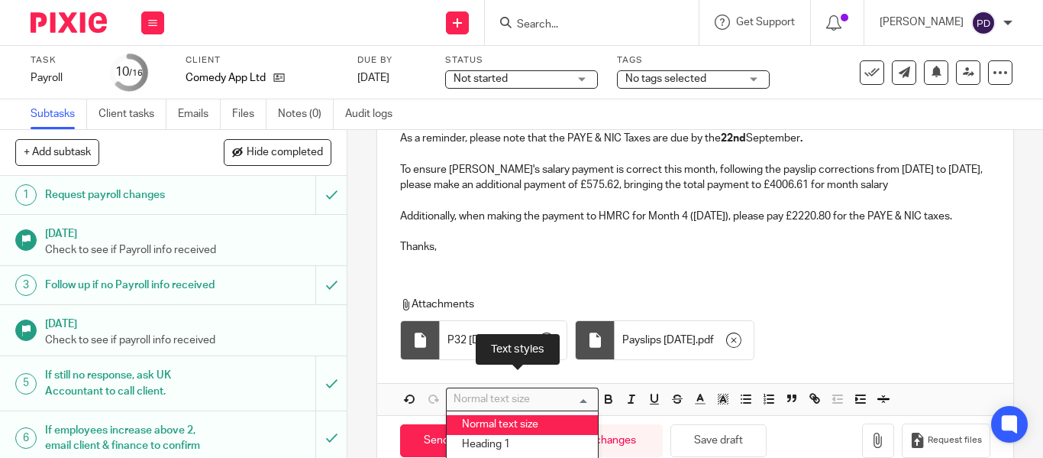
click at [525, 391] on div "Normal text size" at bounding box center [519, 397] width 144 height 19
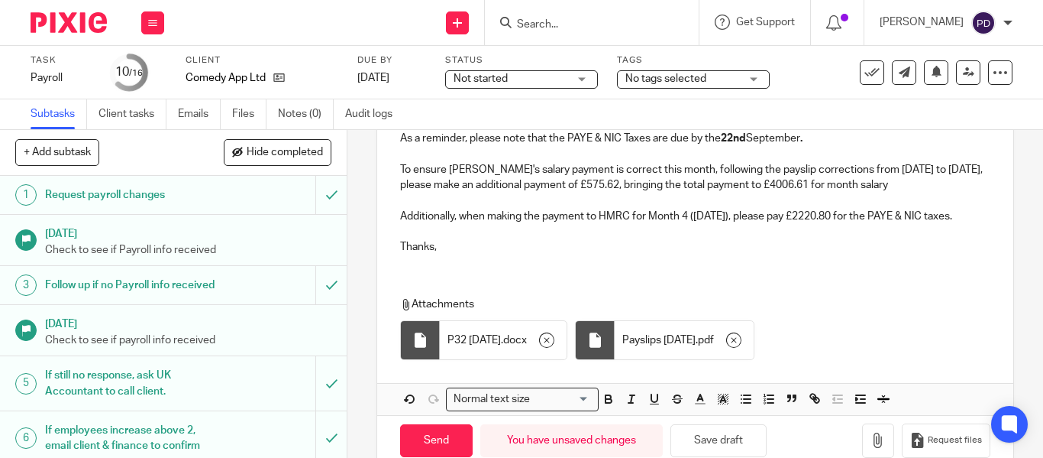
click at [529, 278] on div "Hi [PERSON_NAME], I'm sending in attachment the payroll report for this month. …" at bounding box center [695, 211] width 636 height 408
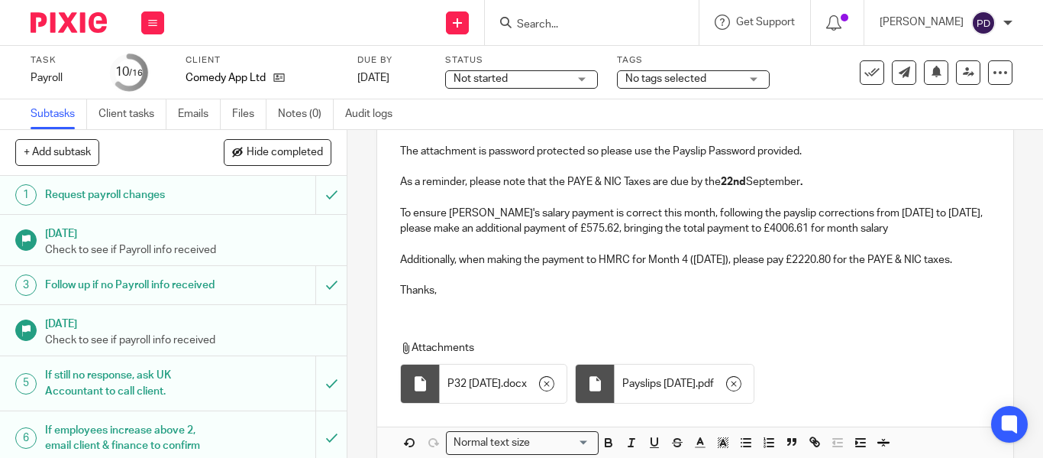
scroll to position [293, 0]
click at [485, 182] on p "As a reminder, please note that the PAYE & NIC Taxes are due by the [DATE] ." at bounding box center [695, 183] width 590 height 15
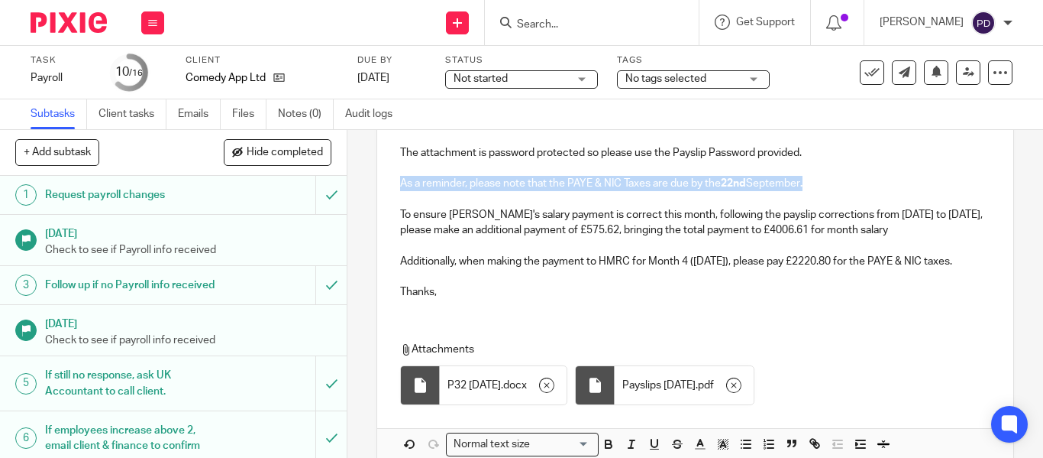
click at [485, 182] on p "As a reminder, please note that the PAYE & NIC Taxes are due by the [DATE] ." at bounding box center [695, 183] width 590 height 15
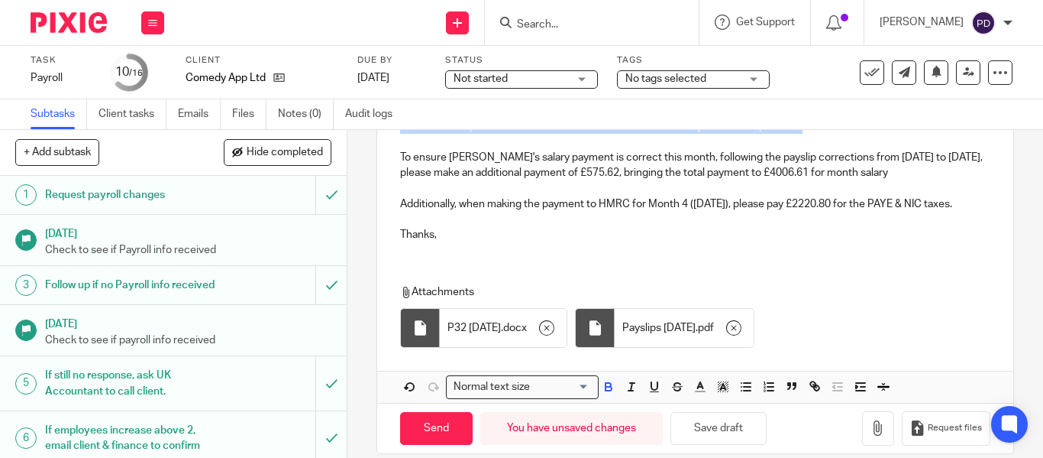
scroll to position [351, 0]
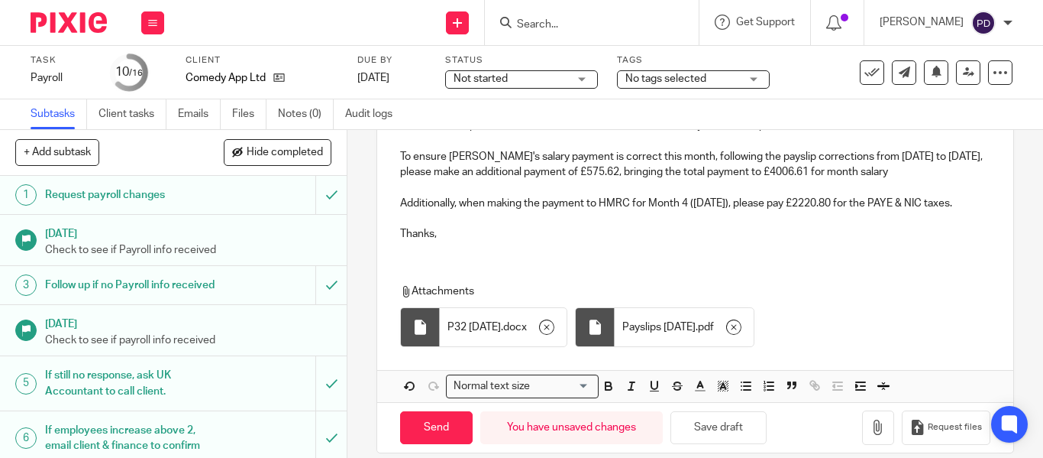
click at [611, 169] on p "To ensure [PERSON_NAME]'s salary payment is correct this month, following the p…" at bounding box center [695, 164] width 590 height 31
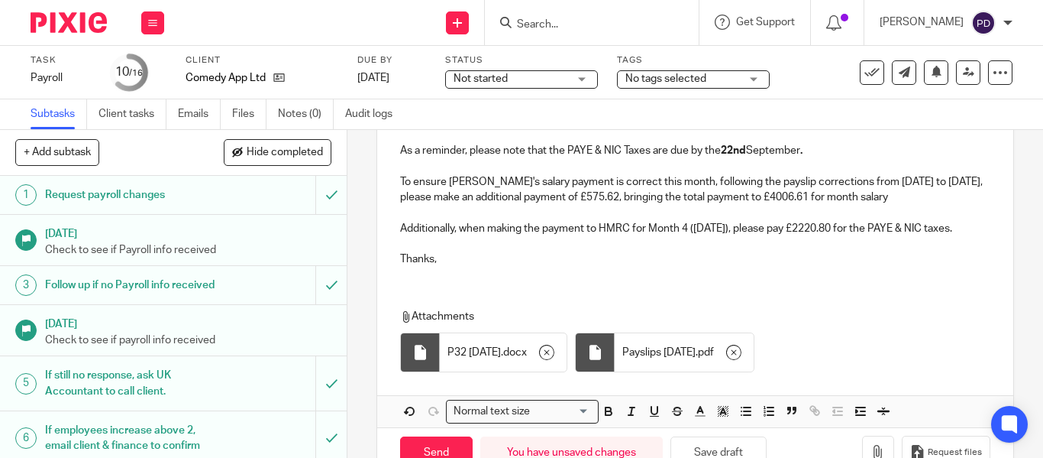
scroll to position [325, 0]
click at [793, 197] on p "To ensure [PERSON_NAME]'s salary payment is correct this month, following the p…" at bounding box center [695, 190] width 590 height 31
click at [500, 353] on span "P32 [DATE]" at bounding box center [474, 352] width 53 height 15
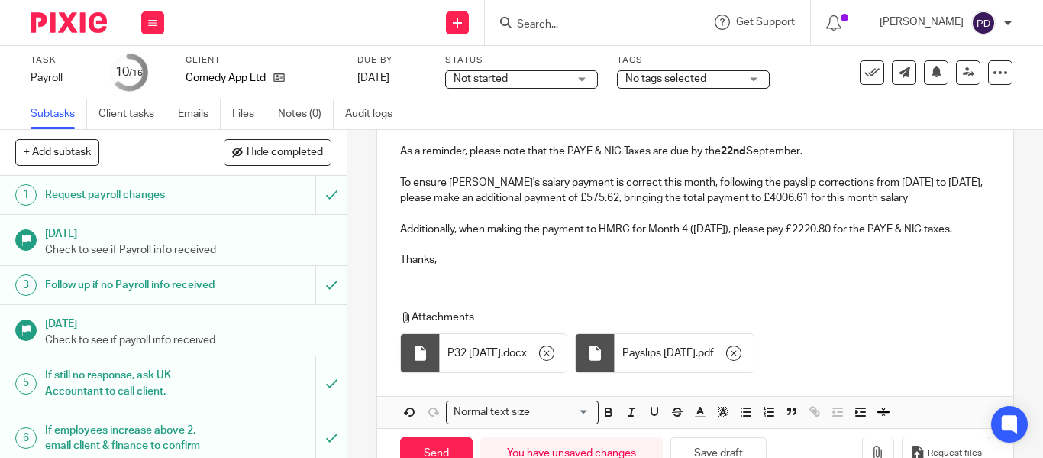
click at [418, 352] on div at bounding box center [419, 352] width 15 height 15
click at [537, 250] on p at bounding box center [695, 244] width 590 height 15
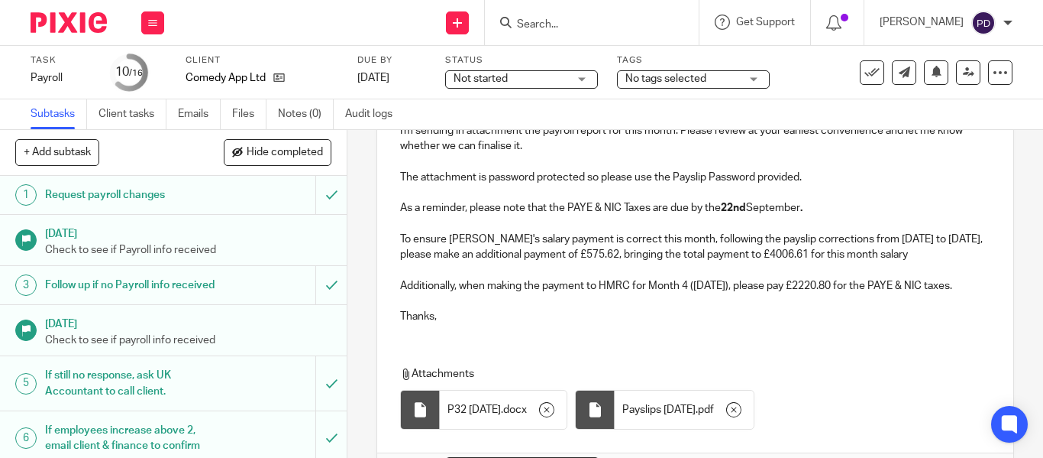
scroll to position [267, 0]
click at [737, 238] on p "To ensure [PERSON_NAME]'s salary payment is correct this month, following the p…" at bounding box center [695, 247] width 590 height 31
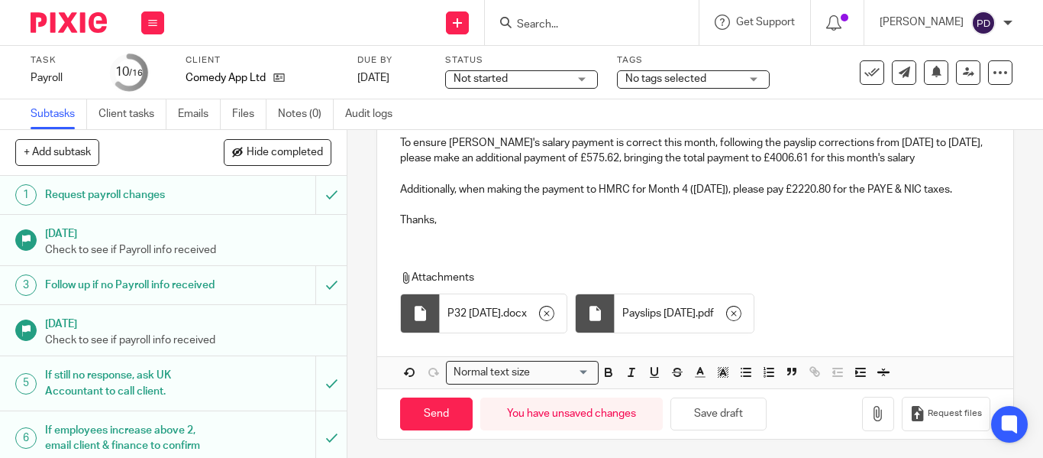
scroll to position [365, 0]
click at [448, 421] on input "Send" at bounding box center [436, 412] width 73 height 33
type input "Sent"
